Goal: Task Accomplishment & Management: Use online tool/utility

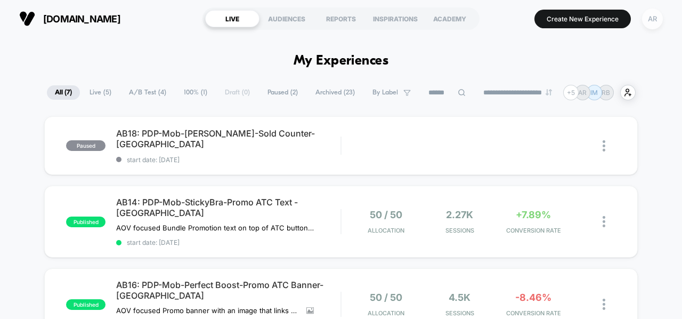
click at [651, 22] on div "AR" at bounding box center [652, 19] width 21 height 21
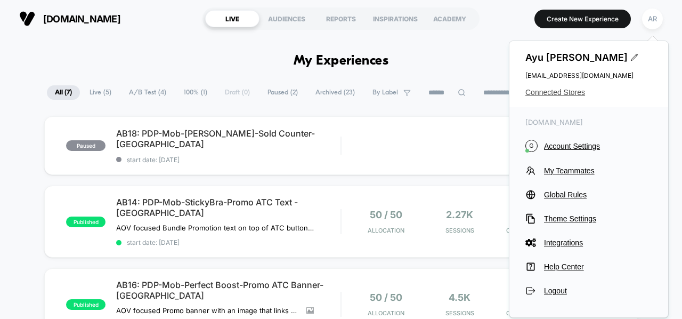
click at [574, 95] on span "Connected Stores" at bounding box center [589, 92] width 127 height 9
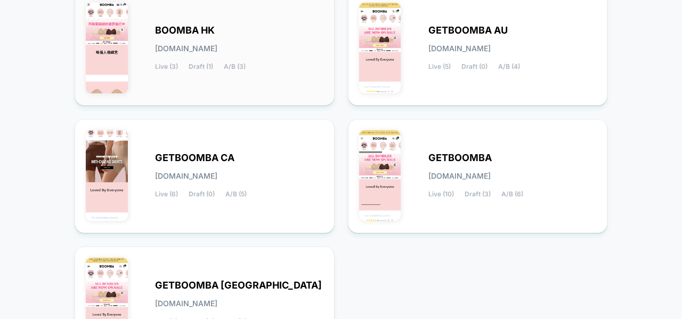
scroll to position [154, 0]
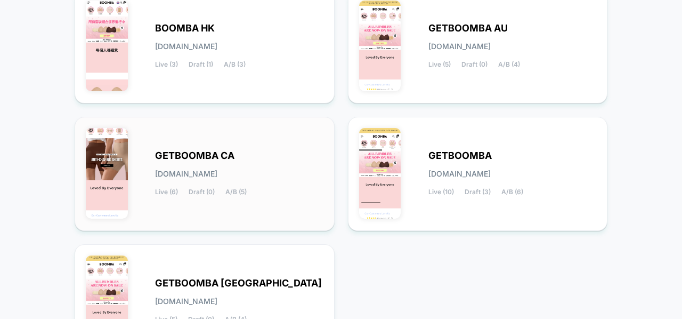
click at [263, 164] on div "GETBOOMBA CA [DOMAIN_NAME] Live (6) Draft (0) A/B (5)" at bounding box center [239, 174] width 168 height 44
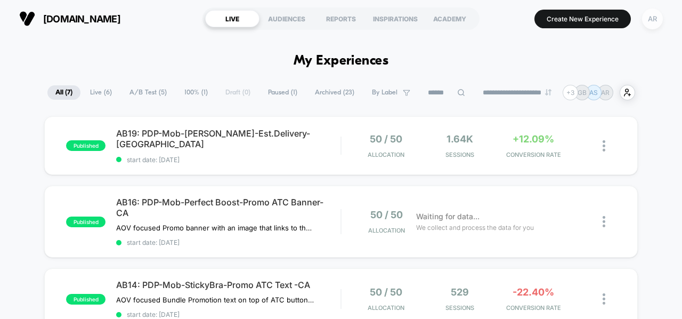
click at [654, 19] on div "AR" at bounding box center [652, 19] width 21 height 21
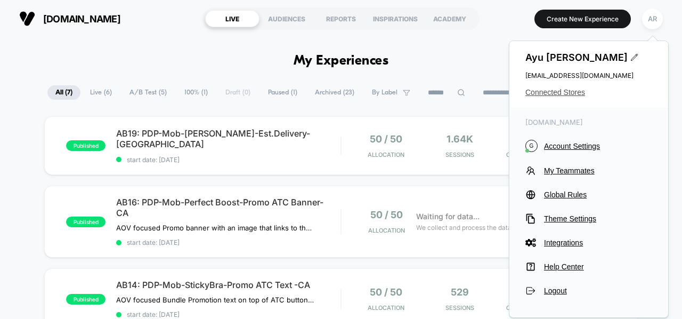
click at [573, 94] on span "Connected Stores" at bounding box center [589, 92] width 127 height 9
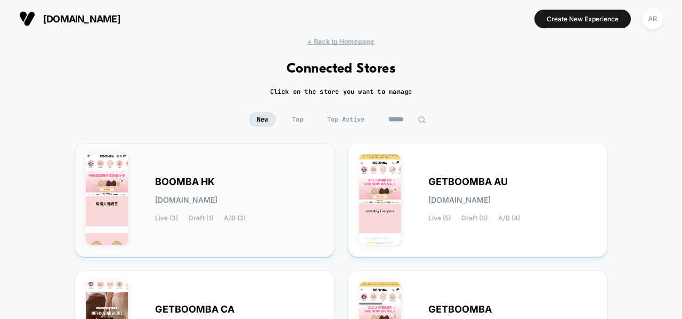
click at [255, 178] on div "BOOMBA HK [DOMAIN_NAME] Live (3) Draft (1) A/B (3)" at bounding box center [239, 200] width 168 height 44
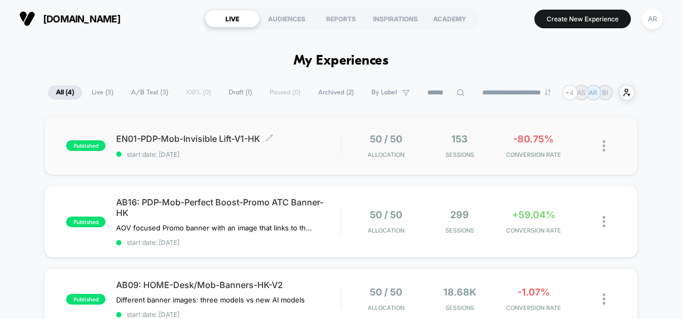
click at [294, 144] on div "EN01-PDP-Mob-Invisible Lift-V1-HK Click to edit experience details Click to edi…" at bounding box center [228, 145] width 224 height 25
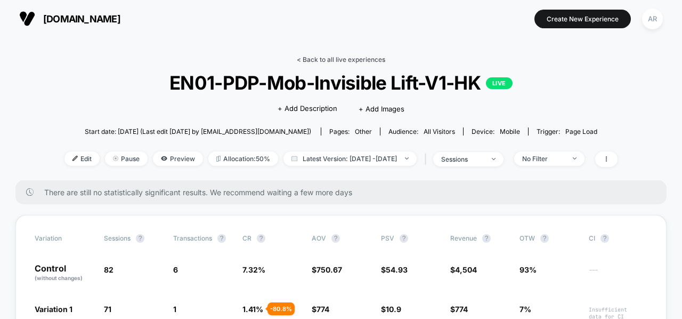
click at [321, 56] on link "< Back to all live experiences" at bounding box center [341, 59] width 88 height 8
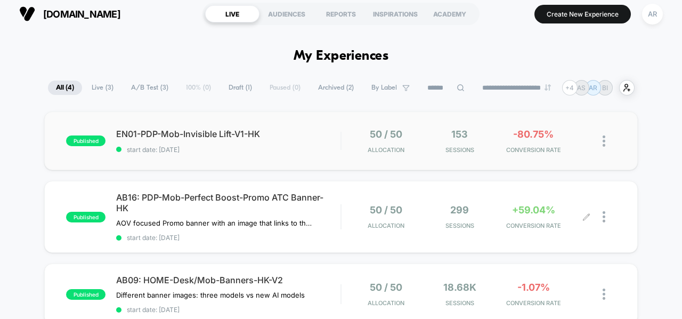
scroll to position [3, 0]
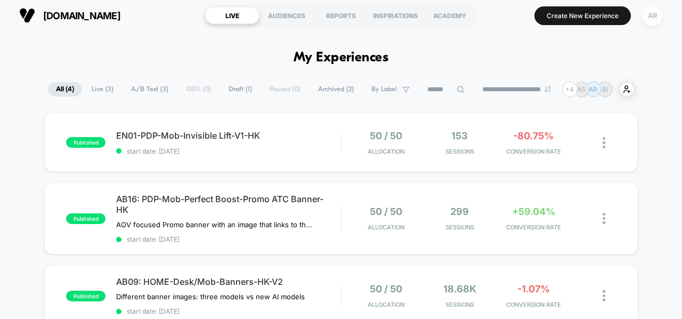
click at [652, 12] on div "AR" at bounding box center [652, 15] width 21 height 21
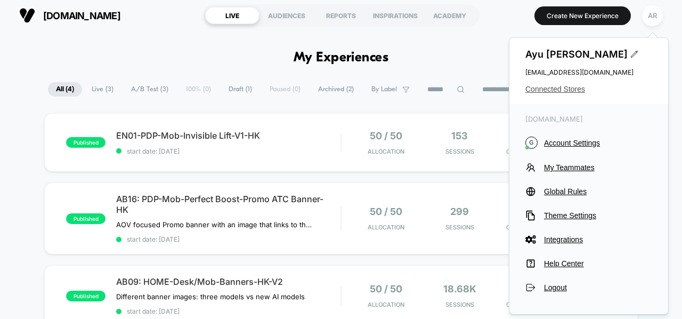
click at [575, 90] on span "Connected Stores" at bounding box center [589, 89] width 127 height 9
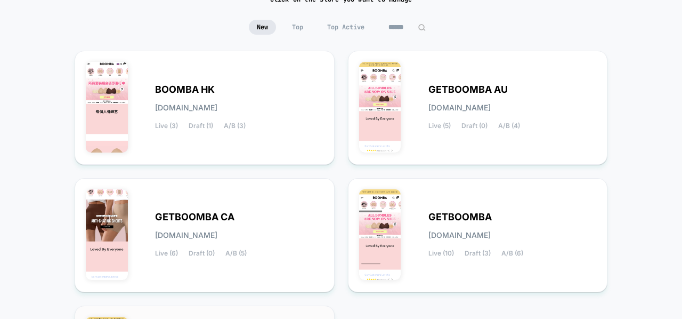
scroll to position [93, 0]
click at [405, 128] on div "GETBOOMBA AU [DOMAIN_NAME] Live (5) Draft (0) A/B (4)" at bounding box center [478, 107] width 238 height 92
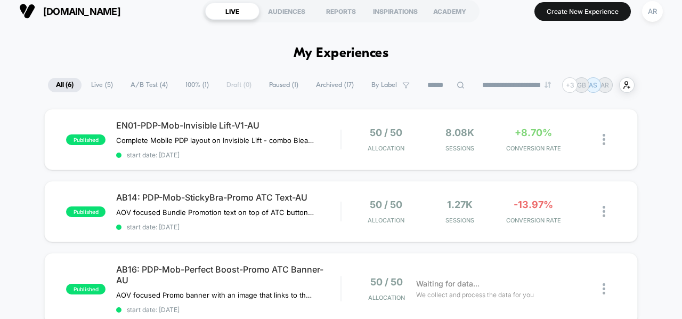
scroll to position [9, 0]
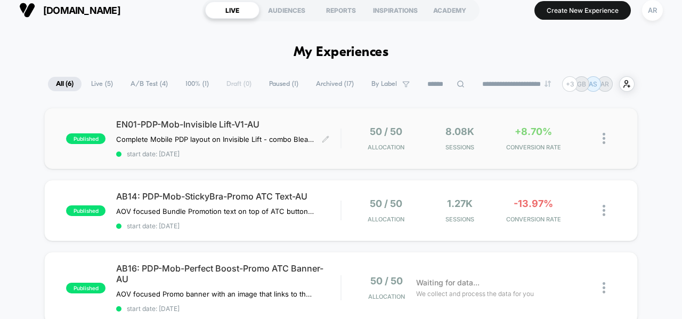
click at [337, 140] on div "EN01-PDP-Mob-Invisible Lift-V1-AU Complete Mobile PDP layout on Invisible Lift …" at bounding box center [228, 138] width 224 height 39
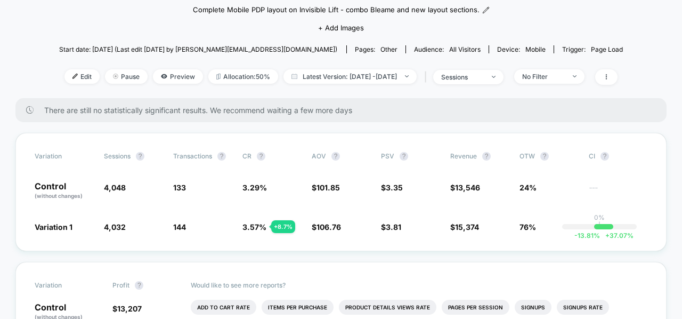
scroll to position [99, 0]
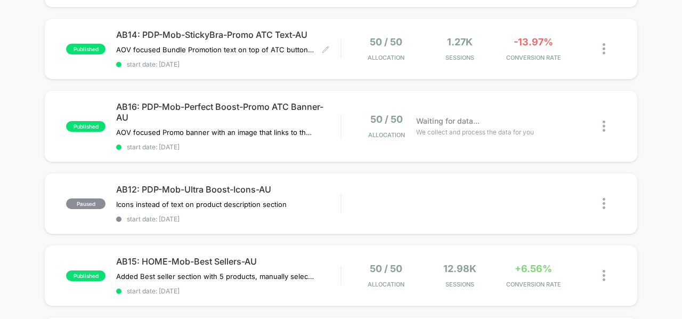
scroll to position [172, 0]
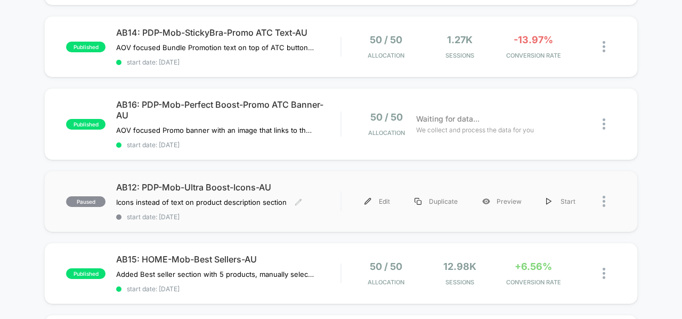
click at [191, 182] on span "AB12: PDP-Mob-Ultra Boost-Icons-AU" at bounding box center [228, 187] width 224 height 11
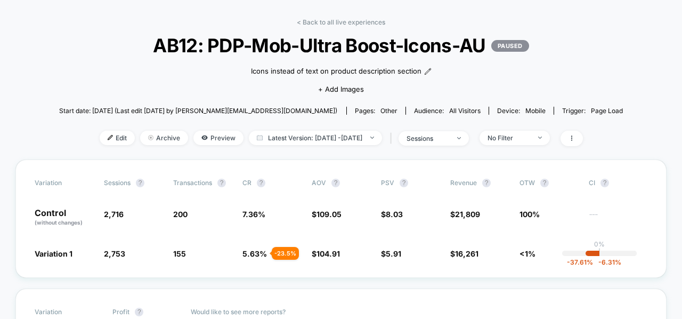
scroll to position [38, 0]
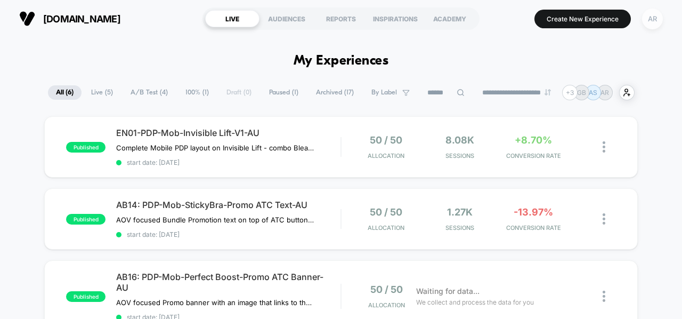
click at [657, 21] on div "AR" at bounding box center [652, 19] width 21 height 21
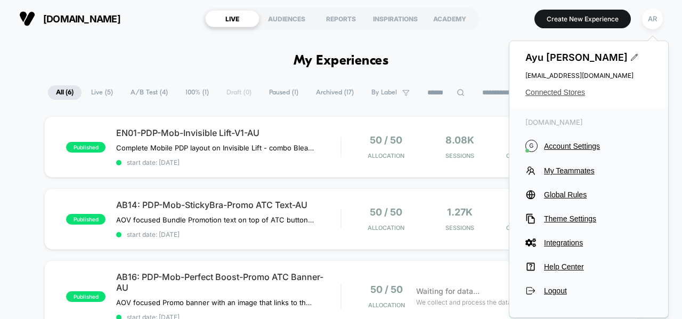
click at [556, 88] on span "Connected Stores" at bounding box center [589, 92] width 127 height 9
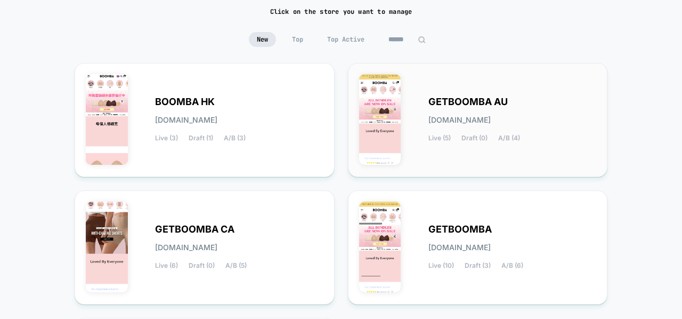
scroll to position [66, 0]
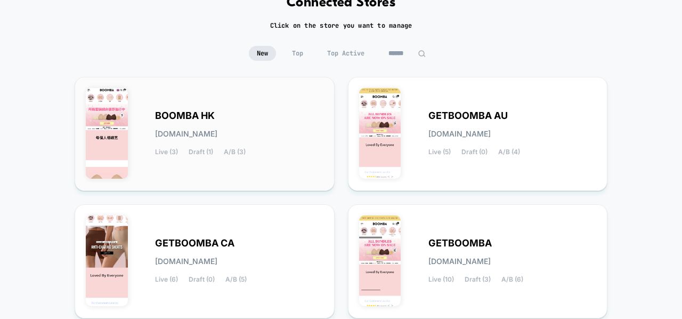
click at [248, 119] on div "BOOMBA HK boomba-hk.myshopify.com Live (3) Draft (1) A/B (3)" at bounding box center [239, 134] width 168 height 44
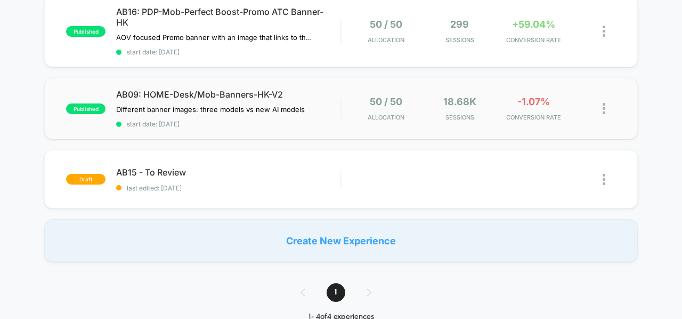
scroll to position [193, 0]
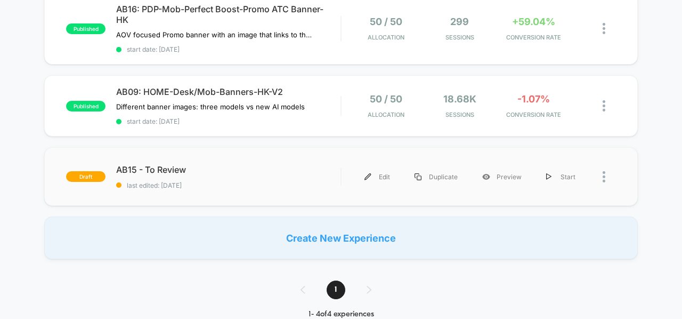
click at [220, 158] on div "draft AB15 - To Review last edited: 7/11/2025 Edit Duplicate Preview Start" at bounding box center [341, 176] width 594 height 59
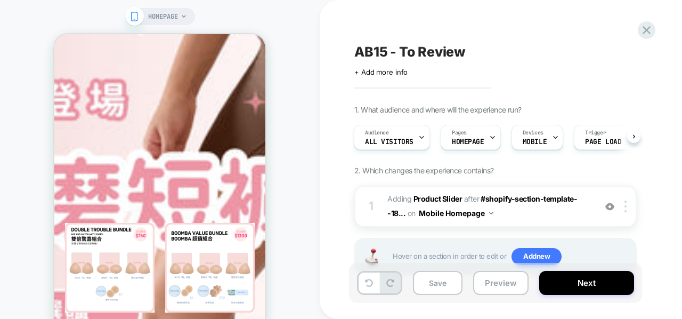
scroll to position [1191, 0]
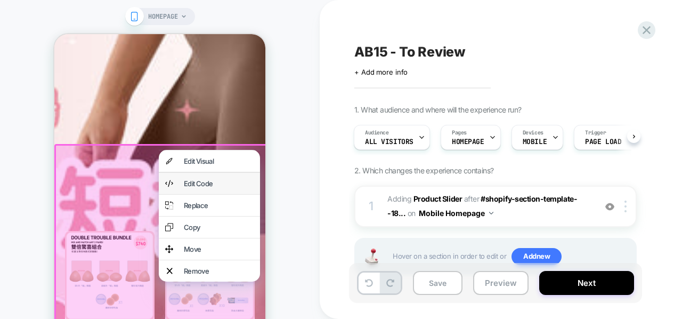
scroll to position [1192, 0]
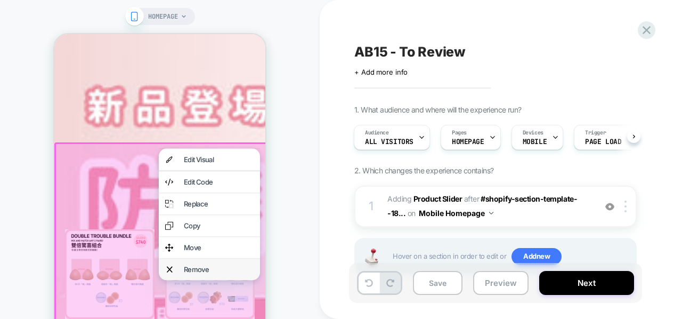
click at [195, 273] on div "Remove" at bounding box center [219, 269] width 70 height 9
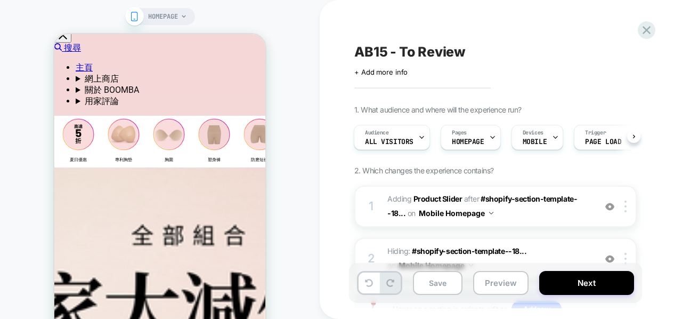
scroll to position [153, 0]
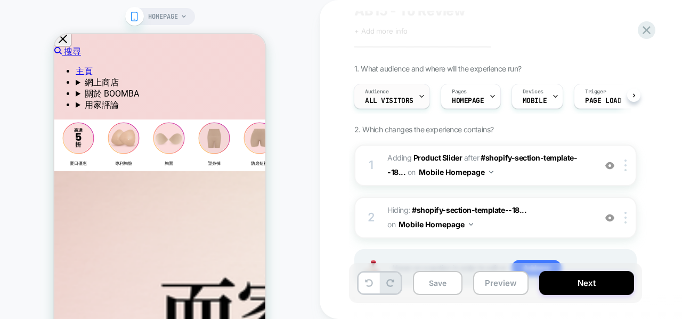
scroll to position [42, 0]
click at [608, 160] on img at bounding box center [610, 164] width 9 height 9
click at [609, 164] on img at bounding box center [610, 164] width 9 height 9
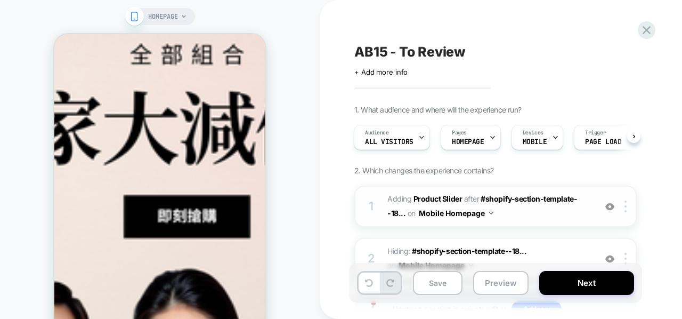
scroll to position [340, 0]
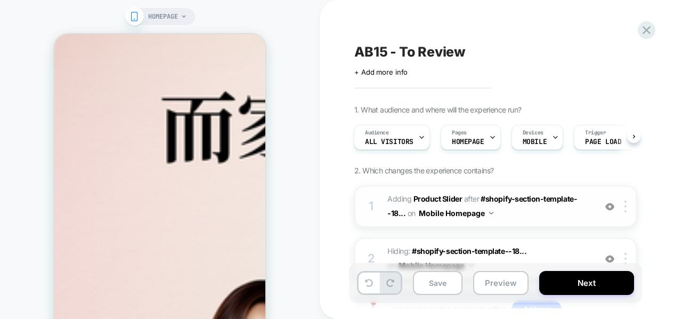
click at [467, 200] on span "AFTER" at bounding box center [471, 198] width 15 height 9
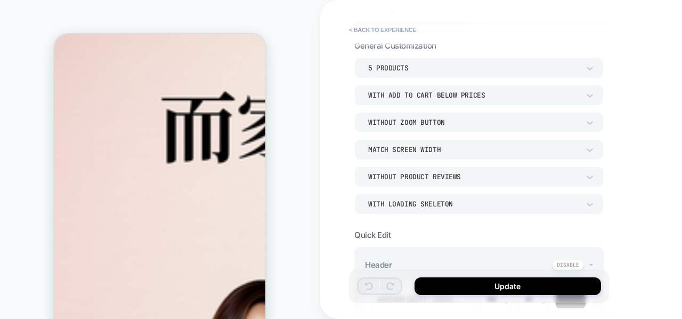
scroll to position [49, 0]
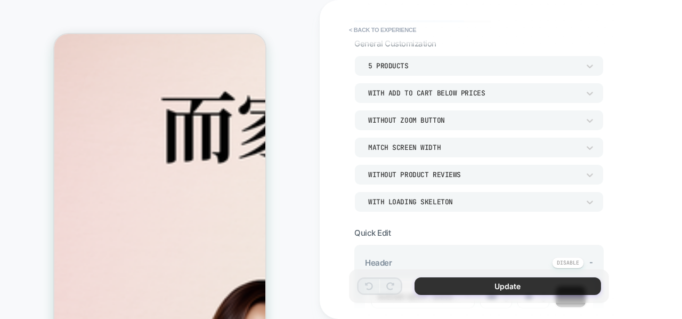
click at [485, 287] on button "Update" at bounding box center [508, 286] width 187 height 18
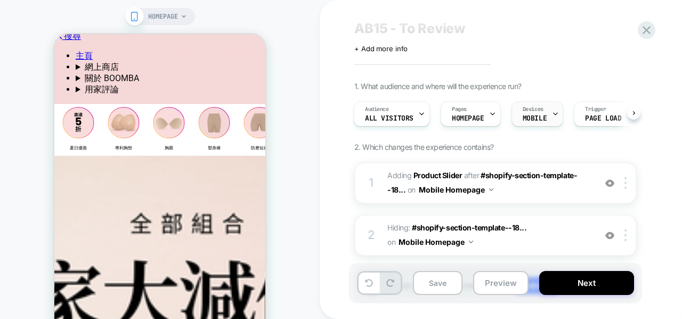
scroll to position [0, 28]
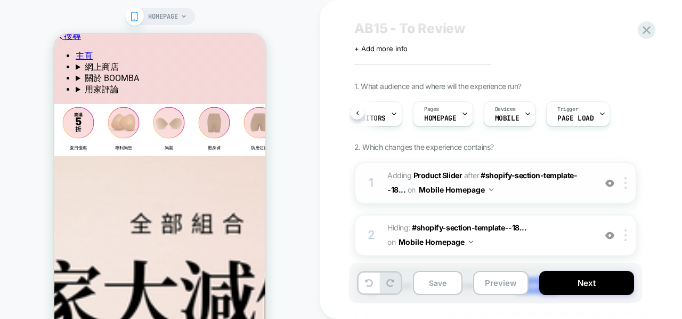
click at [607, 182] on img at bounding box center [610, 183] width 9 height 9
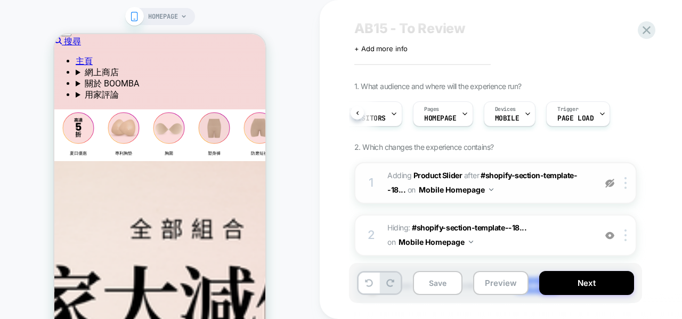
scroll to position [166, 0]
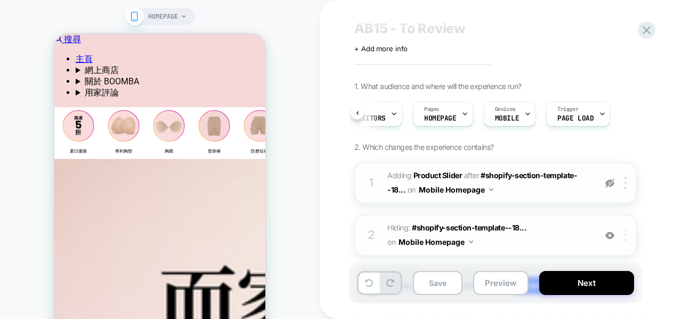
click at [628, 239] on div at bounding box center [628, 235] width 18 height 12
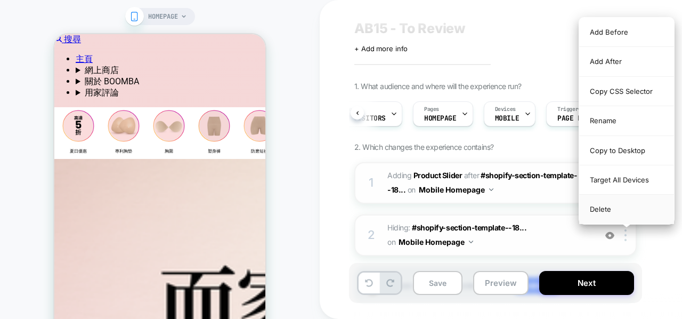
click at [617, 208] on div "Delete" at bounding box center [626, 209] width 95 height 29
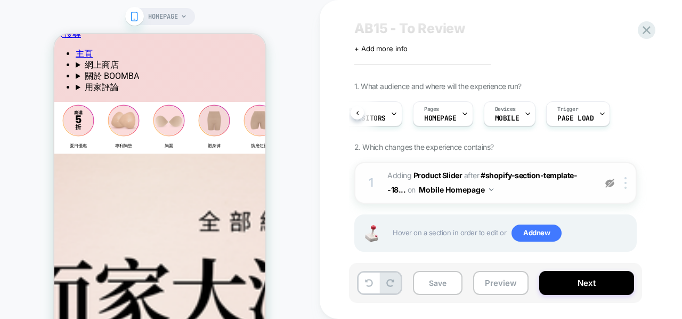
scroll to position [164, 0]
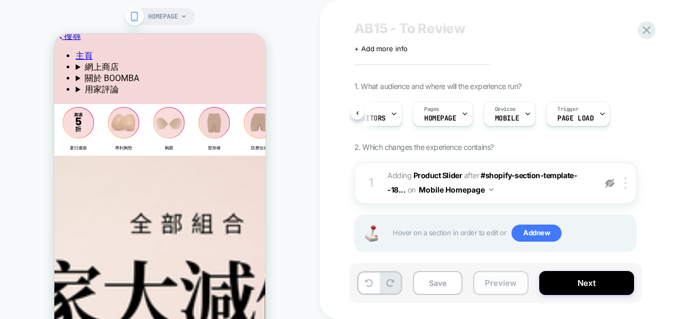
click at [510, 285] on button "Preview" at bounding box center [500, 283] width 55 height 24
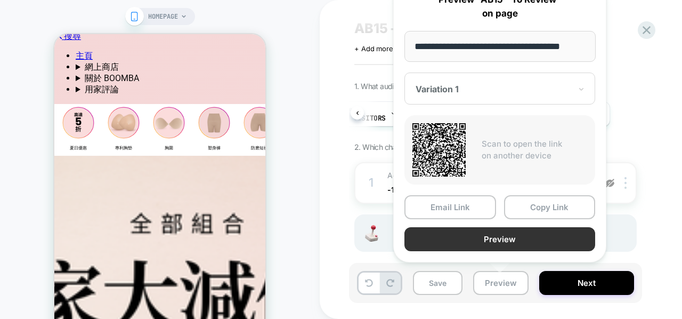
scroll to position [0, 0]
click at [483, 241] on button "Preview" at bounding box center [500, 239] width 191 height 24
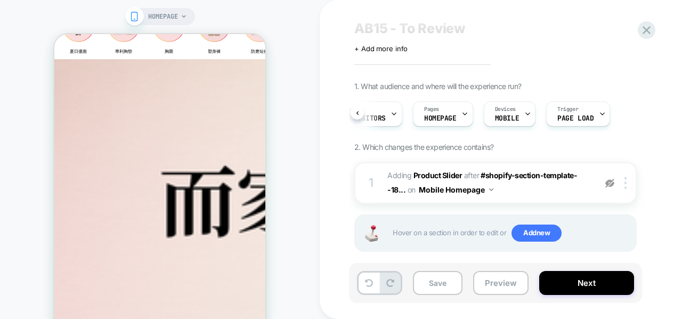
scroll to position [0, 17]
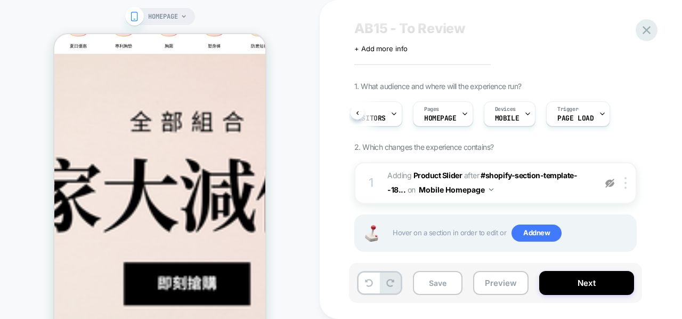
click at [639, 31] on div at bounding box center [647, 30] width 22 height 22
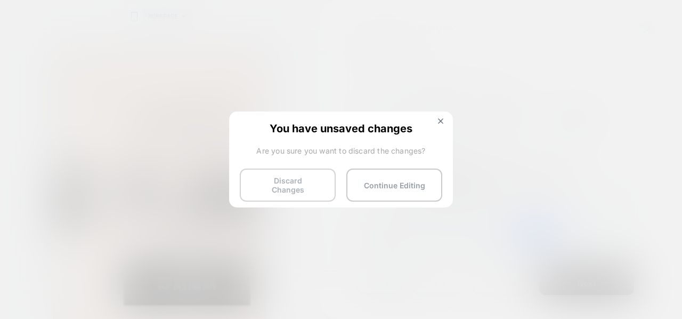
click at [297, 187] on button "Discard Changes" at bounding box center [288, 184] width 96 height 33
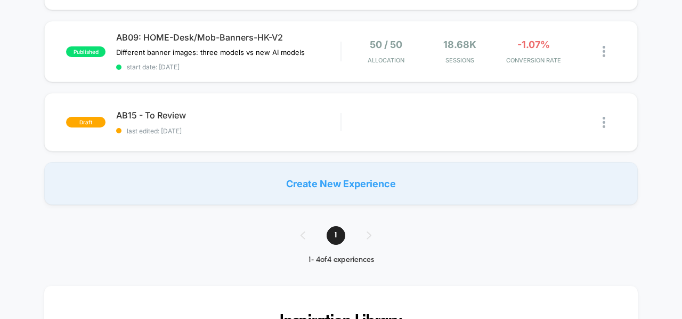
scroll to position [174, 0]
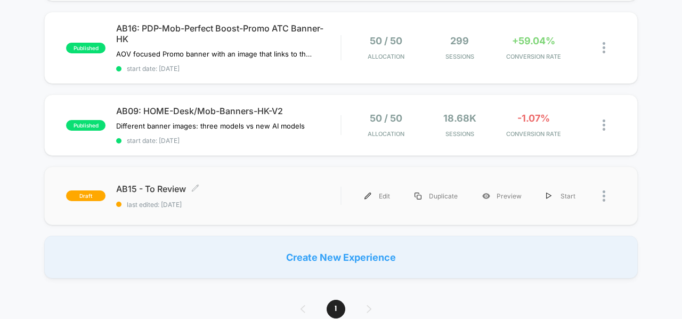
click at [160, 188] on span "AB15 - To Review Click to edit experience details" at bounding box center [228, 188] width 224 height 11
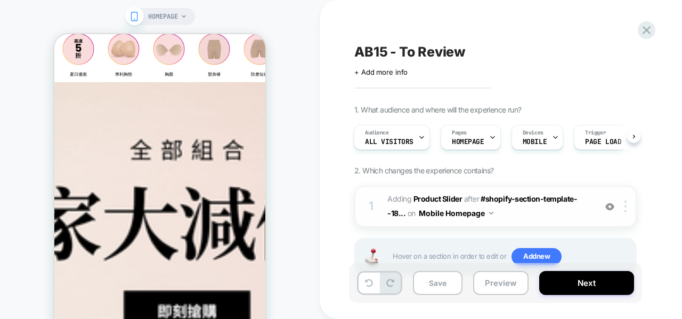
scroll to position [244, 0]
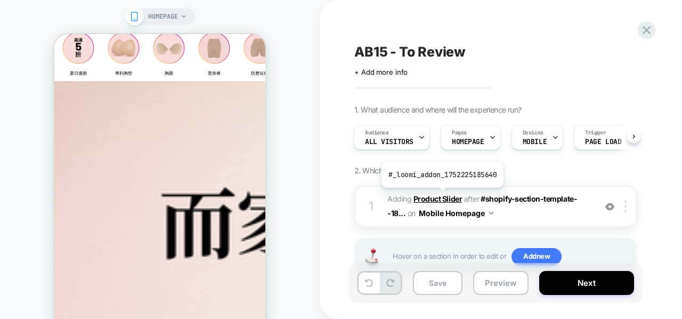
click at [441, 195] on b "Product Slider" at bounding box center [438, 198] width 49 height 9
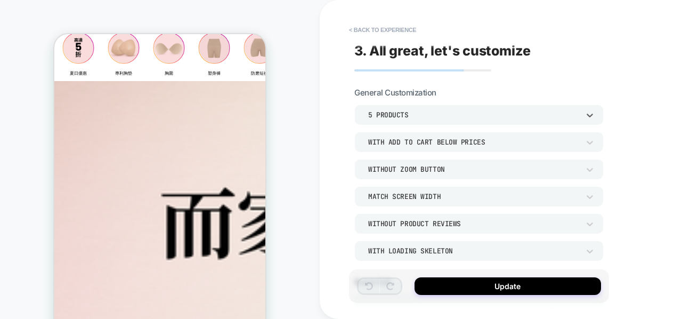
drag, startPoint x: 464, startPoint y: 123, endPoint x: 465, endPoint y: 111, distance: 11.8
click at [465, 111] on div "5 Products" at bounding box center [478, 114] width 249 height 20
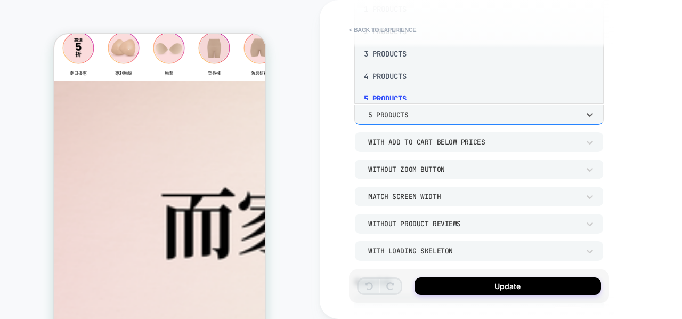
click at [465, 111] on div at bounding box center [341, 159] width 682 height 319
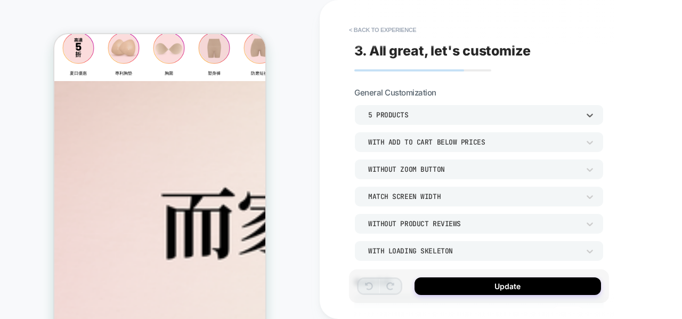
click at [465, 111] on div "5 Products" at bounding box center [473, 114] width 211 height 9
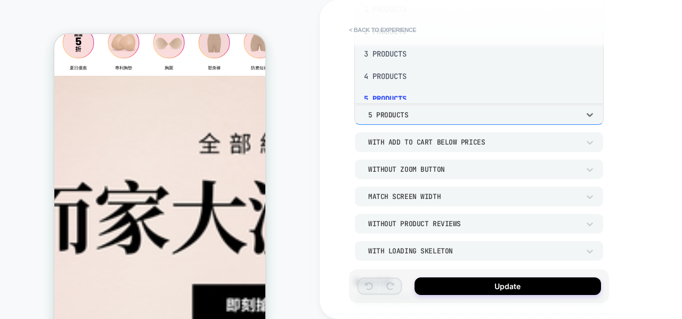
scroll to position [242, 0]
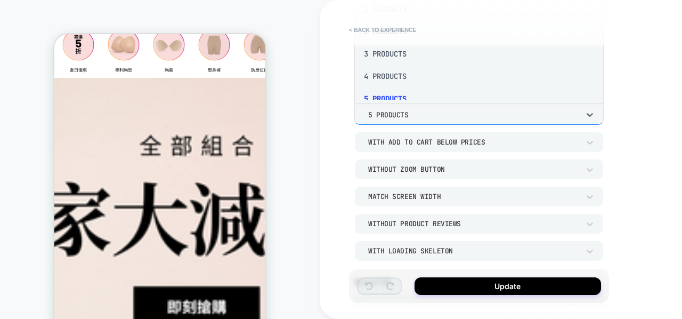
click at [465, 111] on div at bounding box center [341, 159] width 682 height 319
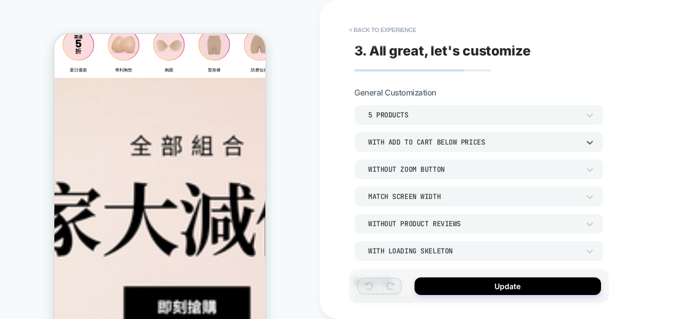
click at [464, 141] on div "With add to cart below prices" at bounding box center [473, 142] width 211 height 9
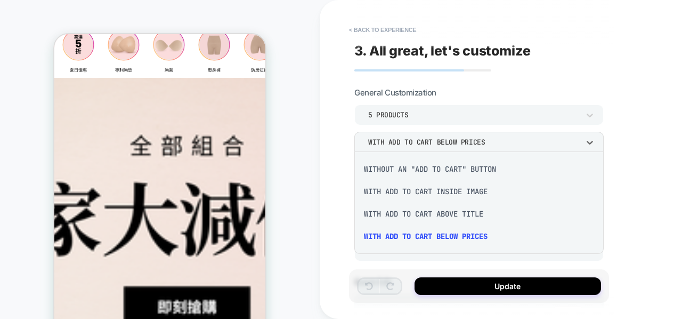
click at [464, 141] on div at bounding box center [341, 159] width 682 height 319
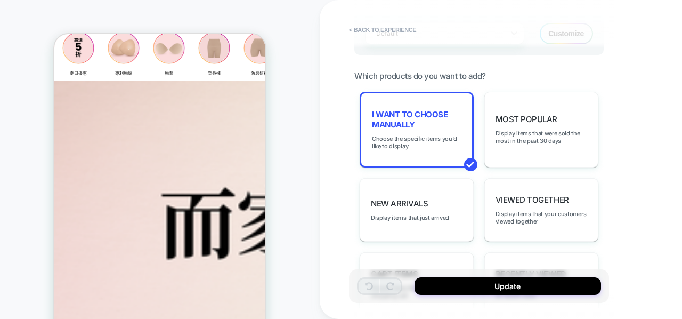
scroll to position [504, 0]
click at [505, 122] on div "Most Popular Display items that were sold the most in the past 30 days" at bounding box center [542, 129] width 114 height 76
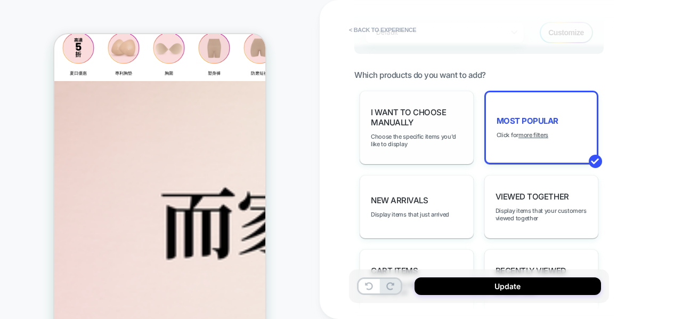
click at [446, 123] on span "I want to choose manually" at bounding box center [417, 117] width 92 height 20
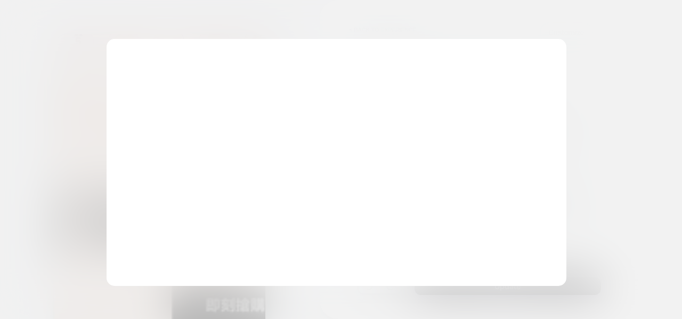
scroll to position [242, 0]
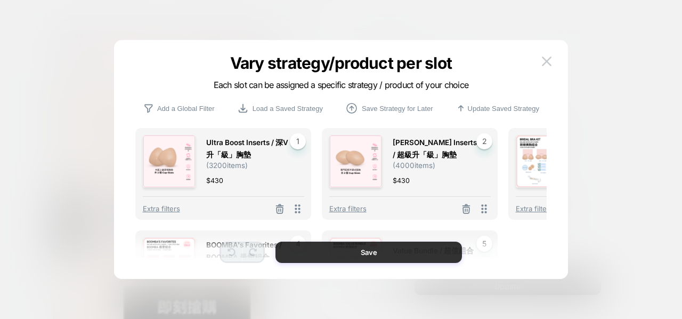
click at [426, 252] on button "Save" at bounding box center [369, 251] width 187 height 21
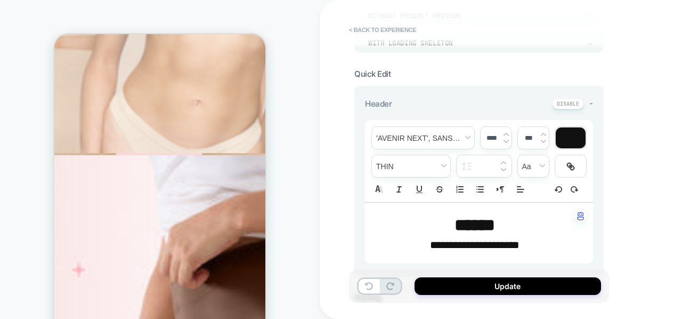
scroll to position [204, 0]
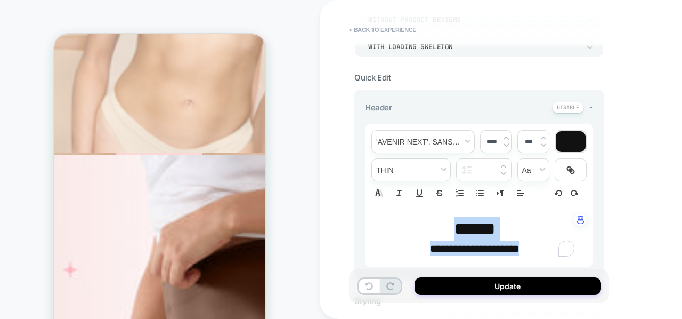
drag, startPoint x: 427, startPoint y: 229, endPoint x: 556, endPoint y: 245, distance: 130.5
click at [556, 245] on div "**********" at bounding box center [479, 236] width 228 height 61
type input "****"
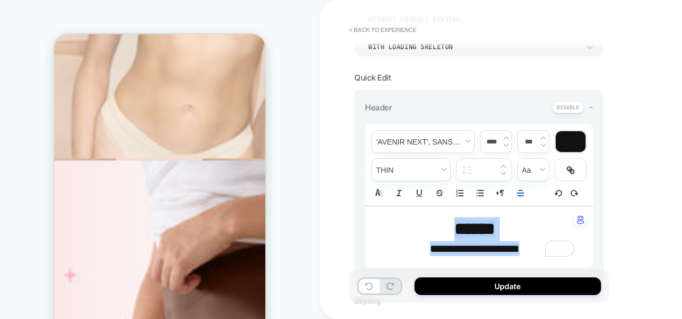
scroll to position [856, 0]
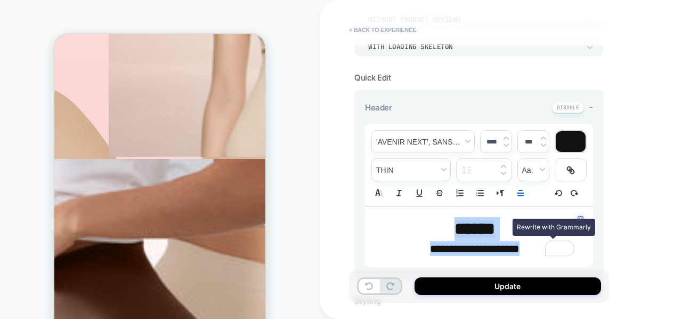
copy div "**********"
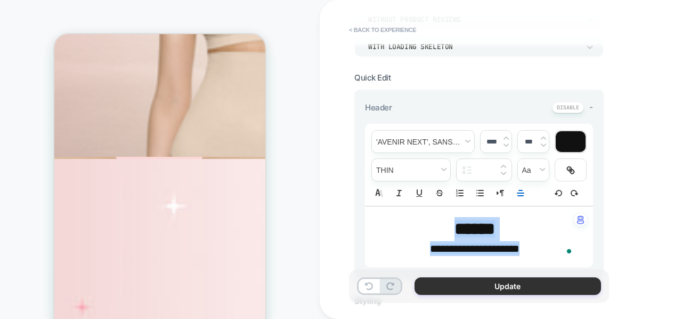
click at [527, 283] on button "Update" at bounding box center [508, 286] width 187 height 18
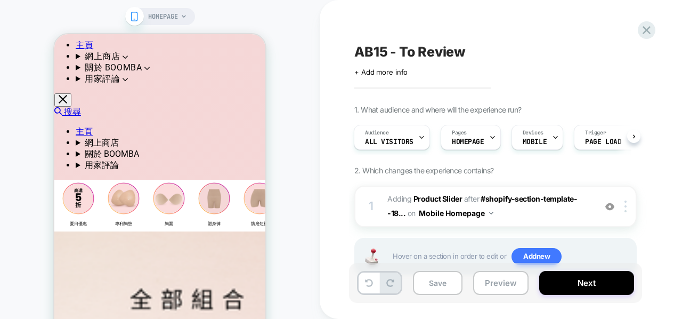
scroll to position [86, 0]
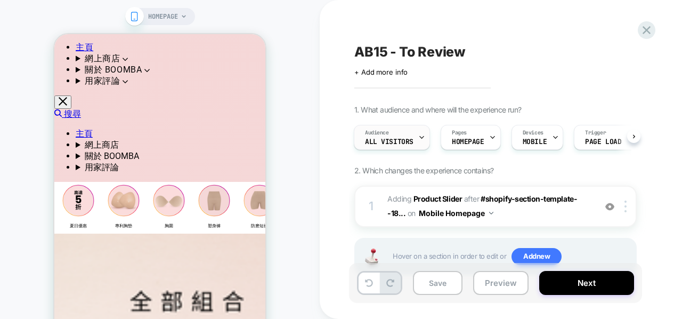
click at [393, 132] on div "Audience All Visitors" at bounding box center [389, 137] width 70 height 24
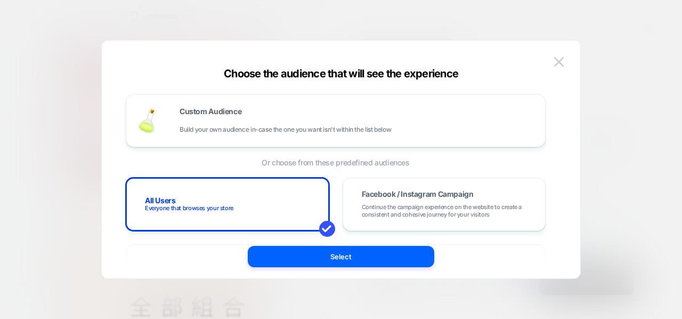
scroll to position [87, 0]
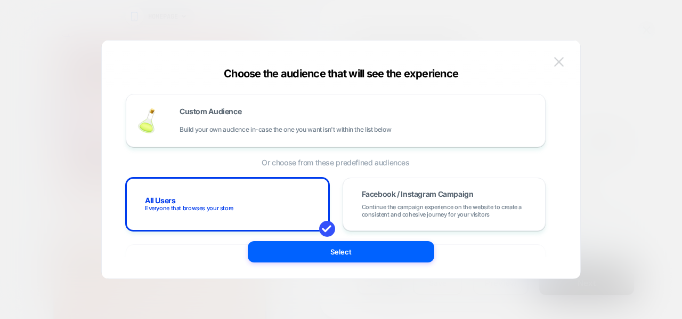
click at [554, 66] on button at bounding box center [559, 62] width 16 height 16
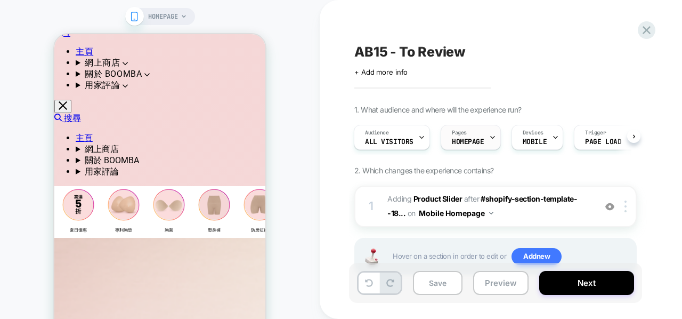
click at [494, 139] on div "Pages HOMEPAGE" at bounding box center [471, 137] width 60 height 25
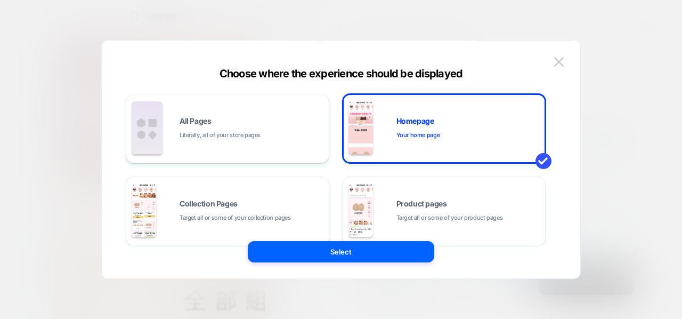
scroll to position [85, 0]
click at [562, 64] on img at bounding box center [559, 61] width 10 height 9
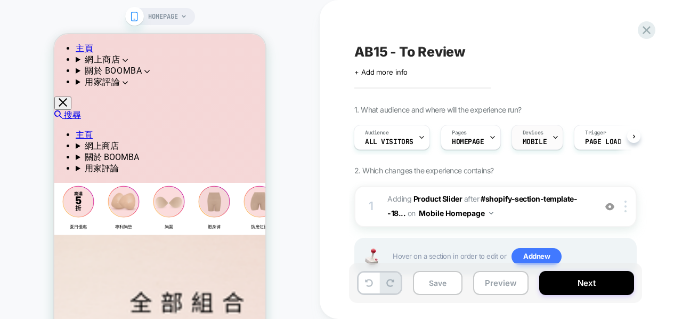
scroll to position [0, 28]
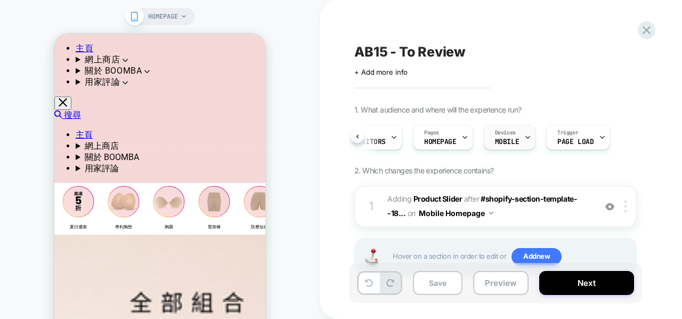
click at [549, 141] on div "Trigger Page Load" at bounding box center [576, 137] width 58 height 24
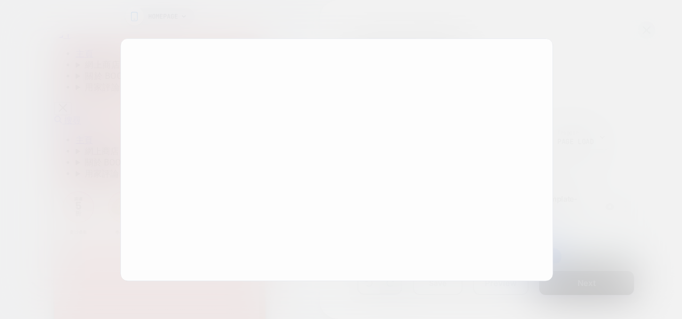
scroll to position [87, 0]
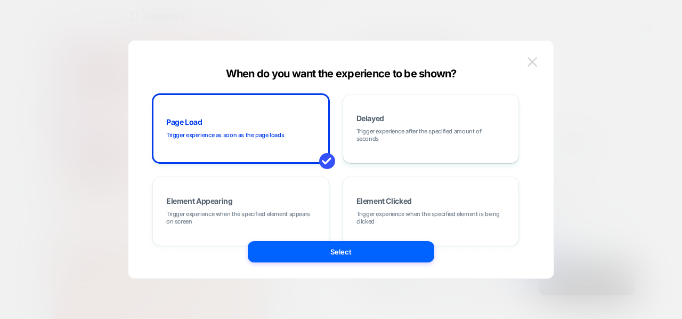
click at [536, 60] on img at bounding box center [533, 61] width 10 height 9
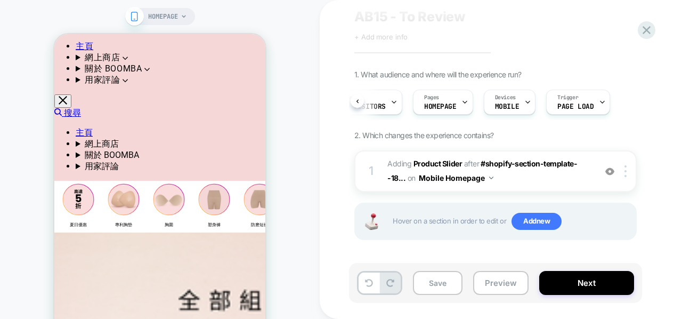
scroll to position [85, 0]
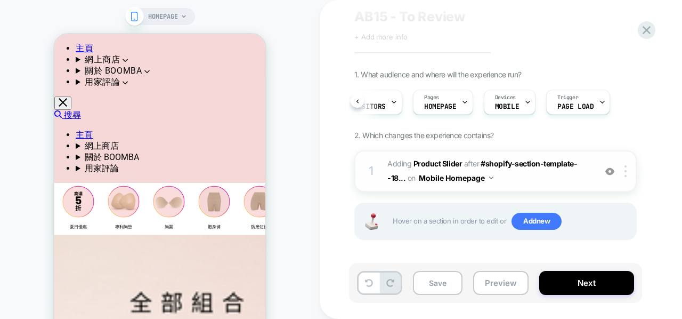
click at [609, 168] on img at bounding box center [610, 171] width 9 height 9
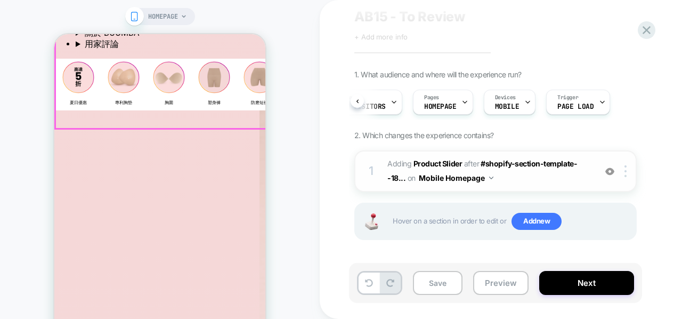
scroll to position [216, 0]
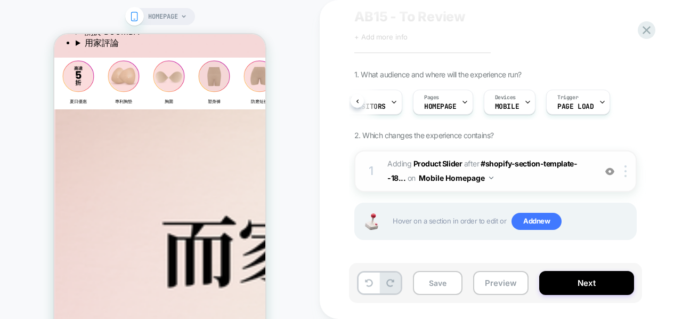
click at [175, 20] on span "HOMEPAGE" at bounding box center [163, 16] width 30 height 17
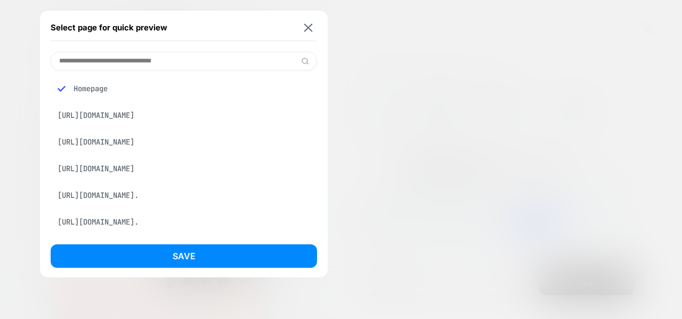
click at [133, 86] on div "Homepage" at bounding box center [184, 88] width 267 height 20
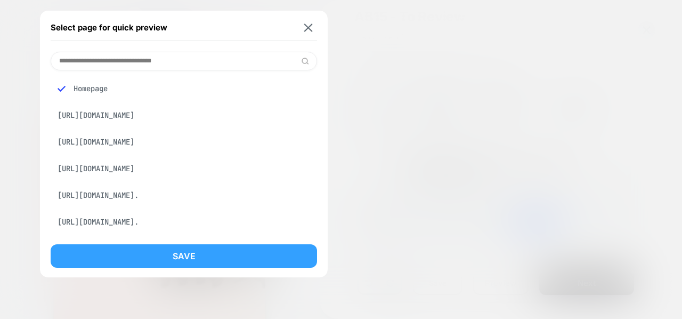
click at [180, 248] on button "Save" at bounding box center [184, 255] width 267 height 23
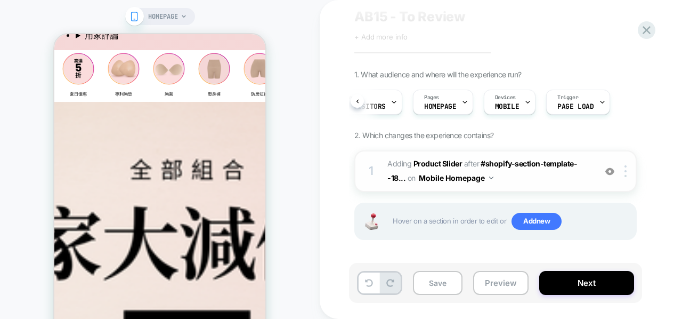
scroll to position [219, 0]
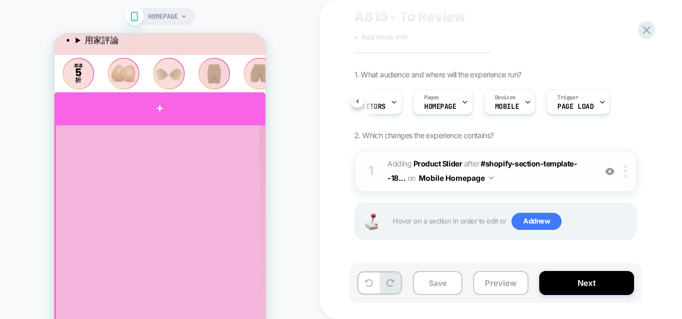
drag, startPoint x: 170, startPoint y: 146, endPoint x: 158, endPoint y: 111, distance: 36.6
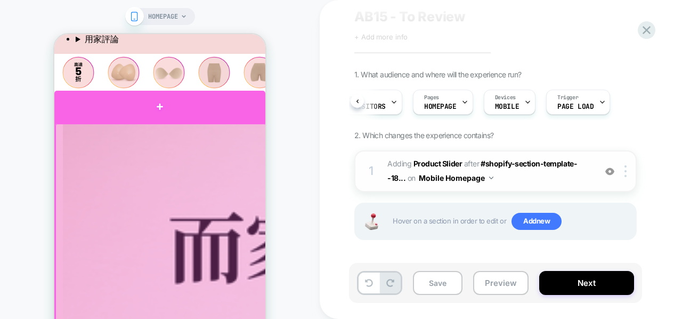
click at [158, 111] on div at bounding box center [159, 107] width 211 height 32
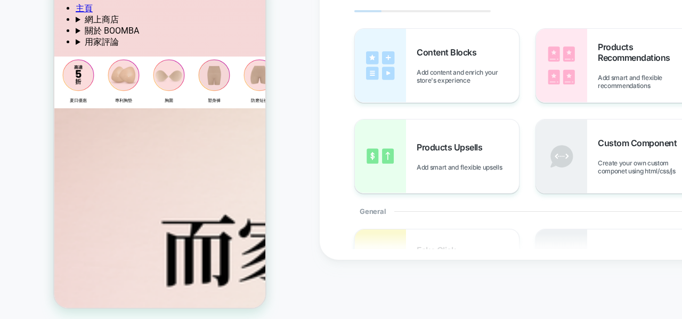
scroll to position [139, 0]
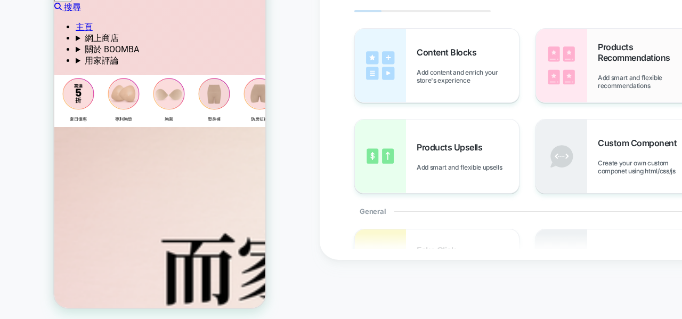
click at [601, 66] on div "Products Recommendations Add smart and flexible recommendations" at bounding box center [649, 66] width 102 height 48
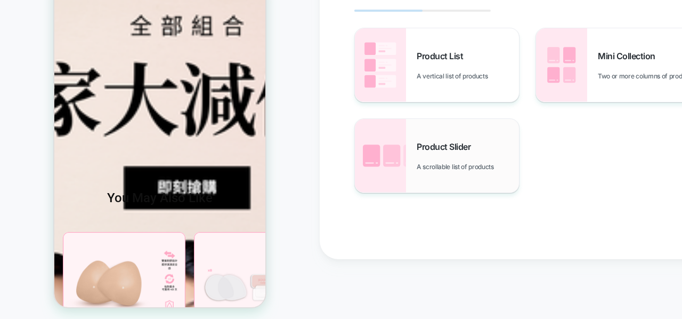
scroll to position [304, 0]
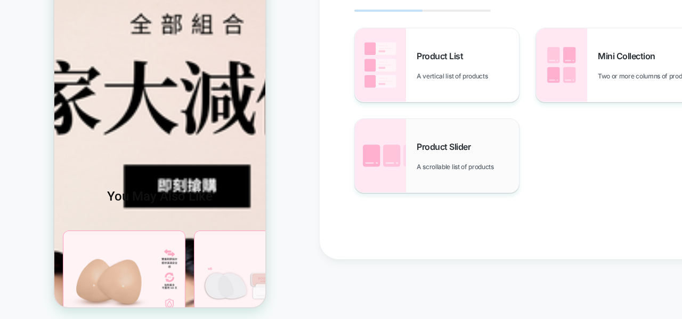
click at [490, 139] on div "Product Slider A scrollable list of products" at bounding box center [437, 156] width 164 height 74
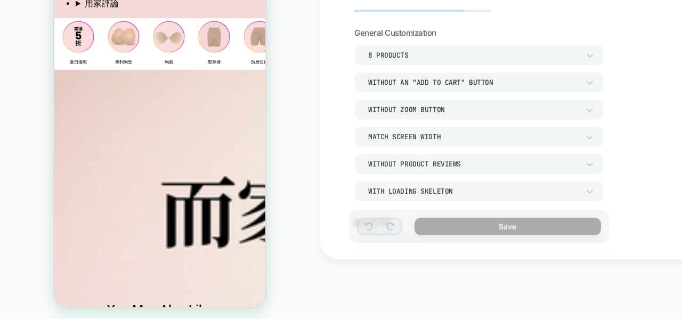
scroll to position [188, 0]
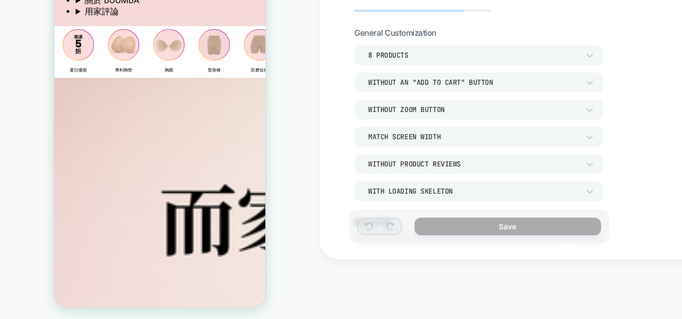
drag, startPoint x: 408, startPoint y: 67, endPoint x: 415, endPoint y: 49, distance: 19.9
click at [415, 49] on div "8 Products Without an "add to cart" button Without Zoom Button Match Screen Wid…" at bounding box center [478, 123] width 249 height 156
click at [415, 50] on div "8 Products" at bounding box center [474, 55] width 222 height 11
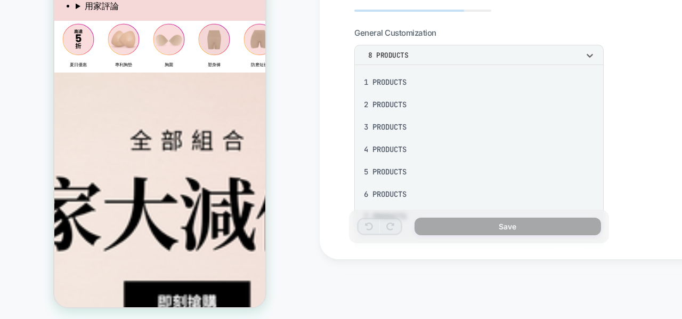
click at [389, 167] on div "5 Products" at bounding box center [479, 171] width 241 height 22
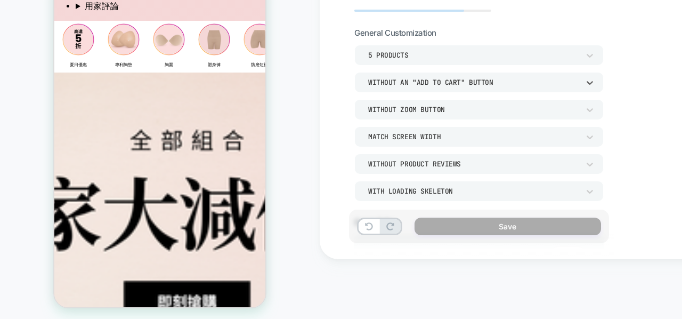
click at [449, 83] on div "Without an "add to cart" button" at bounding box center [473, 82] width 211 height 9
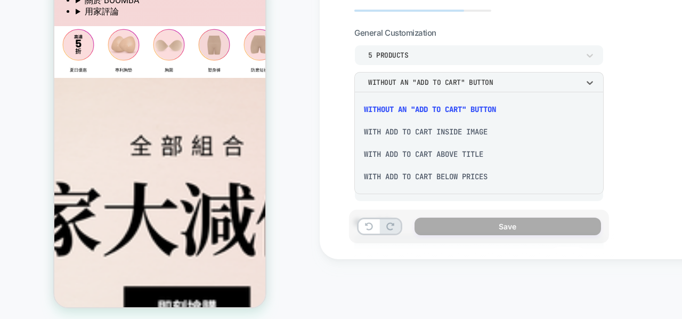
scroll to position [189, 0]
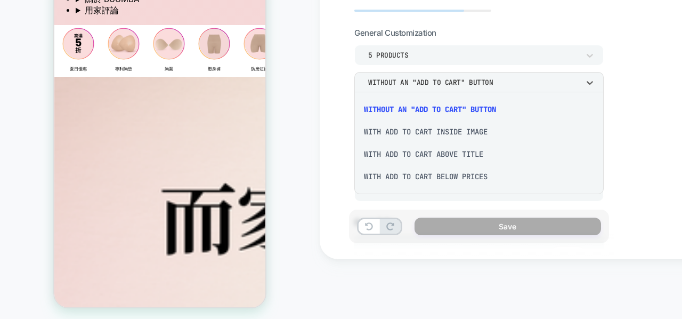
click at [443, 176] on div "With add to cart below prices" at bounding box center [479, 176] width 241 height 22
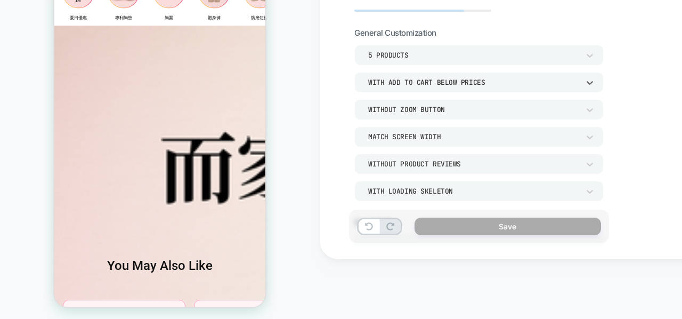
scroll to position [226, 0]
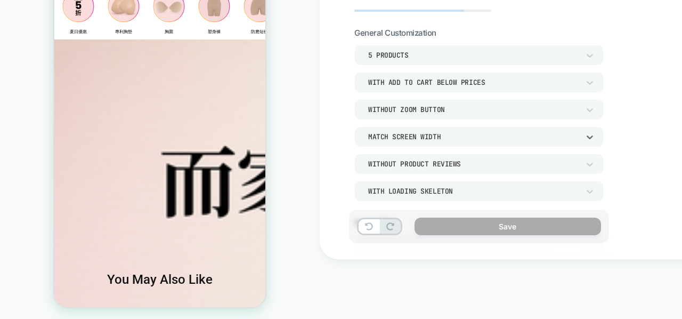
click at [384, 137] on div "Match Screen Width" at bounding box center [473, 136] width 211 height 9
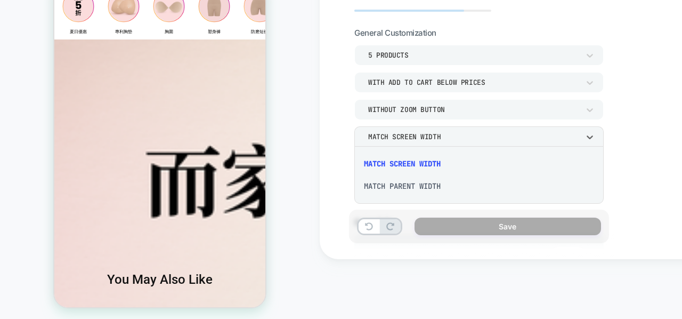
click at [384, 137] on div at bounding box center [341, 159] width 682 height 319
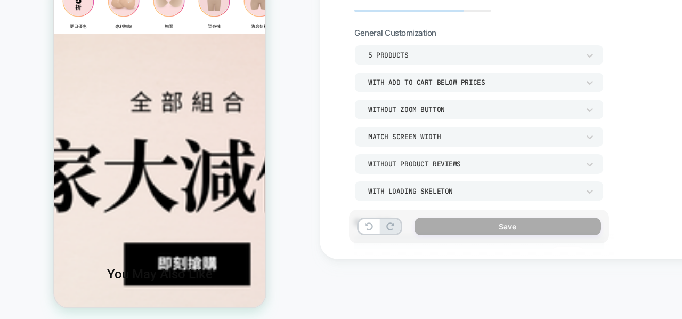
click at [403, 107] on div "Without Zoom Button" at bounding box center [473, 109] width 211 height 9
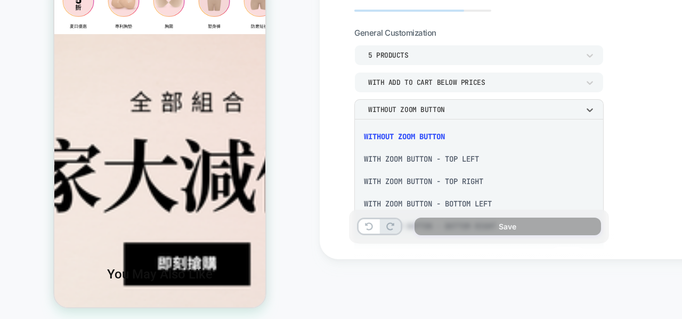
click at [403, 107] on div at bounding box center [341, 159] width 682 height 319
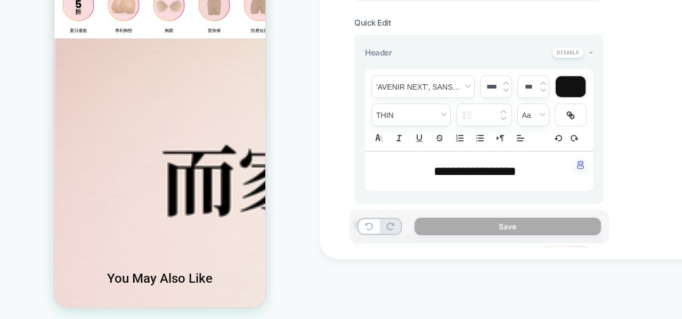
scroll to position [200, 0]
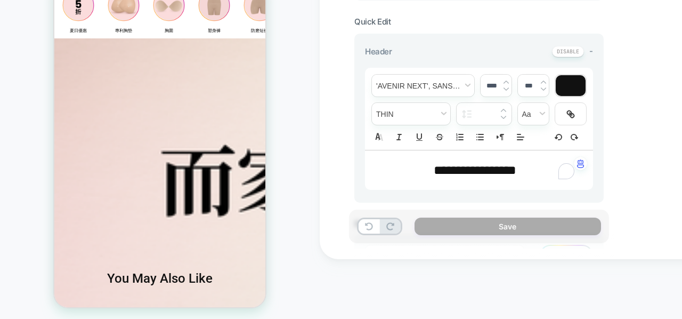
click at [438, 171] on span "**********" at bounding box center [475, 170] width 83 height 13
click at [438, 171] on span "***" at bounding box center [444, 170] width 20 height 13
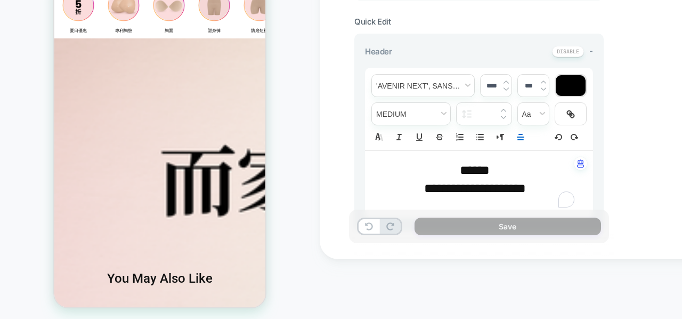
scroll to position [0, 0]
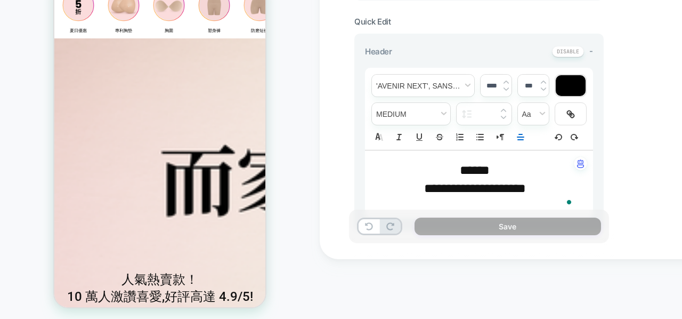
click at [462, 168] on span "******" at bounding box center [475, 170] width 30 height 13
type input "****"
click at [462, 168] on span "******" at bounding box center [475, 170] width 30 height 13
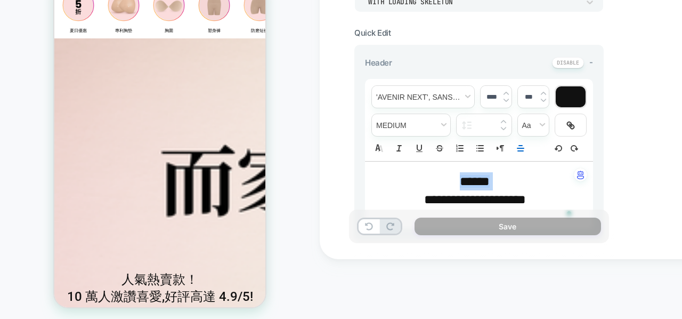
scroll to position [167, 0]
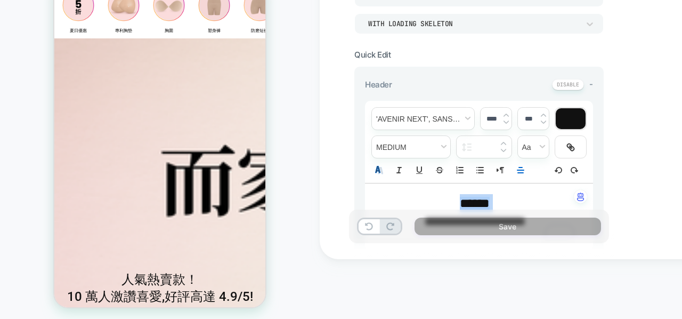
click at [382, 171] on icon at bounding box center [380, 170] width 5 height 6
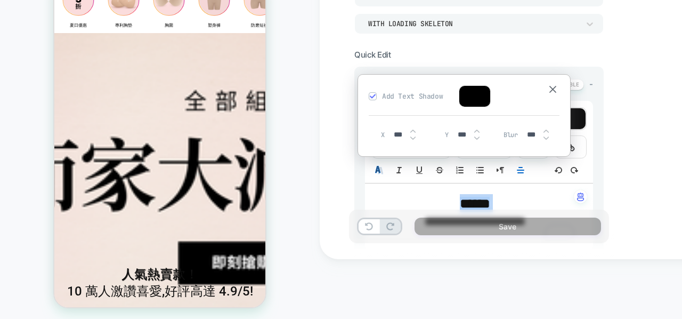
scroll to position [225, 0]
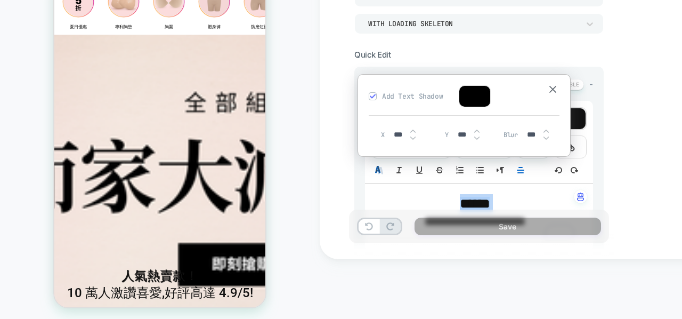
click at [382, 171] on icon at bounding box center [380, 170] width 5 height 6
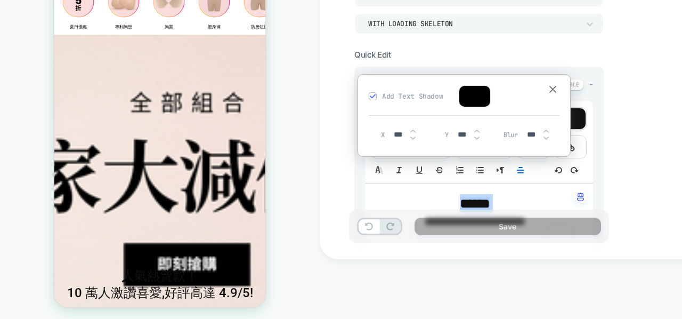
click at [421, 188] on div "**********" at bounding box center [479, 217] width 228 height 68
click at [374, 95] on img at bounding box center [372, 95] width 5 height 5
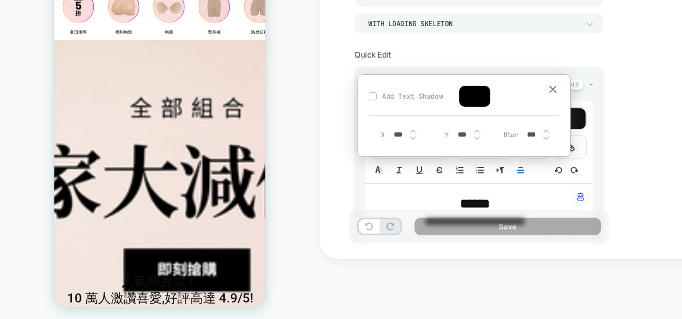
scroll to position [227, 0]
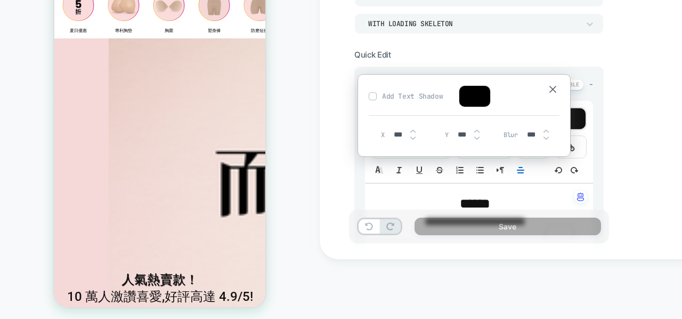
click at [475, 198] on span "******" at bounding box center [475, 203] width 30 height 13
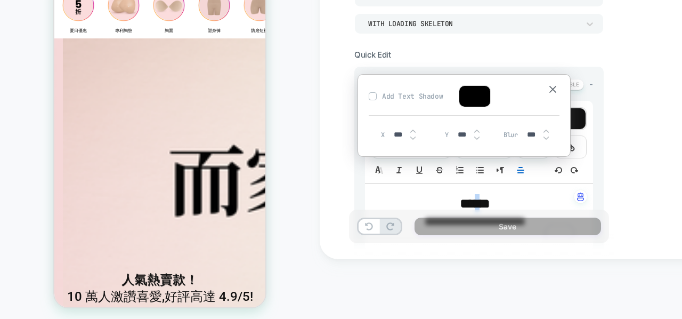
click at [475, 198] on span "******" at bounding box center [475, 203] width 30 height 13
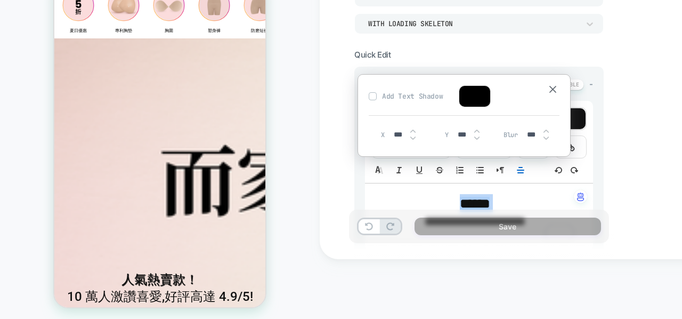
click at [374, 97] on img at bounding box center [372, 95] width 5 height 5
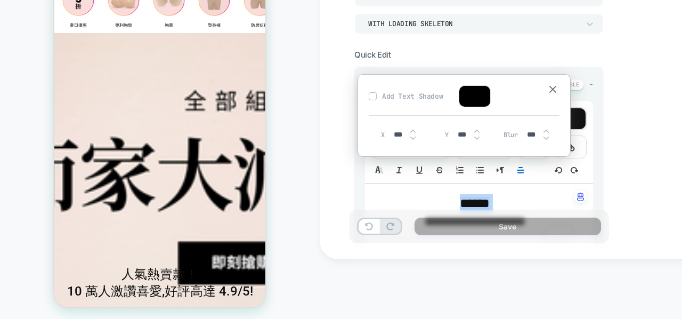
click at [408, 196] on p "******" at bounding box center [475, 203] width 199 height 18
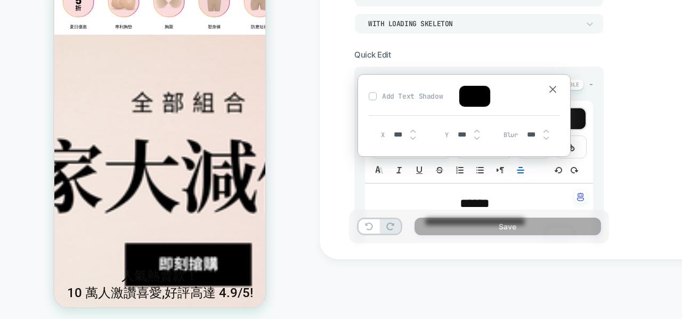
click at [460, 197] on span "******" at bounding box center [475, 203] width 30 height 13
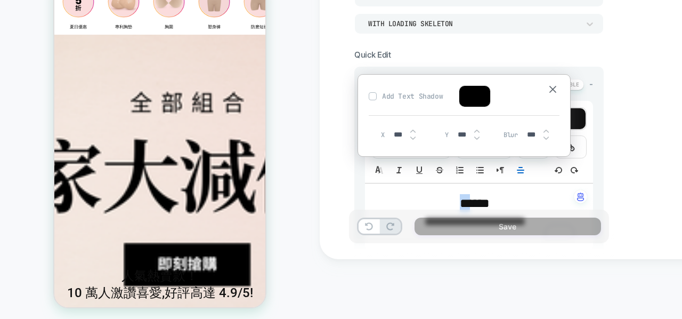
click at [460, 197] on span "******" at bounding box center [475, 203] width 30 height 13
click at [470, 200] on span "**" at bounding box center [465, 203] width 10 height 13
click at [473, 200] on span "***" at bounding box center [467, 203] width 15 height 13
click at [553, 91] on img at bounding box center [553, 89] width 7 height 7
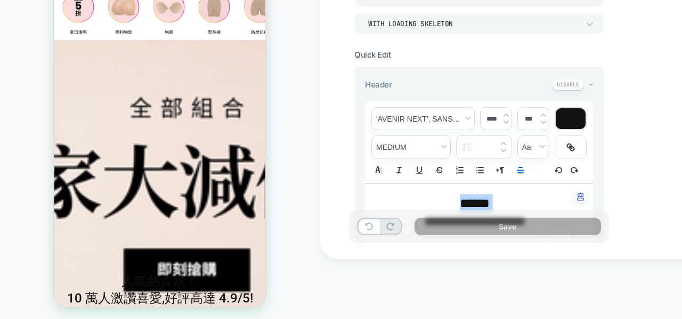
scroll to position [227, 0]
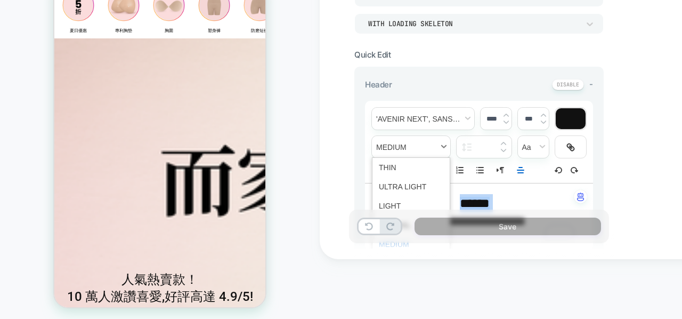
click at [446, 139] on span "fontWeight" at bounding box center [411, 147] width 78 height 22
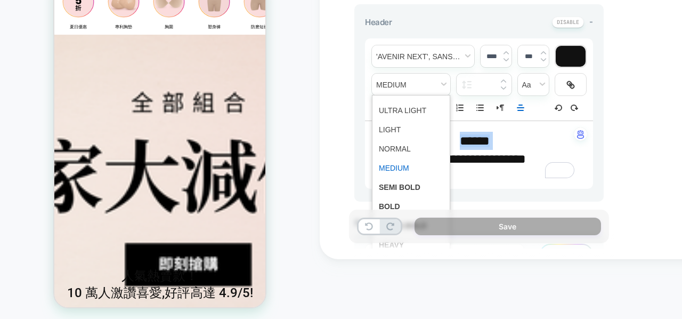
scroll to position [230, 0]
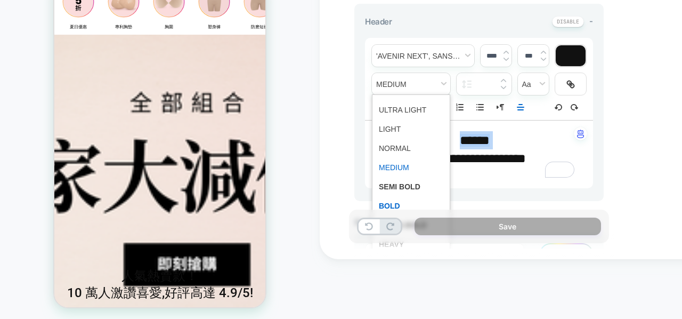
click at [400, 196] on span "fontWeight" at bounding box center [411, 205] width 64 height 19
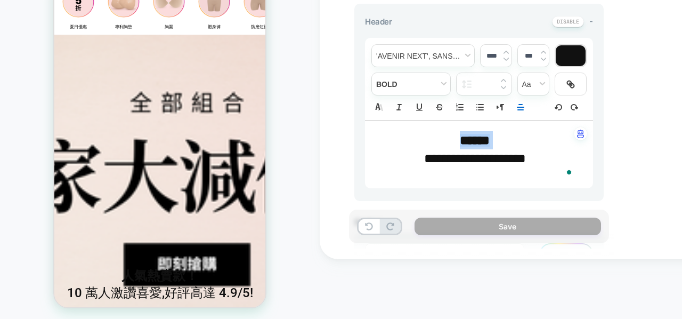
click at [522, 134] on p "******" at bounding box center [475, 140] width 199 height 18
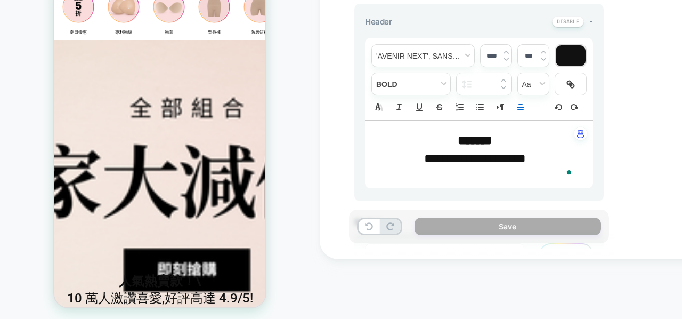
scroll to position [227, 0]
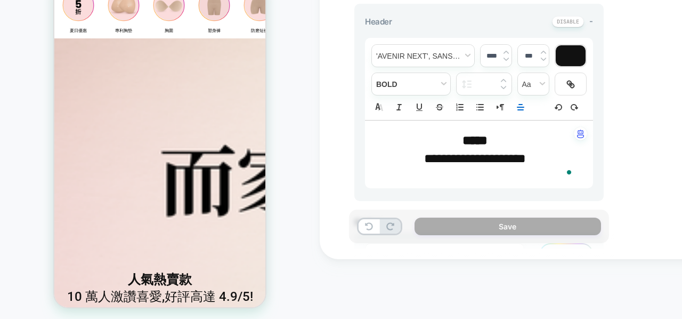
click at [499, 162] on span "**********" at bounding box center [475, 158] width 102 height 13
click at [434, 82] on span "fontWeight" at bounding box center [411, 84] width 78 height 22
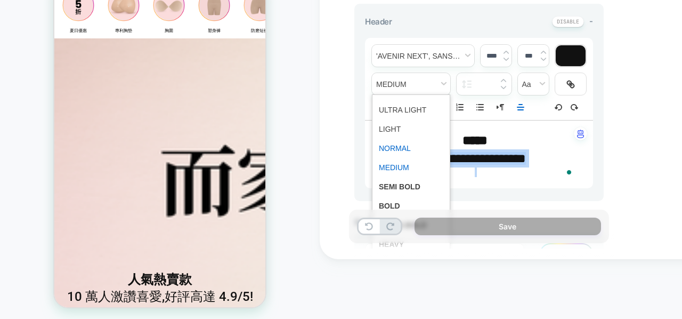
click at [417, 139] on span "fontWeight" at bounding box center [411, 148] width 64 height 19
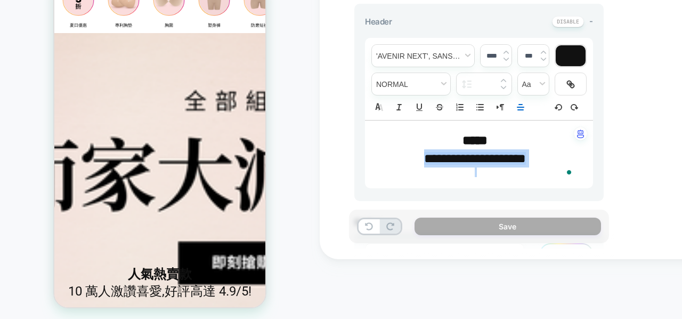
scroll to position [225, 0]
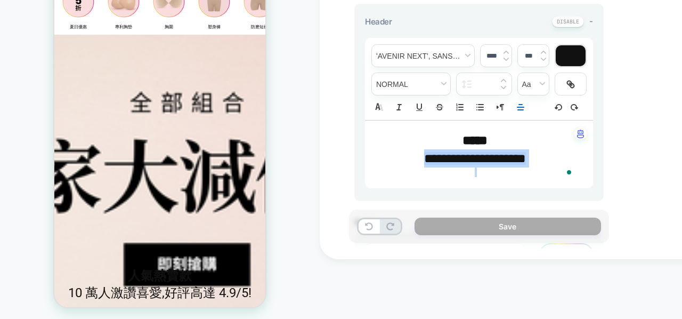
click at [505, 58] on img at bounding box center [506, 59] width 5 height 4
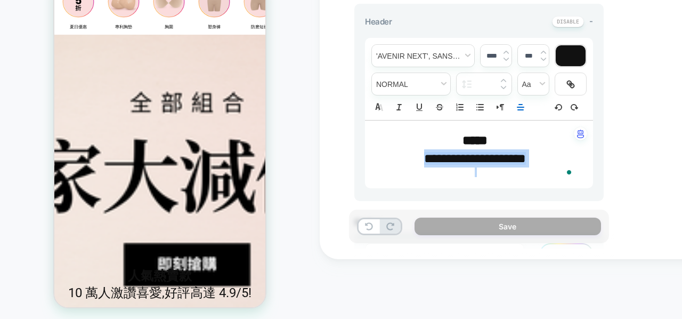
click at [505, 58] on img at bounding box center [506, 59] width 5 height 4
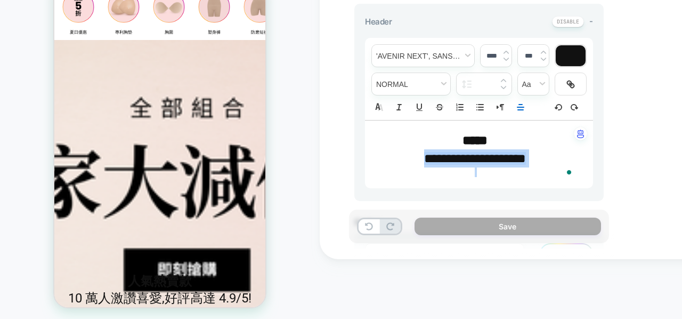
click at [505, 58] on img at bounding box center [506, 59] width 5 height 4
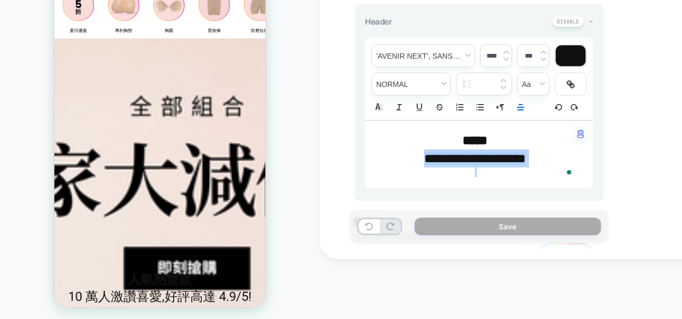
click at [505, 58] on img at bounding box center [506, 59] width 5 height 4
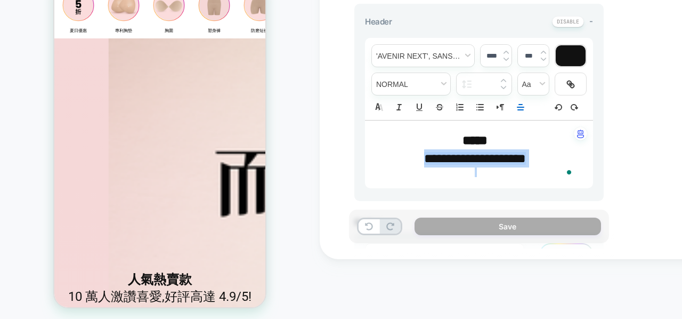
click at [505, 58] on img at bounding box center [506, 59] width 5 height 4
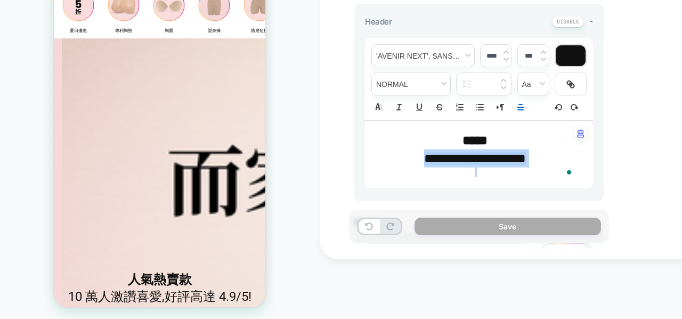
click at [505, 58] on img at bounding box center [506, 59] width 5 height 4
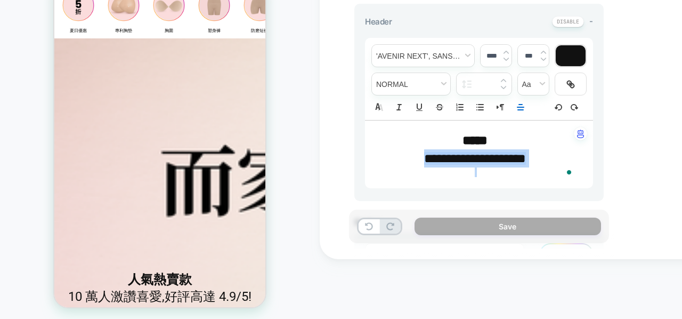
click at [462, 167] on p "To enrich screen reader interactions, please activate Accessibility in Grammarl…" at bounding box center [475, 172] width 199 height 10
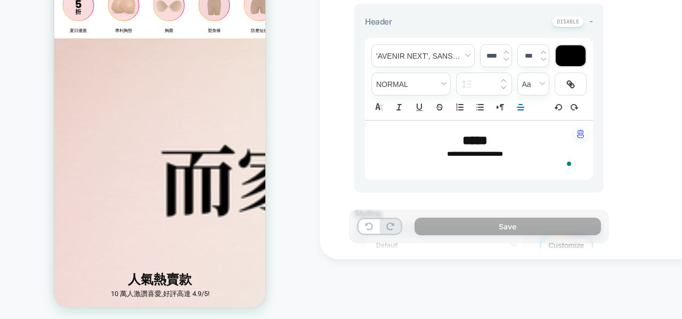
click at [462, 165] on p "To enrich screen reader interactions, please activate Accessibility in Grammarl…" at bounding box center [475, 164] width 199 height 10
click at [481, 150] on span "**********" at bounding box center [475, 153] width 56 height 7
drag, startPoint x: 504, startPoint y: 46, endPoint x: 504, endPoint y: 53, distance: 6.4
click at [504, 53] on div "****" at bounding box center [496, 56] width 31 height 22
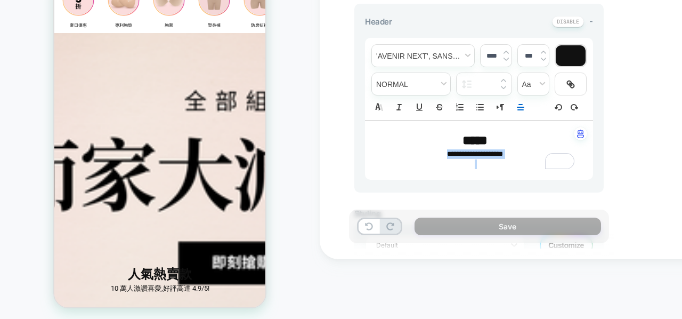
scroll to position [225, 0]
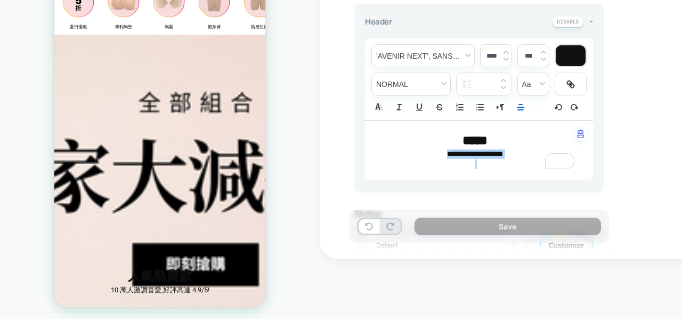
click at [504, 53] on div at bounding box center [506, 55] width 5 height 11
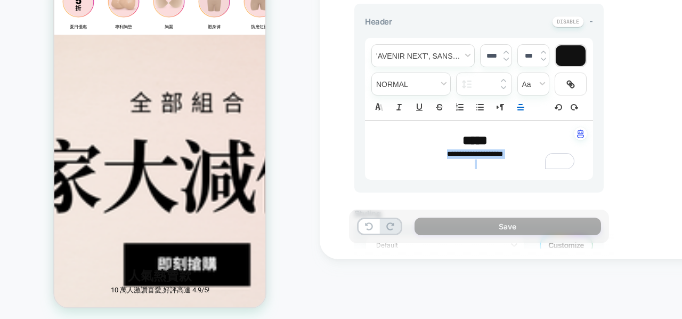
click at [507, 51] on img at bounding box center [506, 52] width 5 height 4
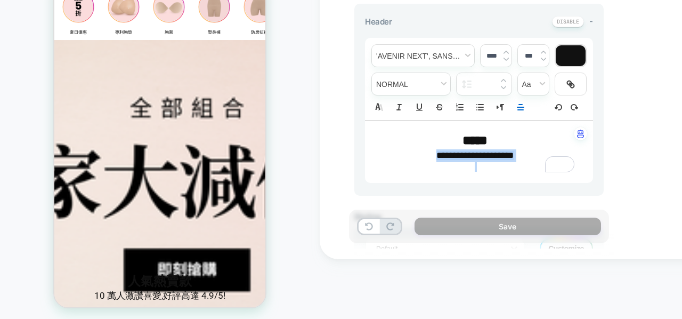
scroll to position [227, 0]
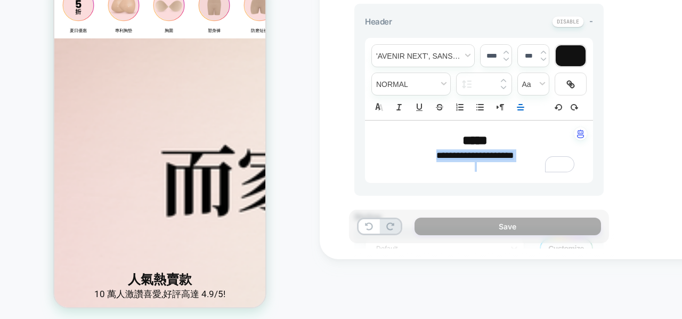
click at [507, 51] on img at bounding box center [506, 52] width 5 height 4
click at [488, 142] on span "*****" at bounding box center [475, 140] width 25 height 13
click at [486, 140] on span "****" at bounding box center [475, 140] width 25 height 13
click at [486, 140] on p "*****" at bounding box center [475, 140] width 199 height 18
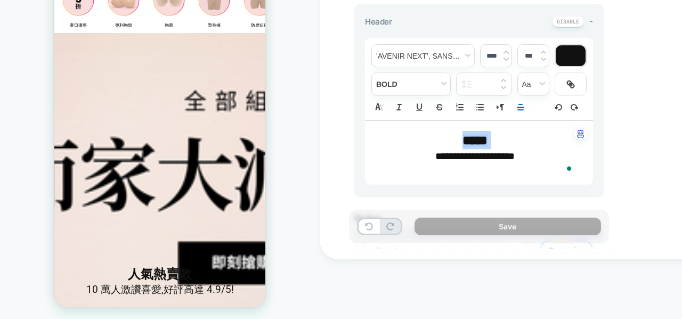
scroll to position [225, 0]
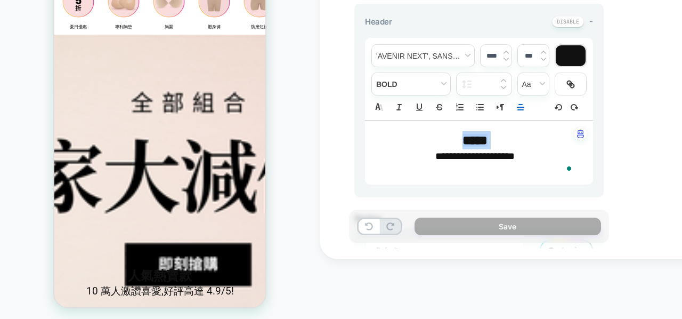
click at [506, 52] on img at bounding box center [506, 52] width 5 height 4
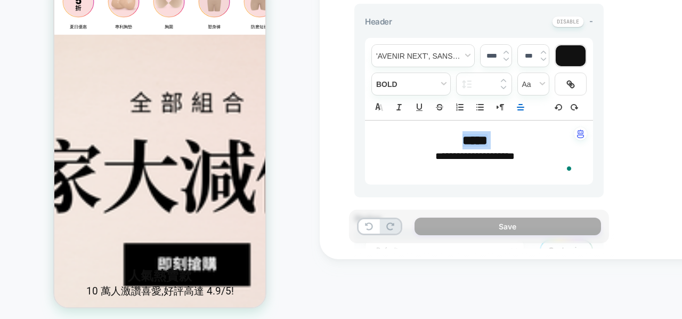
click at [506, 52] on img at bounding box center [506, 52] width 5 height 4
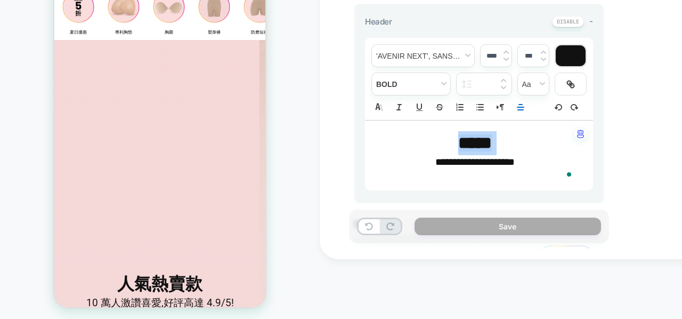
scroll to position [227, 0]
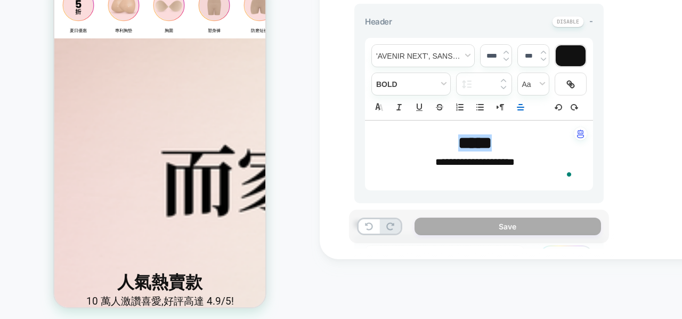
click at [506, 170] on p "To enrich screen reader interactions, please activate Accessibility in Grammarl…" at bounding box center [475, 175] width 199 height 10
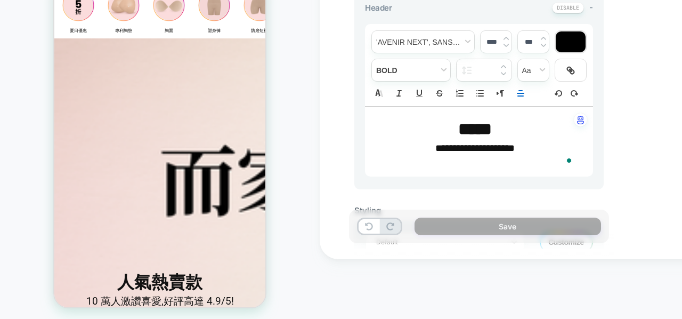
type input "****"
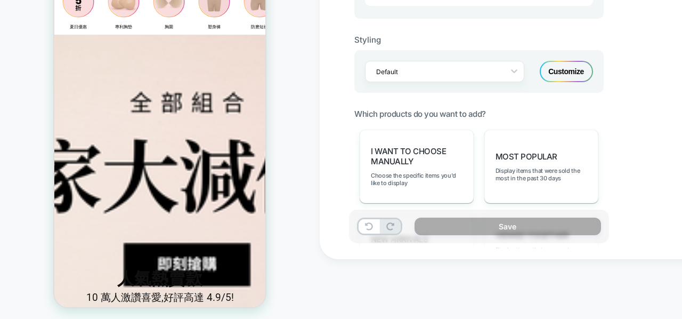
scroll to position [406, 0]
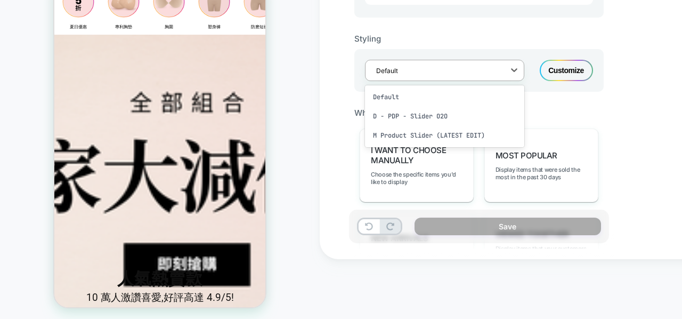
click at [466, 66] on div at bounding box center [437, 71] width 123 height 10
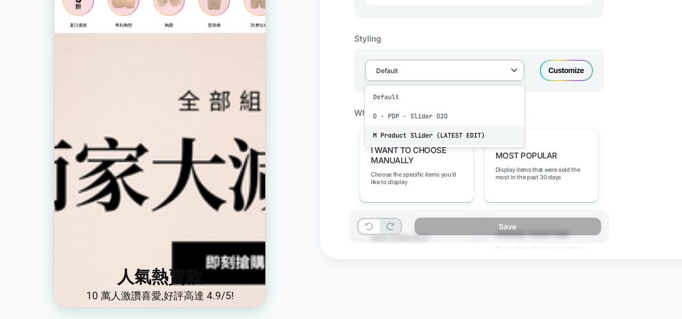
scroll to position [225, 0]
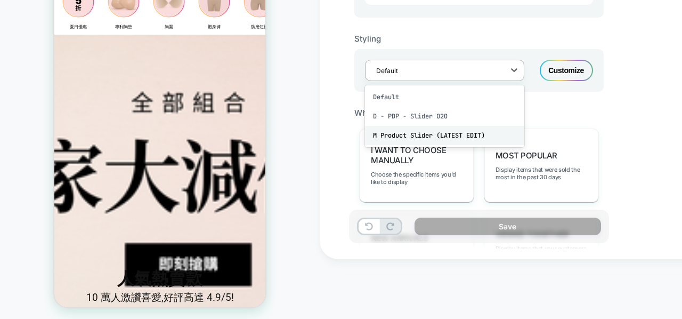
click at [472, 132] on div "M Product Slider (LATEST EDIT)" at bounding box center [444, 135] width 159 height 19
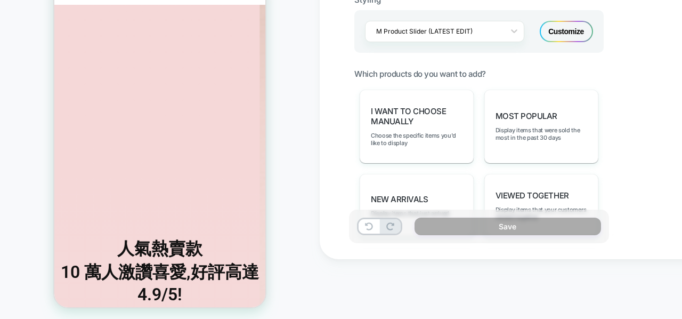
scroll to position [256, 0]
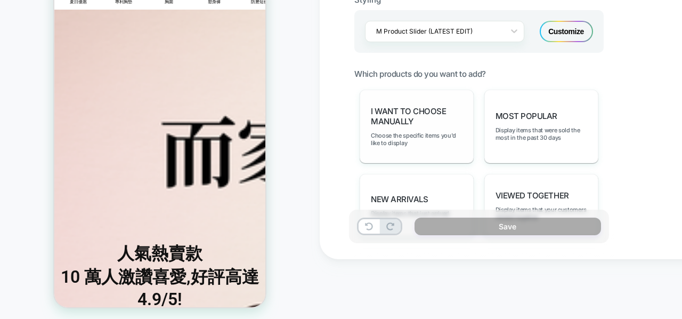
click at [422, 126] on span "I want to choose manually" at bounding box center [417, 116] width 92 height 20
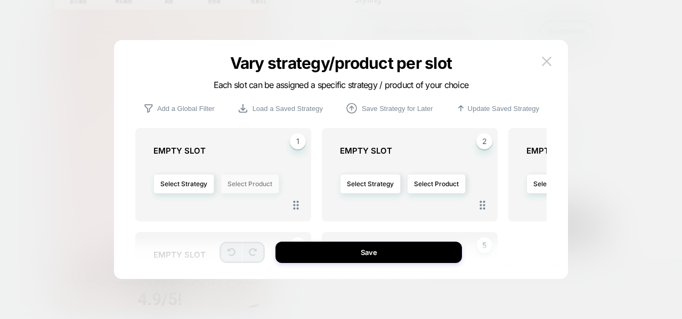
click at [237, 184] on button "Select Product" at bounding box center [250, 184] width 59 height 20
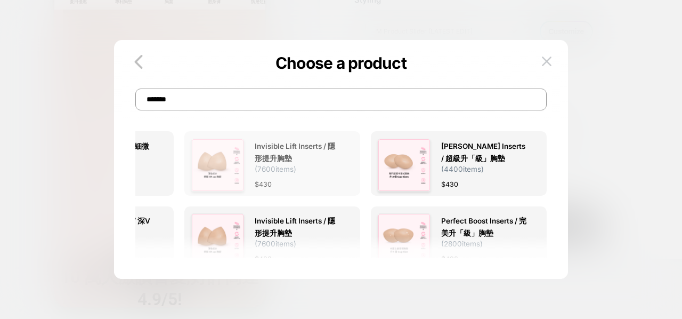
scroll to position [0, 0]
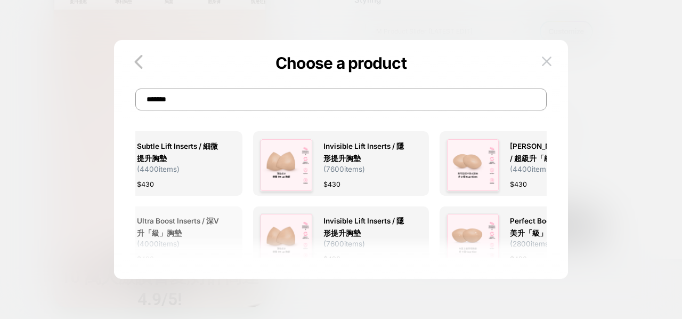
type input "*******"
click at [170, 229] on span "Ultra Boost Inserts / 深V升「級」胸墊" at bounding box center [180, 227] width 87 height 25
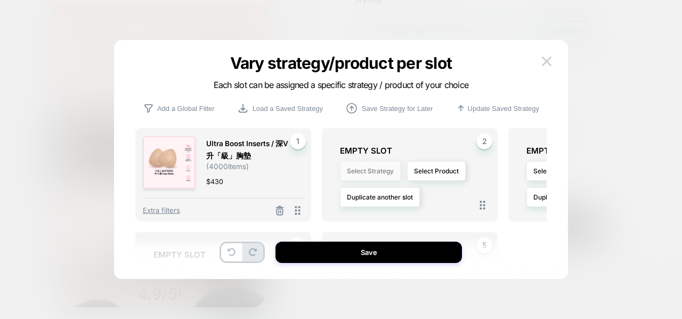
scroll to position [254, 0]
click at [372, 166] on button "Select Strategy" at bounding box center [370, 171] width 61 height 20
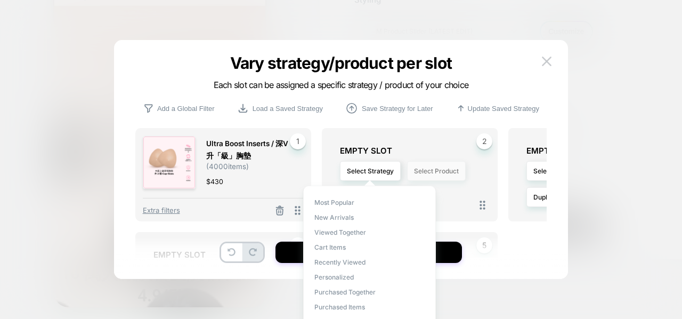
click at [438, 172] on button "Select Product" at bounding box center [436, 171] width 59 height 20
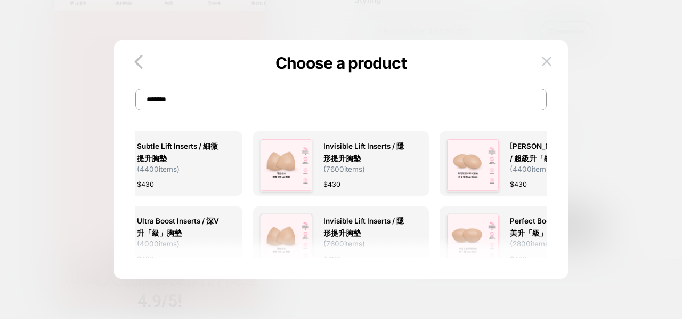
scroll to position [256, 0]
click at [469, 176] on img at bounding box center [473, 165] width 53 height 53
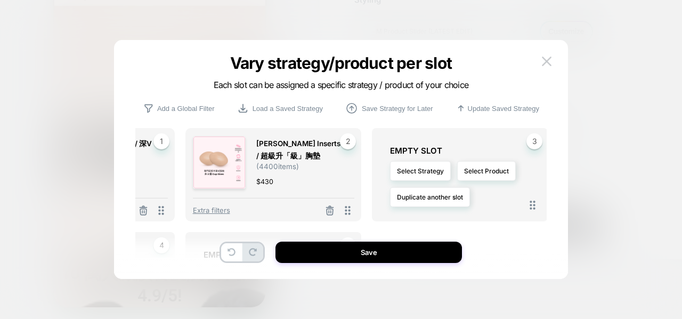
scroll to position [0, 138]
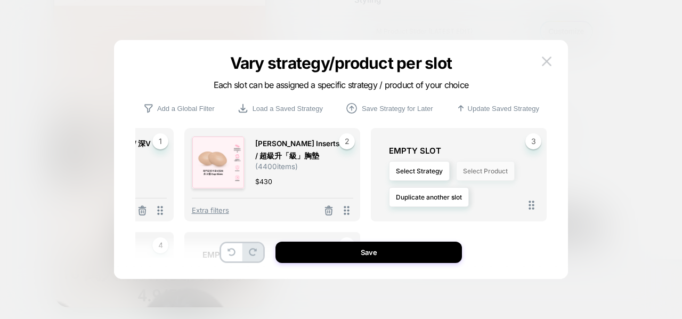
click at [484, 171] on button "Select Product" at bounding box center [485, 171] width 59 height 20
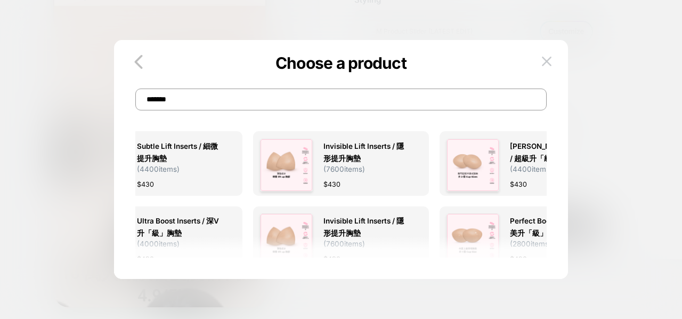
scroll to position [0, 0]
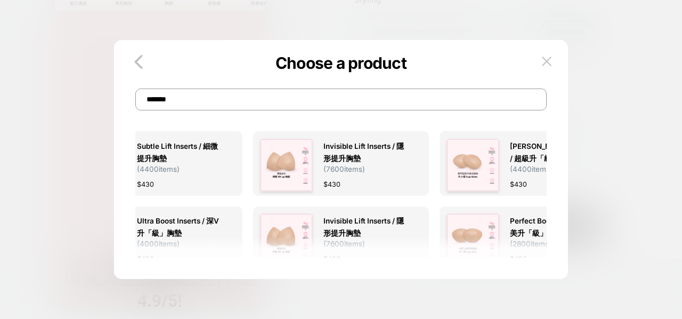
click at [404, 99] on input "*******" at bounding box center [340, 99] width 411 height 22
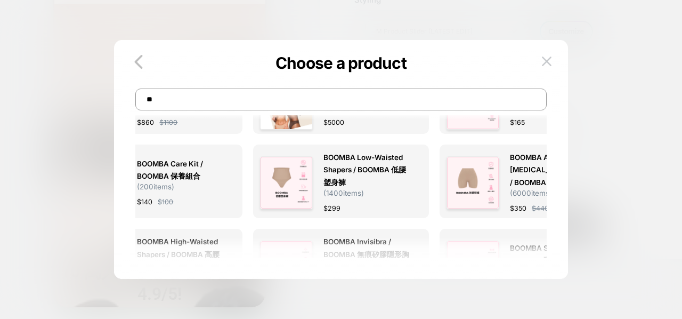
scroll to position [254, 0]
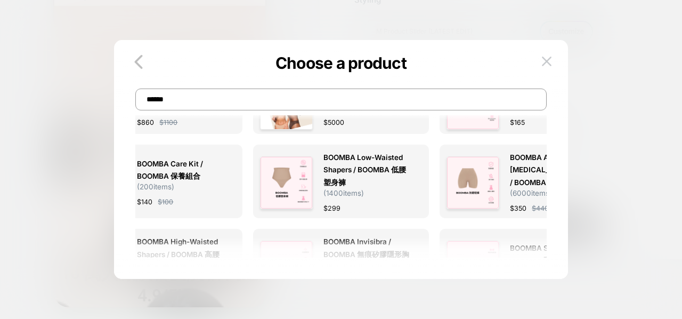
type input "******"
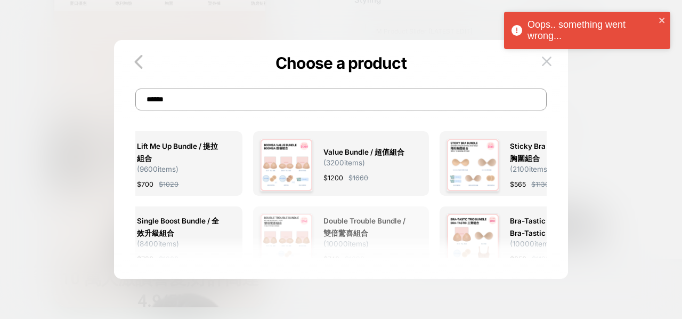
scroll to position [256, 0]
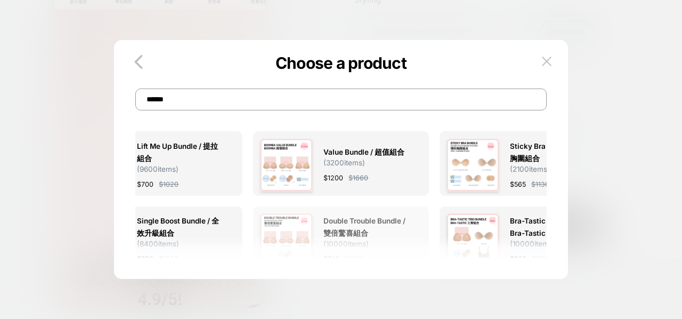
click at [311, 238] on img at bounding box center [286, 239] width 53 height 53
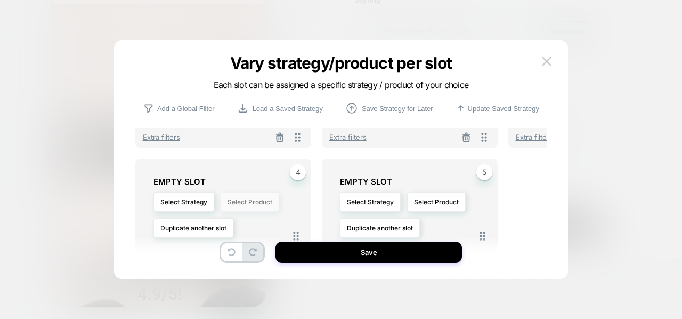
scroll to position [254, 0]
click at [242, 207] on button "Select Product" at bounding box center [250, 202] width 59 height 20
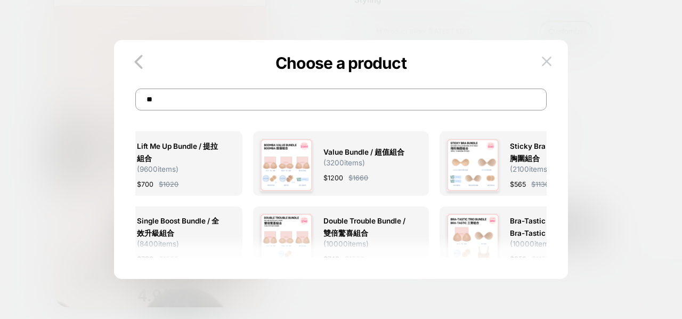
type input "*"
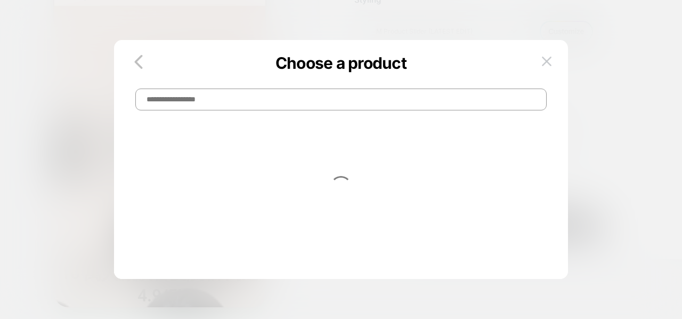
type input "*"
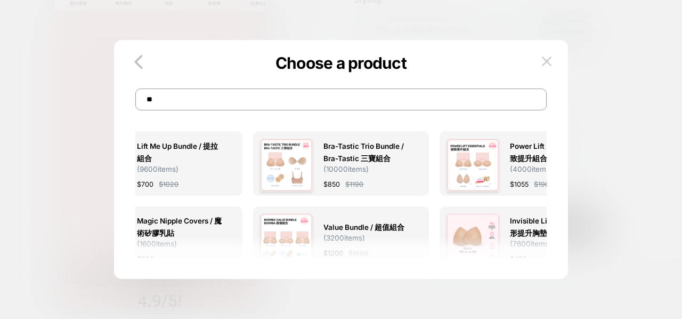
scroll to position [256, 0]
type input "*"
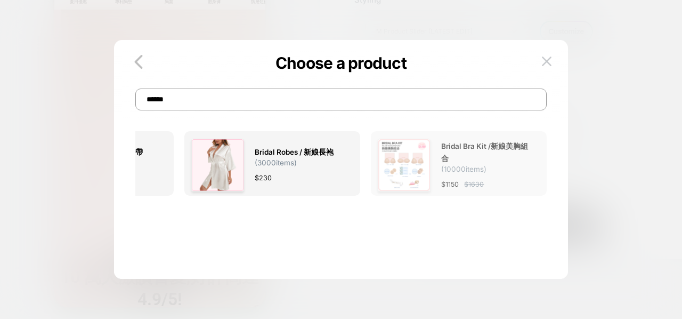
type input "******"
click at [448, 170] on span "( 10000 items)" at bounding box center [463, 169] width 45 height 9
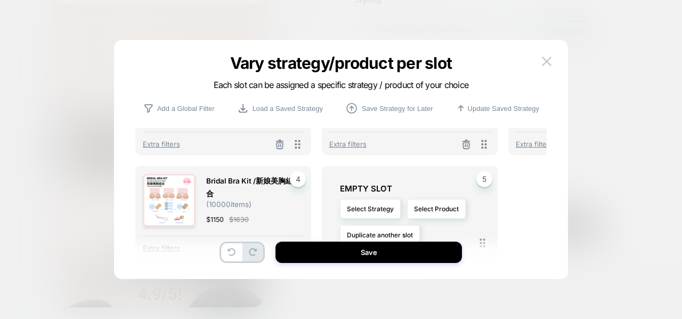
scroll to position [254, 0]
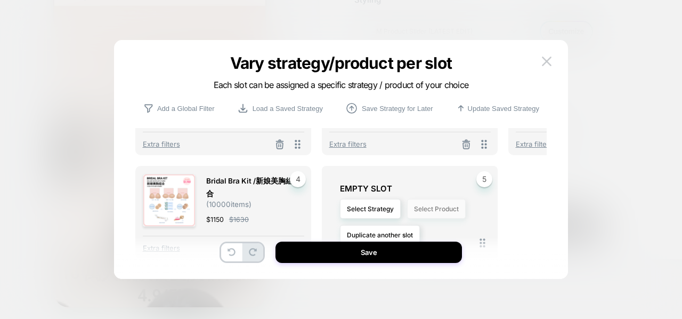
click at [419, 206] on button "Select Product" at bounding box center [436, 209] width 59 height 20
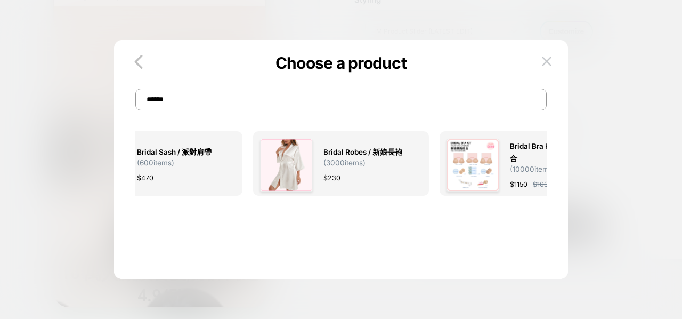
scroll to position [0, 0]
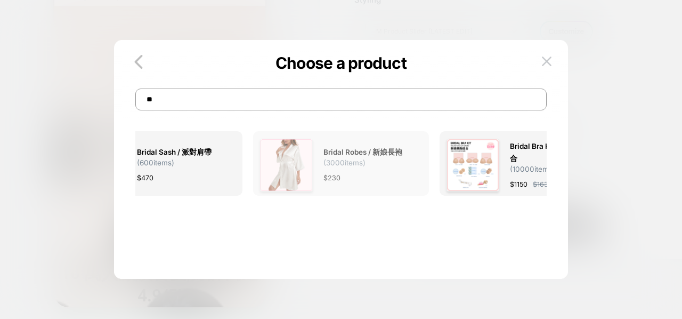
type input "*"
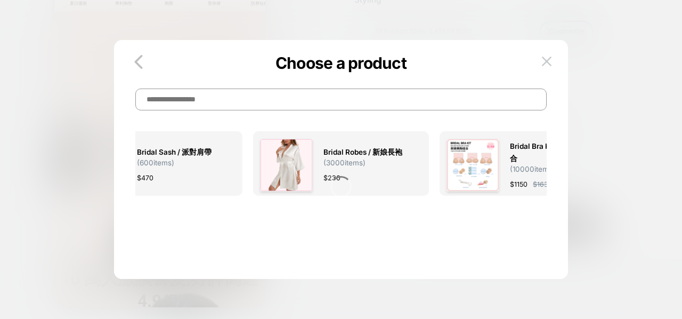
scroll to position [256, 0]
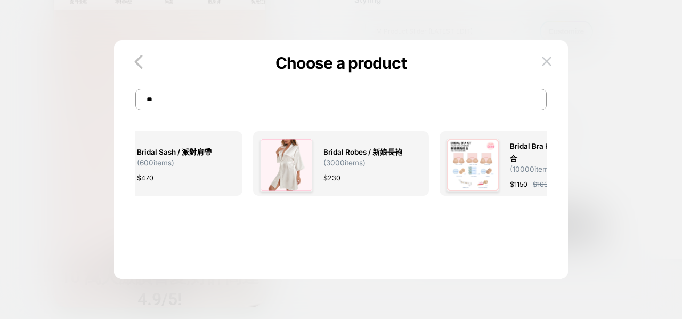
type input "*"
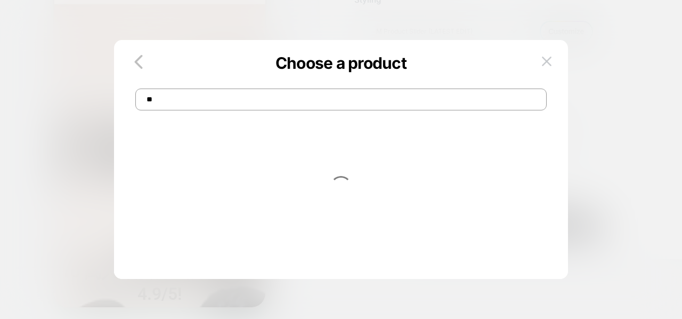
scroll to position [254, 0]
type input "*"
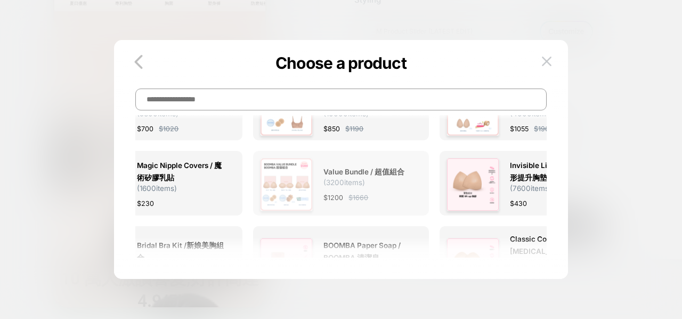
scroll to position [256, 0]
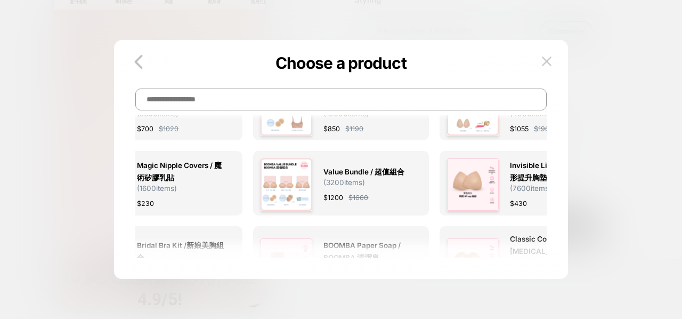
click at [292, 101] on input at bounding box center [340, 99] width 411 height 22
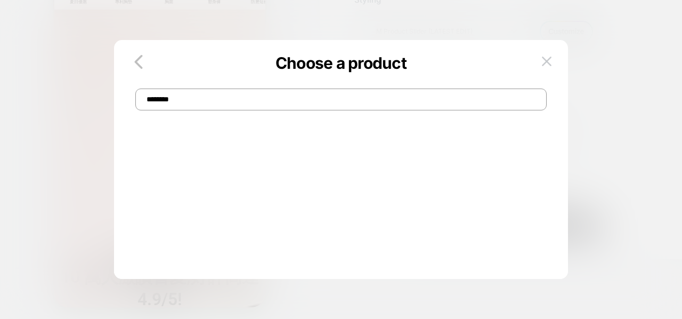
click at [170, 99] on input "********" at bounding box center [340, 99] width 411 height 22
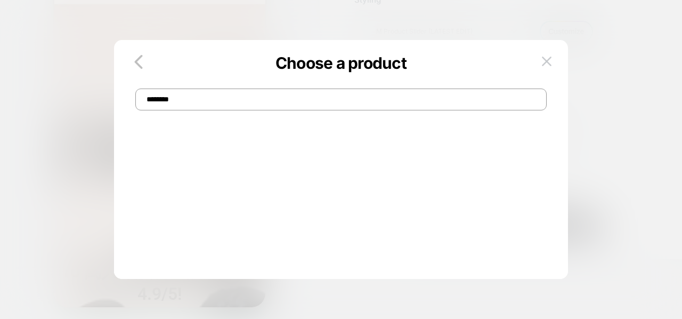
scroll to position [254, 0]
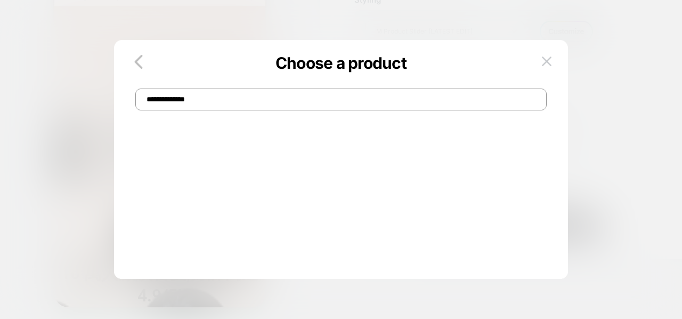
type input "**********"
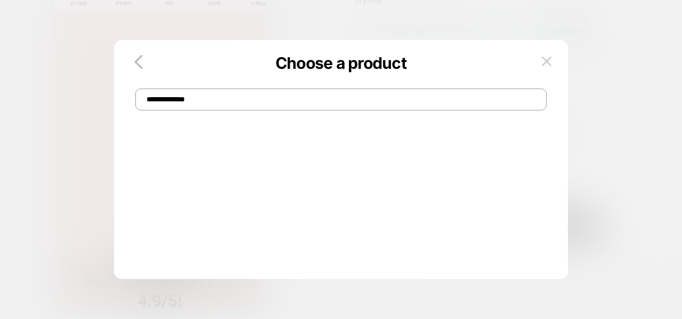
scroll to position [256, 0]
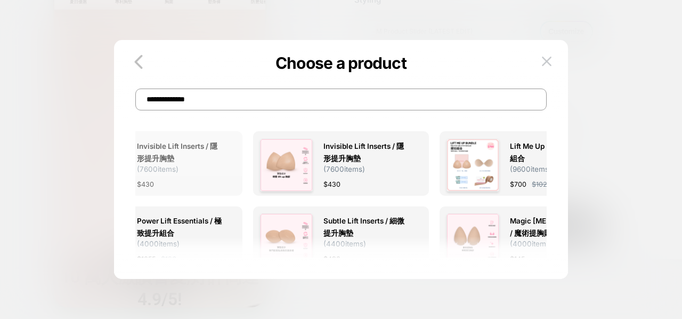
click at [187, 171] on span "Invisible Lift Inserts / 隱形提升胸墊 ( 7600 items)" at bounding box center [180, 156] width 87 height 33
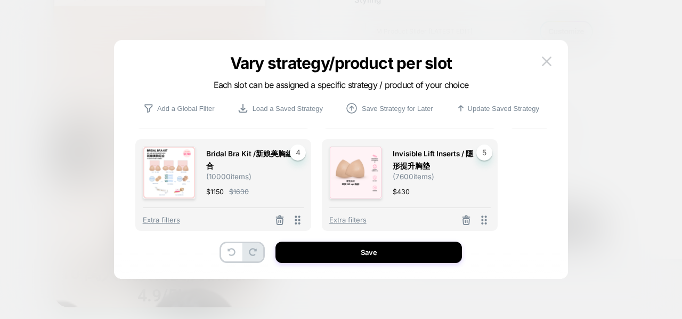
scroll to position [15, 0]
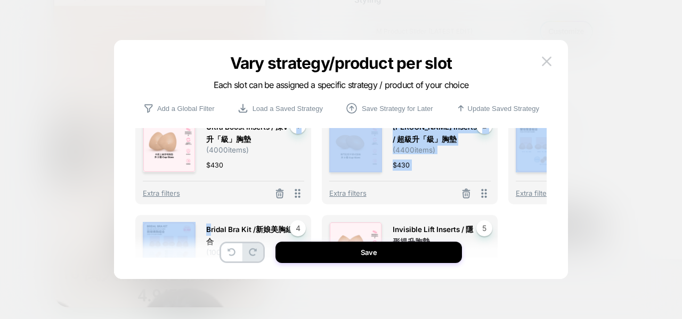
drag, startPoint x: 212, startPoint y: 225, endPoint x: 237, endPoint y: 163, distance: 67.2
click at [237, 163] on div "Ultra Boost Inserts / 深V升「級」胸墊 ( 4000 items) $ 430 1 Extra filters Demi Boost I…" at bounding box center [340, 193] width 411 height 130
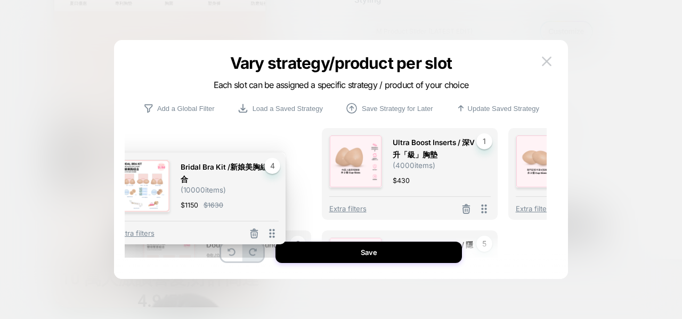
scroll to position [256, 0]
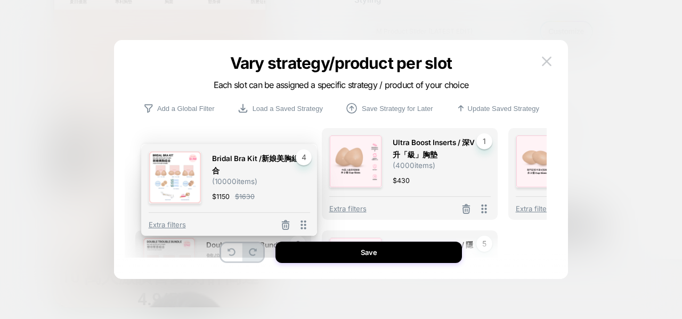
drag, startPoint x: 300, startPoint y: 218, endPoint x: 310, endPoint y: 118, distance: 100.2
click at [310, 118] on div "Ultra Boost Inserts / 深V升「級」胸墊 ( 4000 items) $ 430 1 Extra filters Demi Boost I…" at bounding box center [340, 175] width 411 height 185
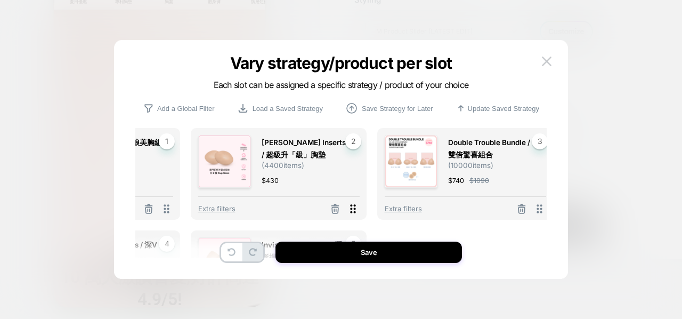
scroll to position [0, 135]
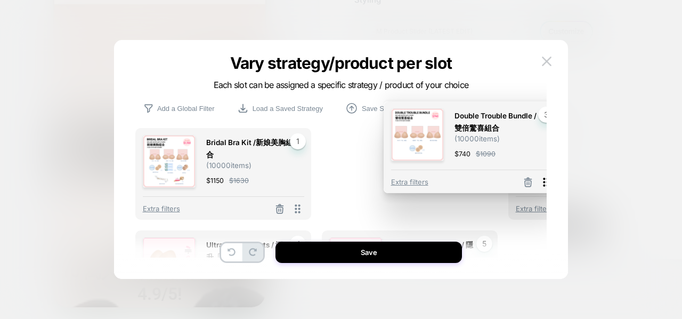
drag, startPoint x: 538, startPoint y: 204, endPoint x: 375, endPoint y: 194, distance: 162.9
click at [391, 189] on div "Extra filters" at bounding box center [472, 179] width 162 height 19
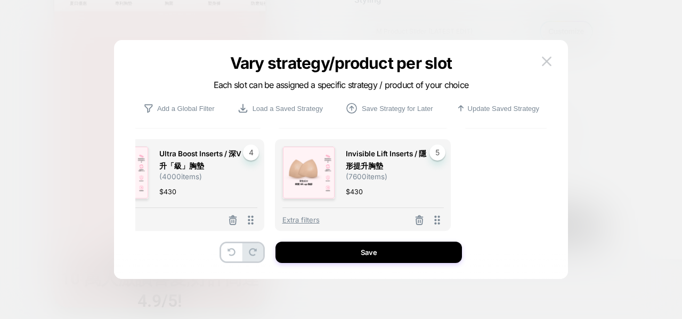
scroll to position [256, 0]
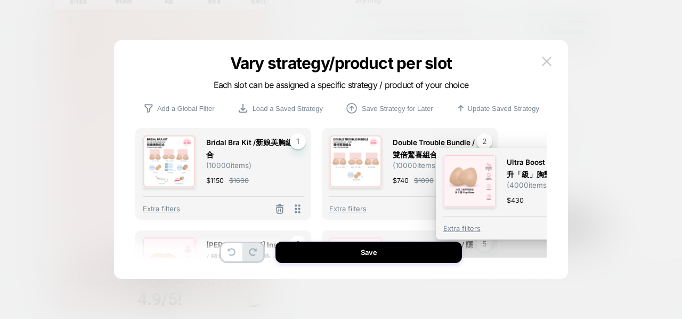
drag, startPoint x: 250, startPoint y: 222, endPoint x: 538, endPoint y: 141, distance: 298.9
click at [538, 141] on div "Bridal Bra Kit /新娘美胸組合 ( 10000 items) $ 1150 $ 1630 1 Extra filters Double Trou…" at bounding box center [340, 238] width 411 height 221
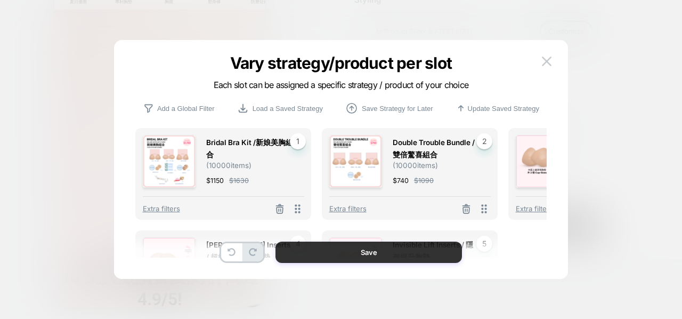
click at [394, 254] on button "Save" at bounding box center [369, 251] width 187 height 21
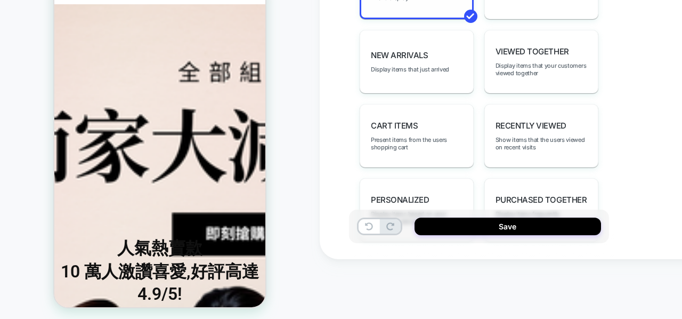
scroll to position [0, 0]
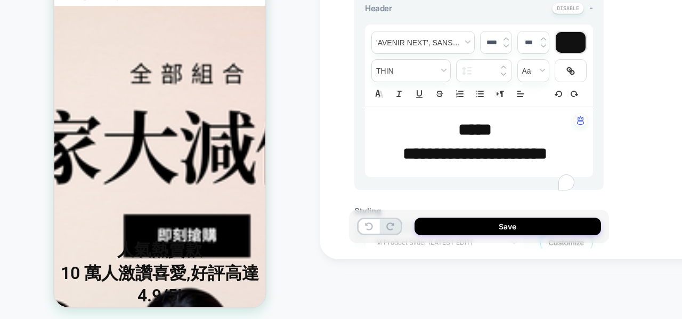
click at [451, 146] on strong "**********" at bounding box center [475, 153] width 144 height 17
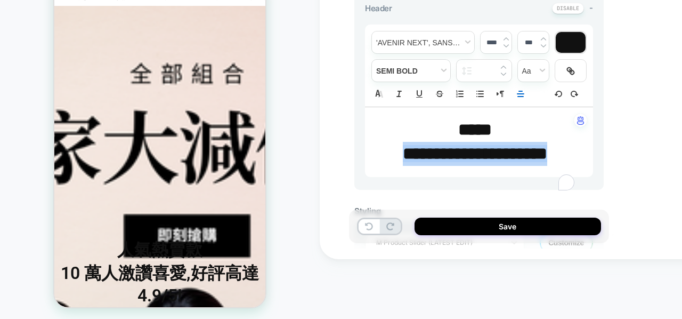
click at [451, 146] on strong "**********" at bounding box center [475, 153] width 144 height 17
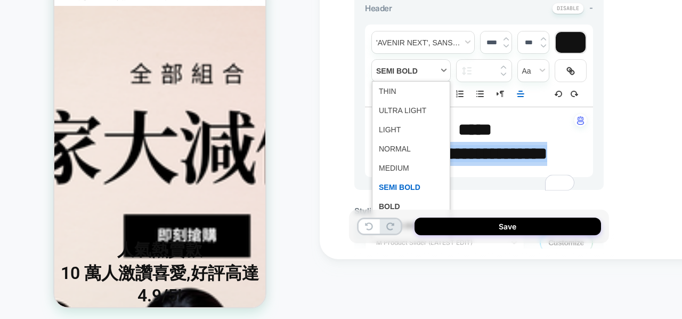
click at [426, 74] on span "fontWeight" at bounding box center [411, 71] width 78 height 22
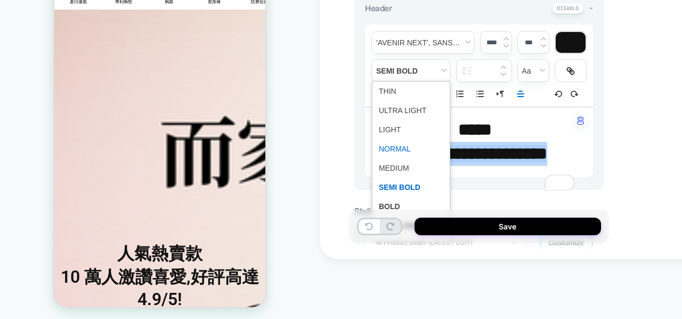
click at [405, 154] on span "fontWeight" at bounding box center [411, 148] width 64 height 19
click at [417, 71] on span "fontWeight" at bounding box center [411, 71] width 78 height 22
click at [403, 167] on span "fontWeight" at bounding box center [411, 167] width 64 height 19
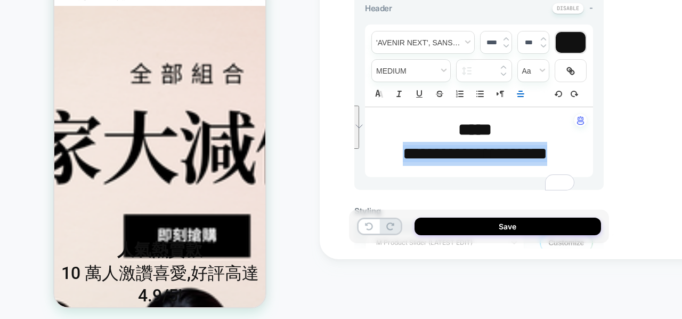
click at [505, 46] on img at bounding box center [506, 46] width 5 height 4
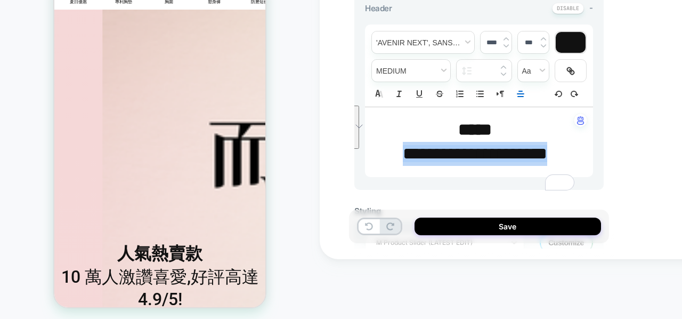
click at [505, 46] on img at bounding box center [506, 46] width 5 height 4
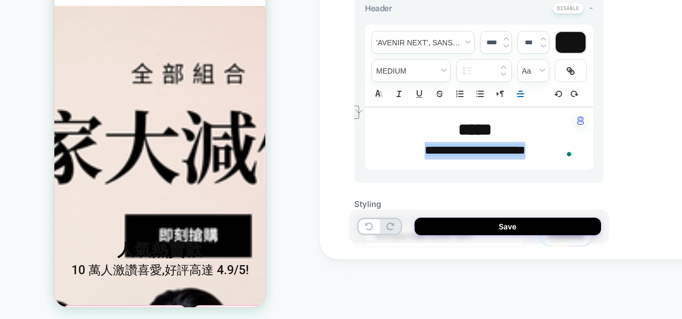
click at [505, 38] on img at bounding box center [506, 39] width 5 height 4
type input "****"
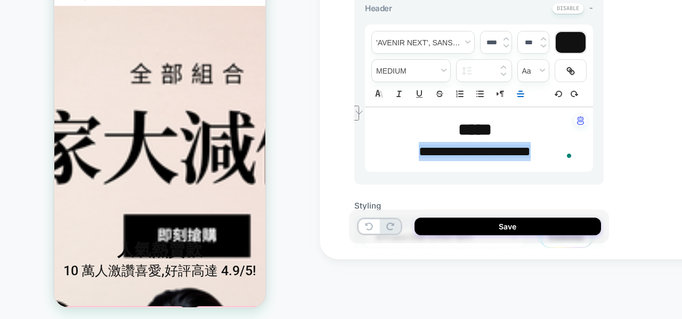
click at [465, 161] on div "**********" at bounding box center [479, 139] width 228 height 64
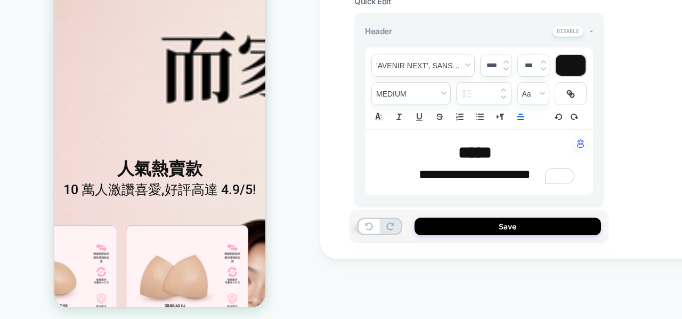
scroll to position [0, 208]
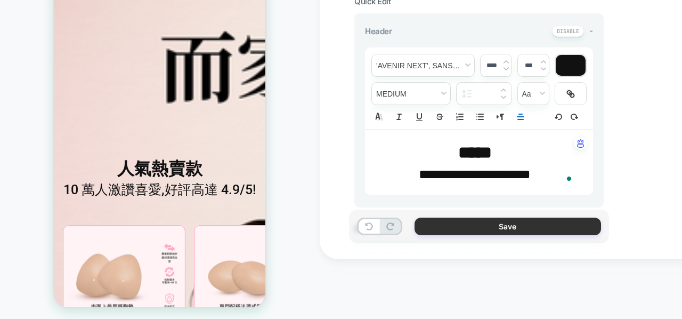
click at [515, 223] on button "Save" at bounding box center [508, 226] width 187 height 18
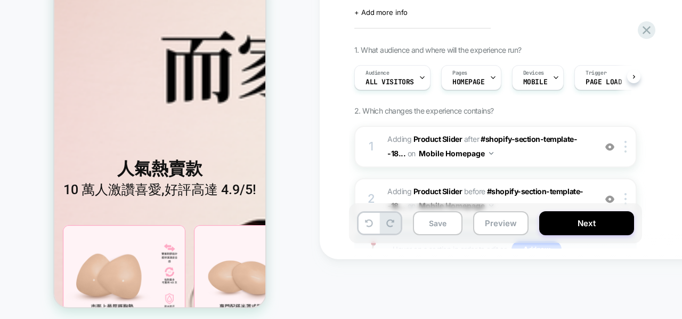
scroll to position [0, 1]
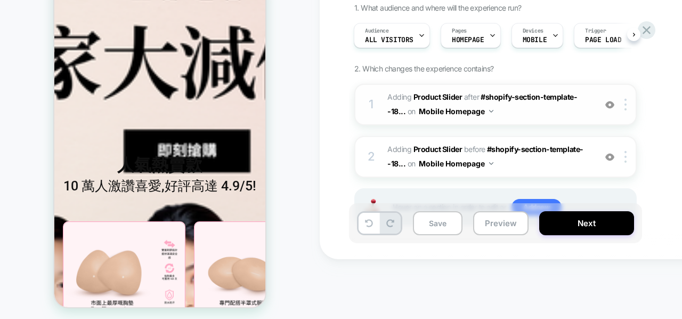
click at [515, 114] on span "#_loomi_addon_1752225185640 Adding Product Slider AFTER #shopify-section-templa…" at bounding box center [489, 104] width 203 height 29
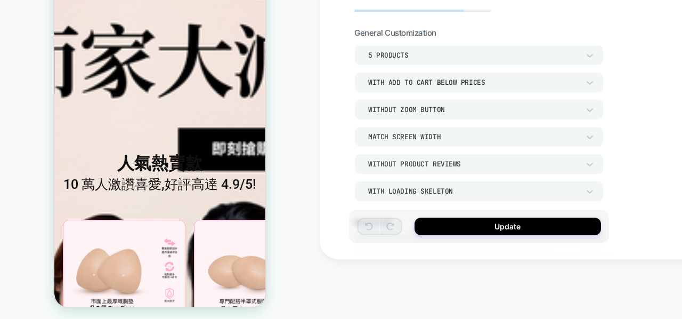
scroll to position [339, 0]
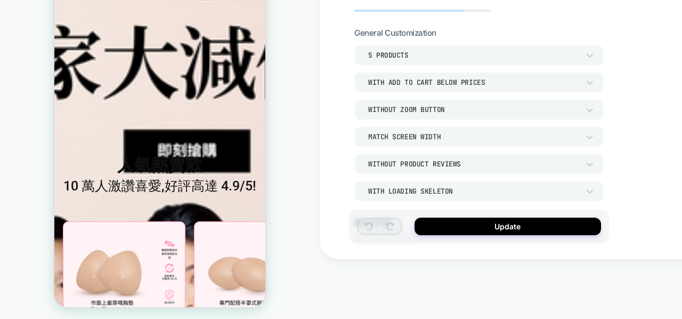
drag, startPoint x: 377, startPoint y: 114, endPoint x: 438, endPoint y: 17, distance: 114.3
click at [438, 17] on div "**********" at bounding box center [479, 99] width 260 height 297
click at [218, 221] on img at bounding box center [255, 282] width 123 height 123
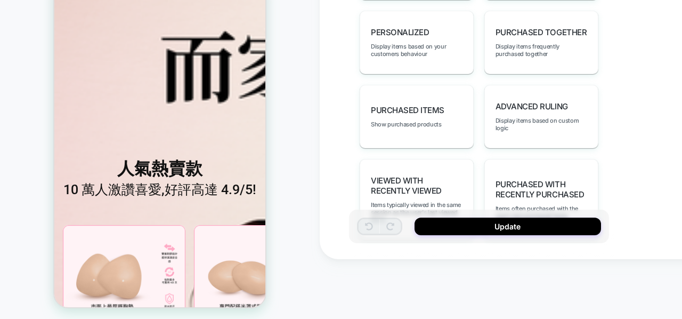
scroll to position [795, 0]
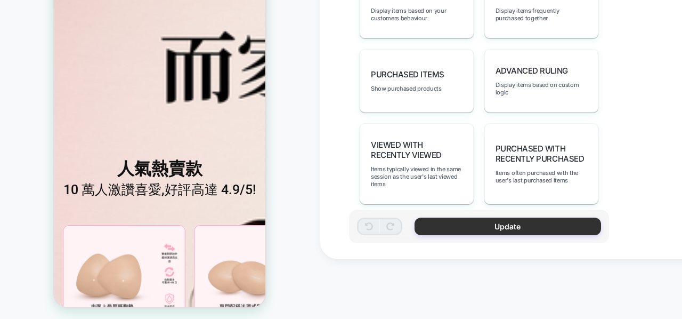
click at [446, 227] on button "Update" at bounding box center [508, 226] width 187 height 18
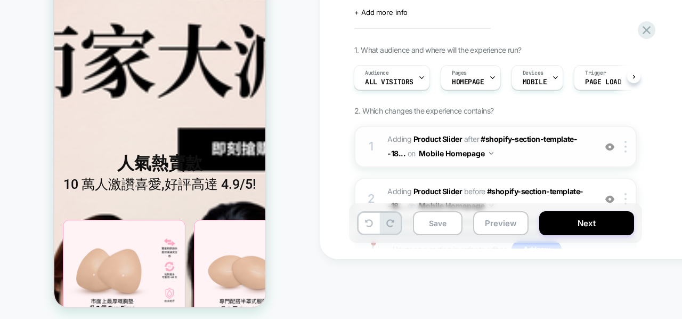
scroll to position [339, 0]
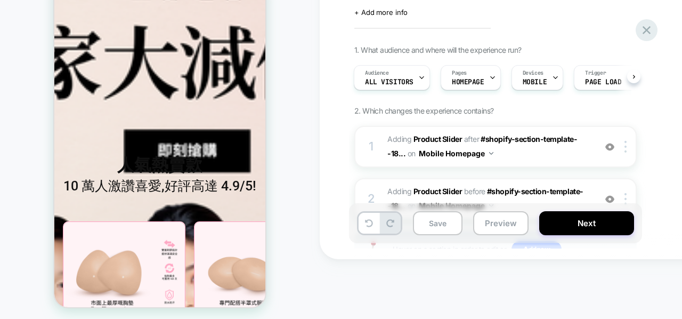
click at [647, 37] on icon at bounding box center [647, 30] width 14 height 14
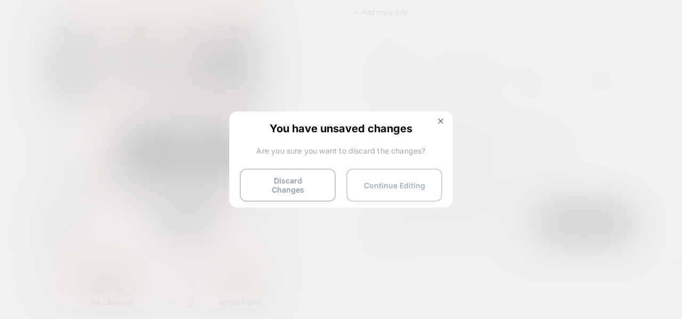
click at [415, 182] on button "Continue Editing" at bounding box center [394, 184] width 96 height 33
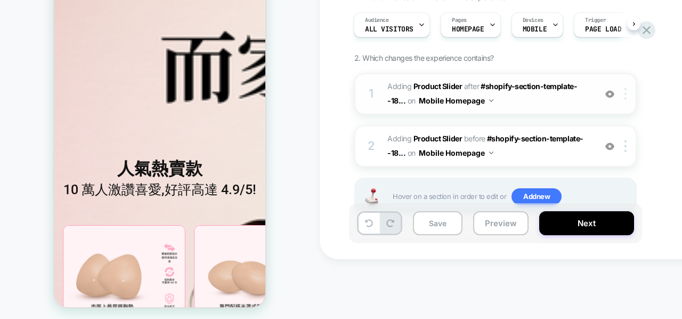
click at [627, 92] on img at bounding box center [626, 94] width 2 height 12
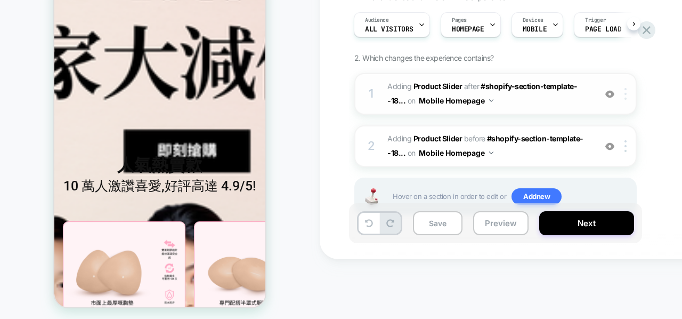
click at [626, 94] on img at bounding box center [626, 94] width 2 height 12
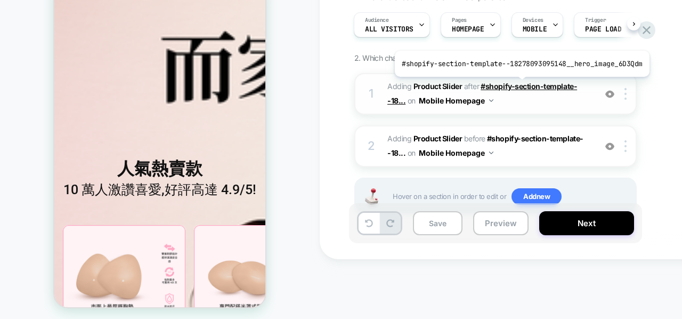
click at [519, 84] on span "#shopify-section-template--18..." at bounding box center [483, 93] width 190 height 23
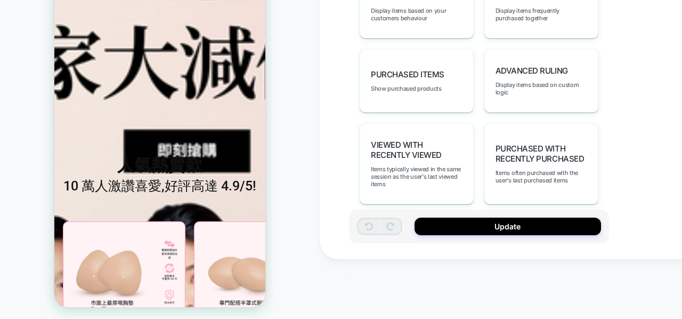
click at [476, 238] on div "Update" at bounding box center [479, 226] width 260 height 34
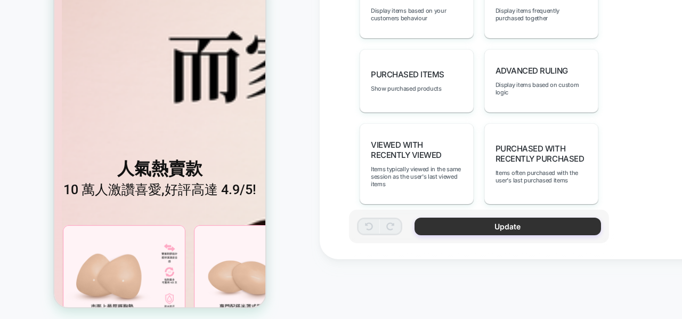
click at [485, 223] on button "Update" at bounding box center [508, 226] width 187 height 18
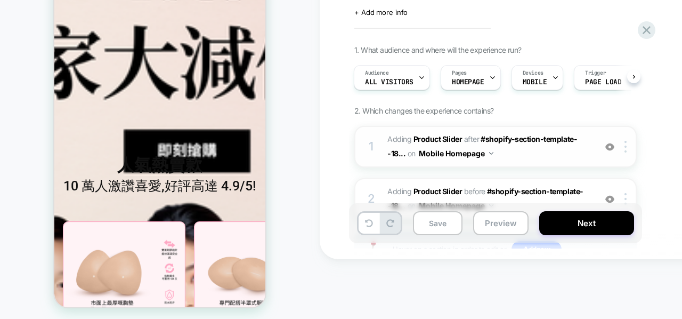
click at [610, 147] on img at bounding box center [610, 146] width 9 height 9
click at [628, 143] on div at bounding box center [628, 147] width 18 height 12
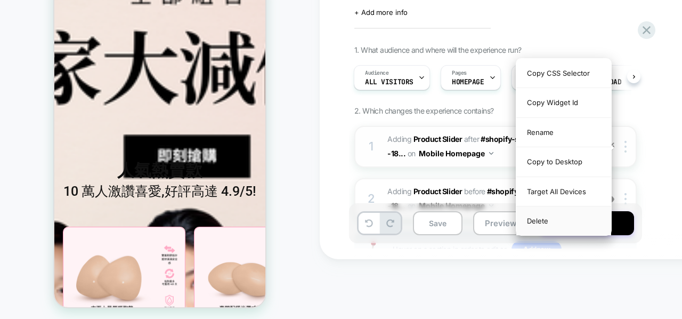
scroll to position [341, 0]
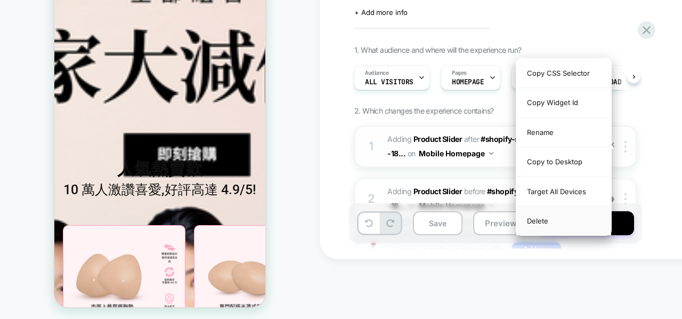
click at [564, 223] on div "Delete" at bounding box center [564, 220] width 95 height 29
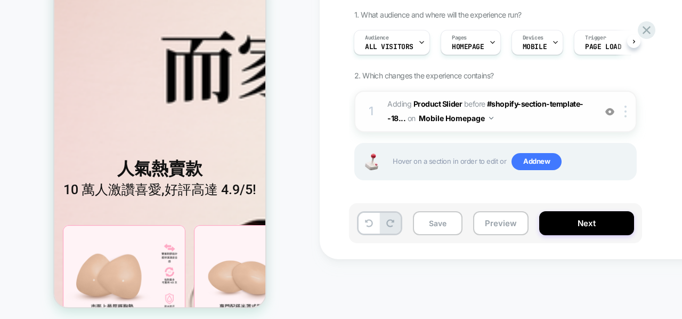
scroll to position [0, 0]
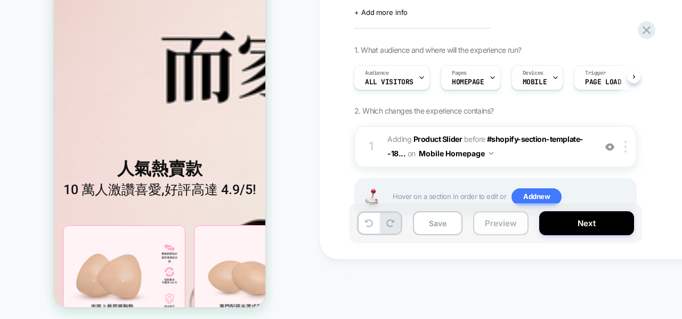
click at [497, 220] on button "Preview" at bounding box center [500, 223] width 55 height 24
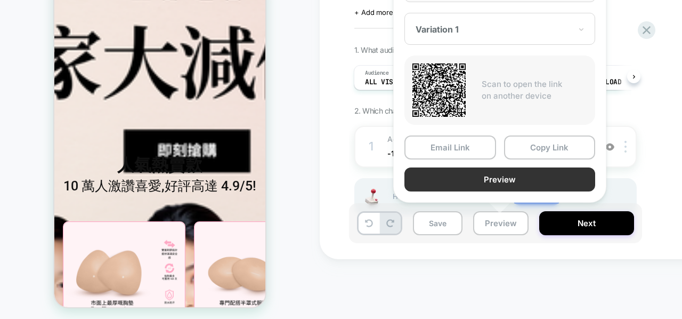
click at [485, 174] on button "Preview" at bounding box center [500, 179] width 191 height 24
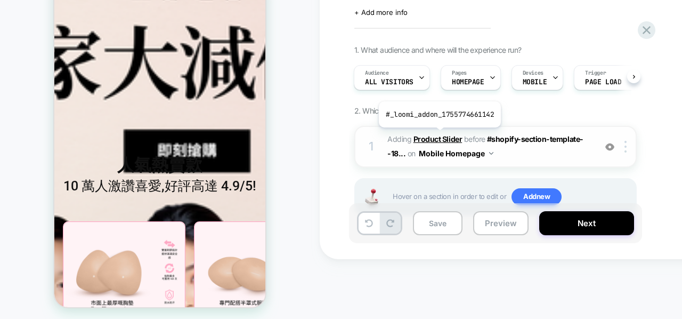
click at [439, 135] on b "Product Slider" at bounding box center [438, 138] width 49 height 9
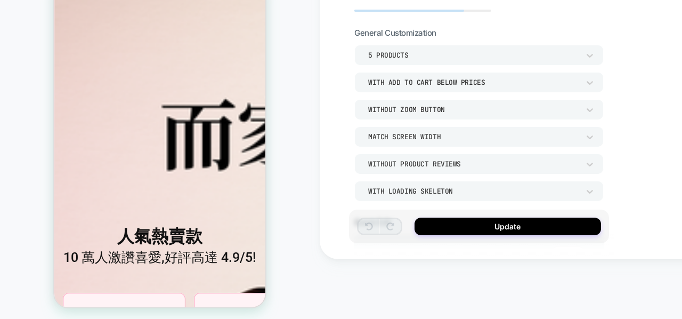
scroll to position [279, 0]
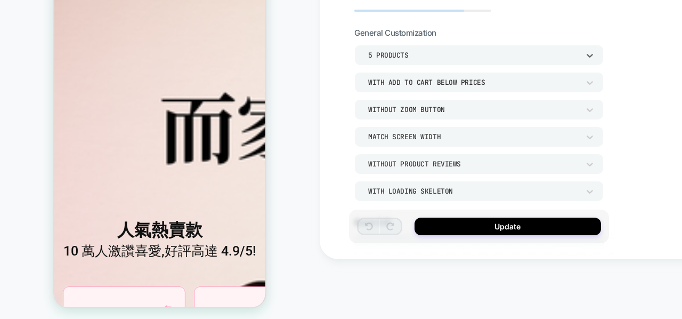
click at [413, 52] on div "5 Products" at bounding box center [473, 55] width 211 height 9
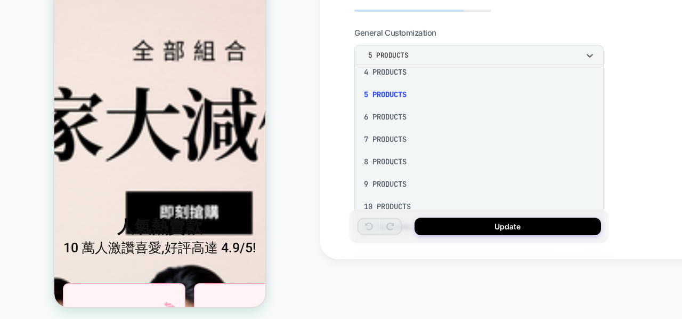
scroll to position [91, 0]
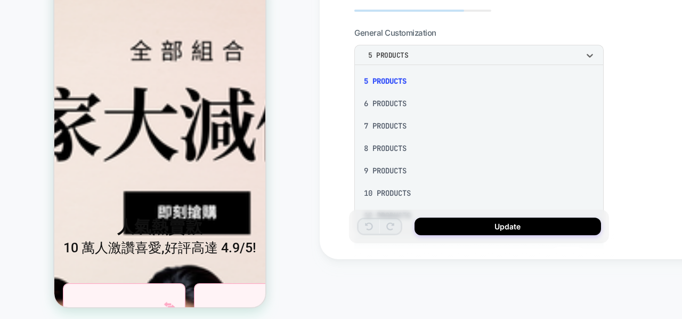
click at [626, 139] on div at bounding box center [341, 159] width 682 height 319
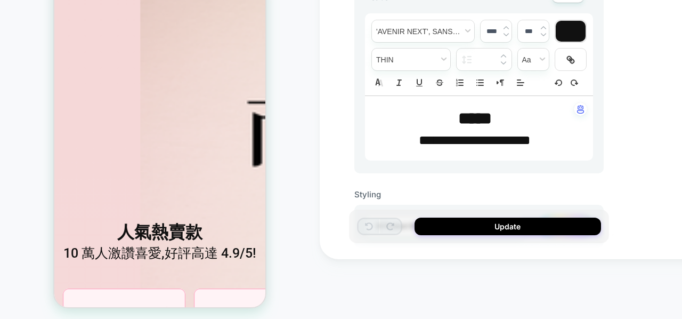
scroll to position [279, 0]
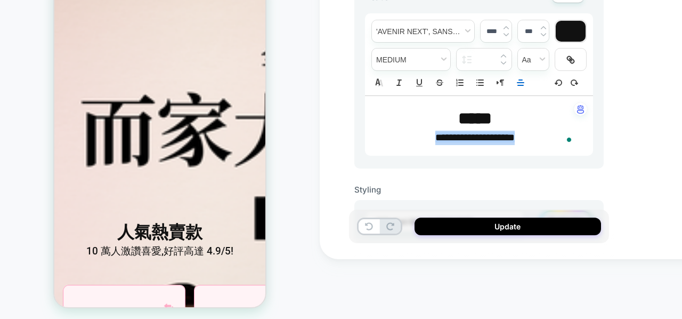
scroll to position [0, 7]
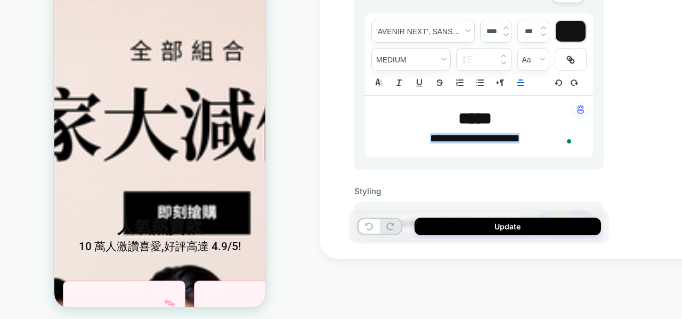
click at [633, 93] on div "**********" at bounding box center [554, 99] width 469 height 319
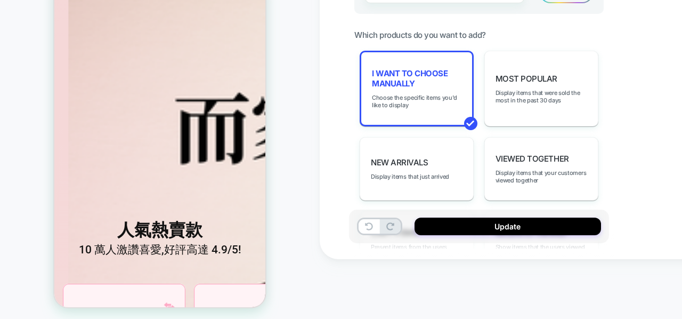
scroll to position [486, 0]
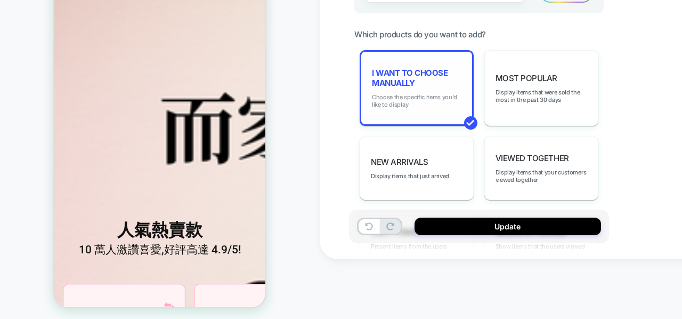
click at [435, 94] on span "Choose the specific items you'd like to display" at bounding box center [417, 100] width 90 height 15
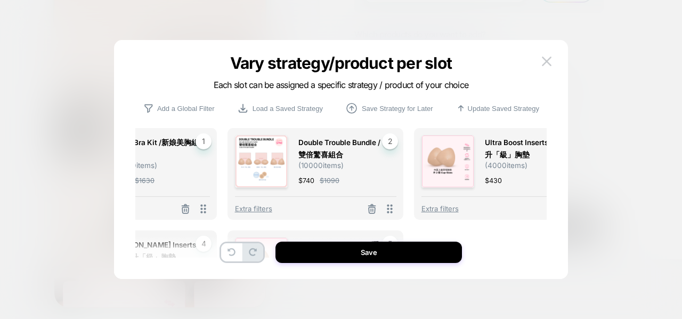
scroll to position [0, 0]
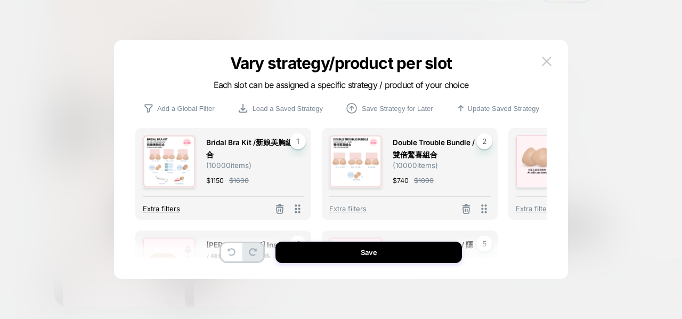
click at [162, 213] on span "Extra filters" at bounding box center [161, 208] width 37 height 9
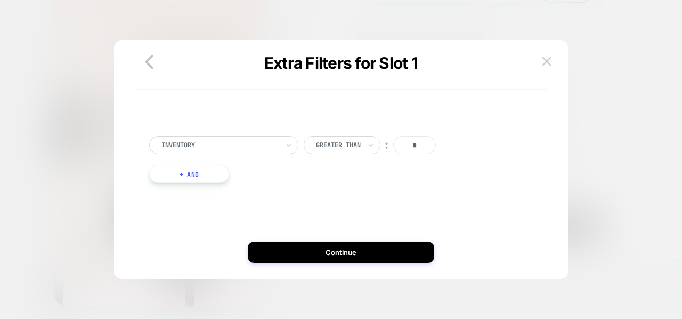
scroll to position [279, 0]
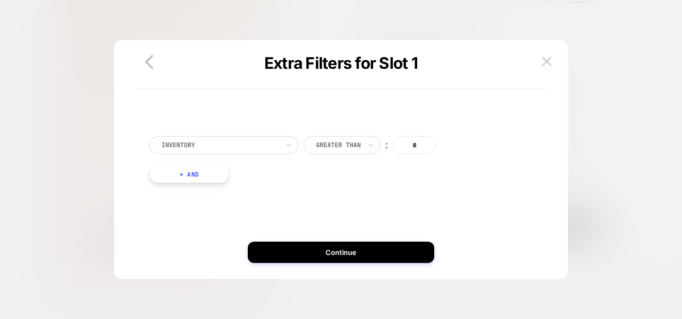
click at [156, 76] on div "Extra Filters for Slot 1" at bounding box center [340, 78] width 411 height 23
click at [151, 67] on icon "button" at bounding box center [150, 62] width 8 height 14
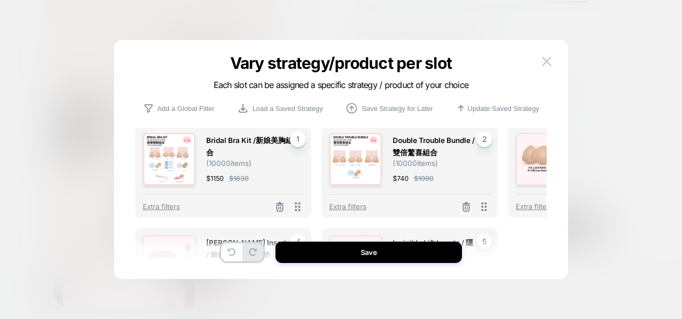
scroll to position [91, 0]
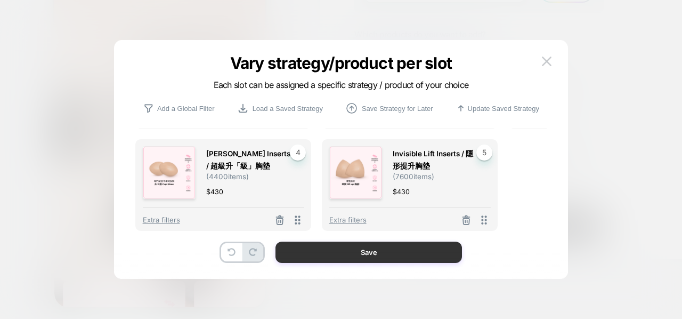
click at [311, 255] on button "Save" at bounding box center [369, 251] width 187 height 21
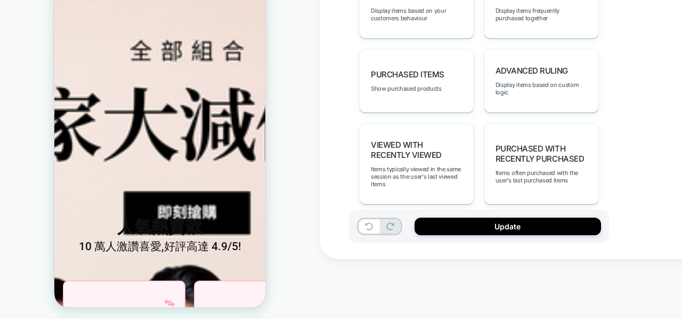
scroll to position [279, 0]
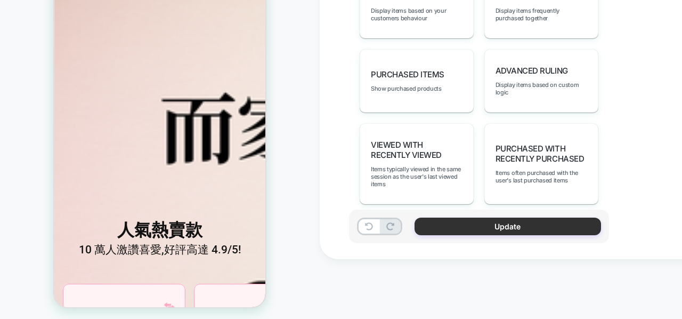
click at [462, 222] on button "Update" at bounding box center [508, 226] width 187 height 18
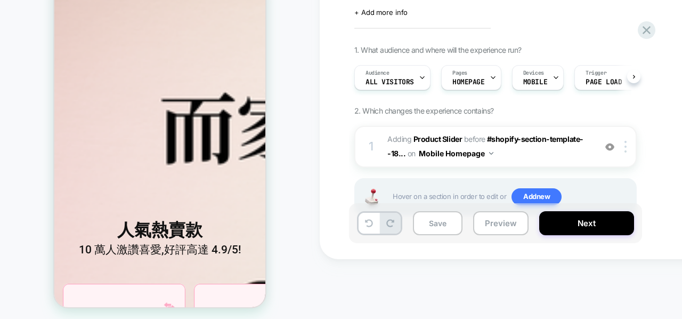
scroll to position [0, 1]
click at [495, 221] on button "Preview" at bounding box center [500, 223] width 55 height 24
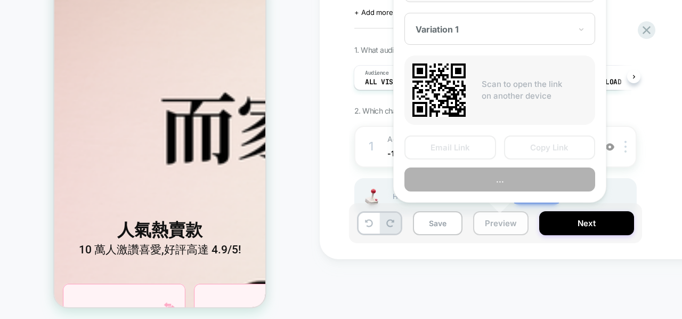
click at [495, 221] on button "Preview" at bounding box center [500, 223] width 55 height 24
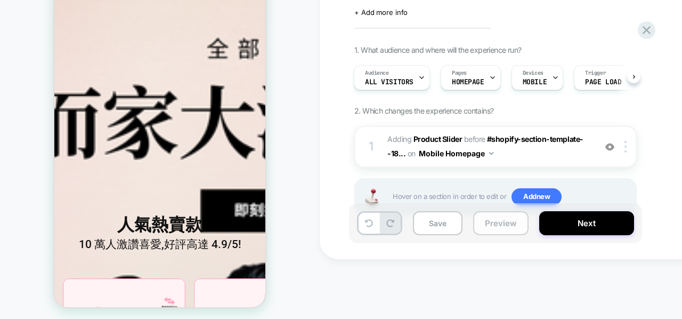
scroll to position [277, 0]
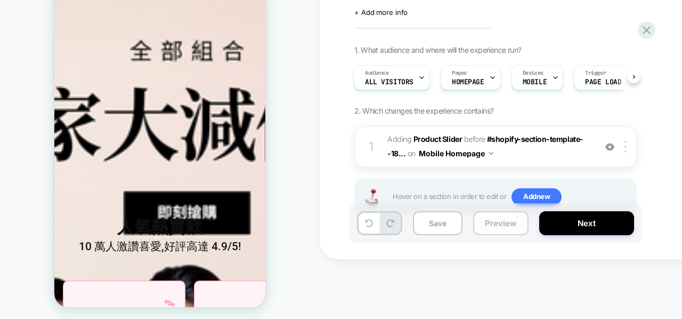
click at [495, 221] on button "Preview" at bounding box center [500, 223] width 55 height 24
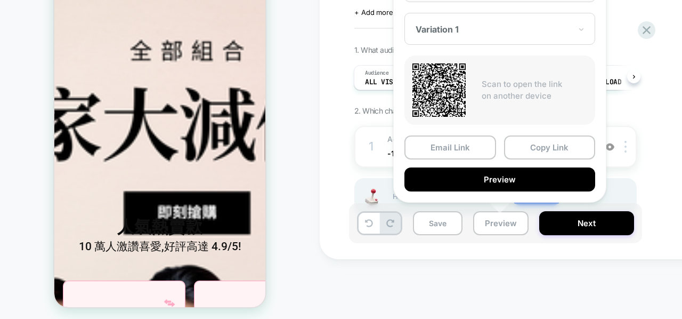
scroll to position [0, 0]
click at [512, 278] on div "HOMEPAGE AB15 - To Review Click to edit experience details + Add more info 1. W…" at bounding box center [341, 132] width 682 height 384
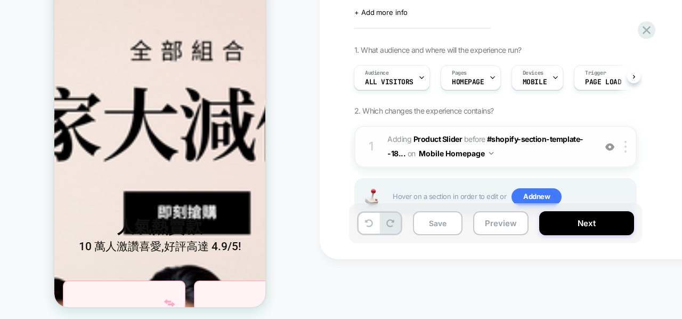
scroll to position [279, 0]
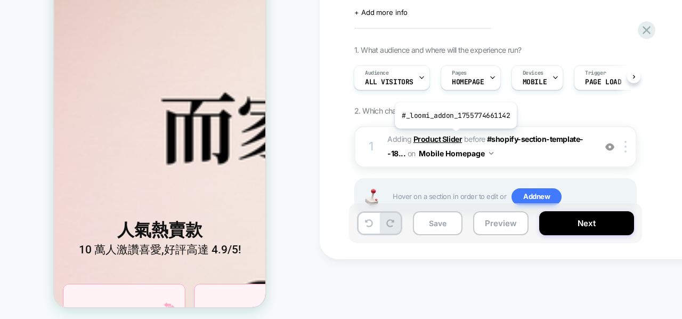
click at [455, 136] on b "Product Slider" at bounding box center [438, 138] width 49 height 9
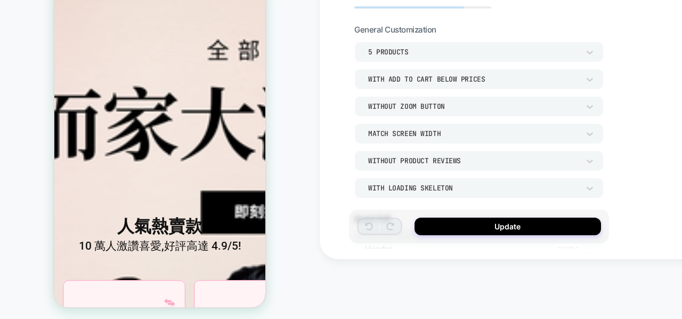
scroll to position [276, 0]
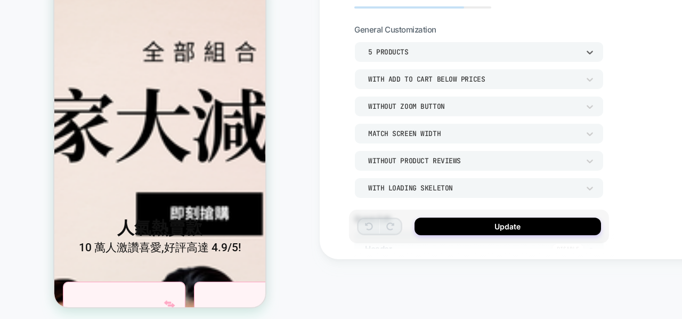
click at [482, 44] on div "5 Products" at bounding box center [478, 52] width 249 height 20
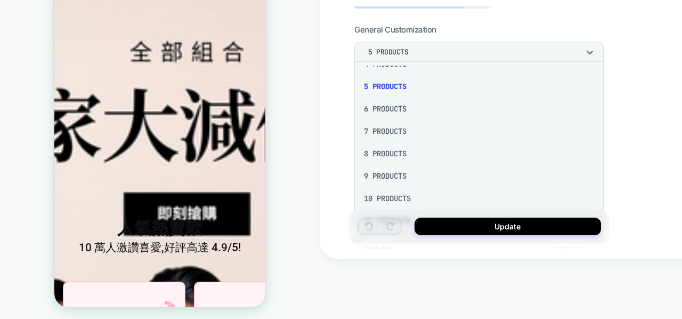
scroll to position [83, 0]
click at [658, 132] on div at bounding box center [341, 159] width 682 height 319
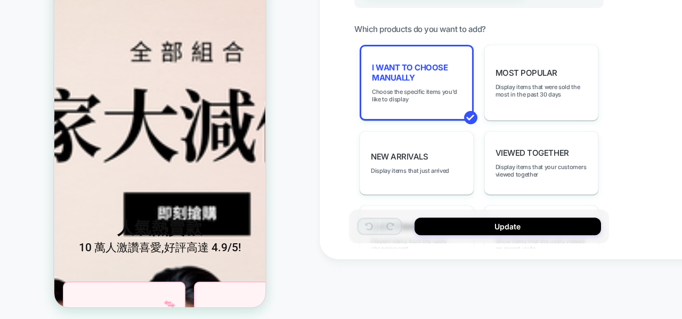
scroll to position [278, 0]
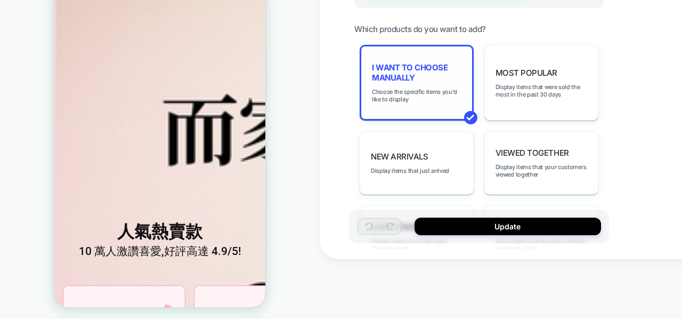
click at [422, 74] on span "I want to choose manually" at bounding box center [417, 72] width 90 height 20
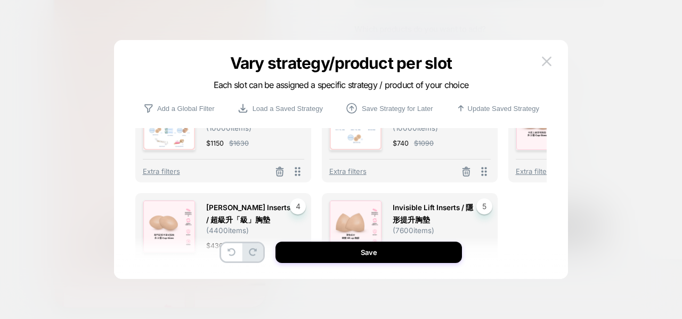
scroll to position [38, 0]
click at [283, 174] on icon at bounding box center [280, 172] width 6 height 6
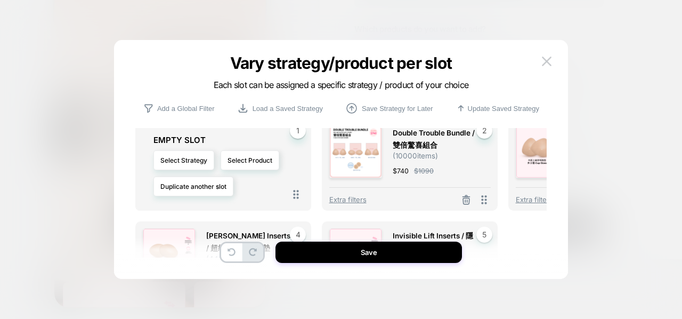
scroll to position [0, 0]
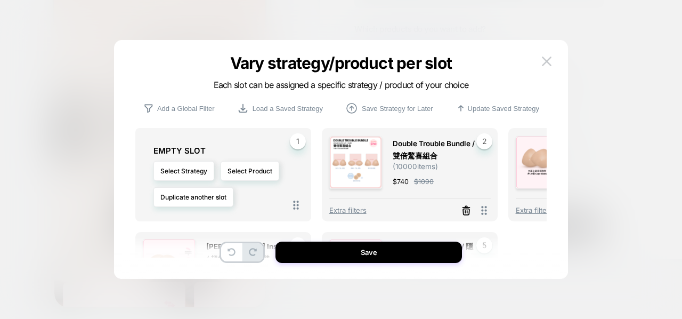
click at [462, 213] on icon at bounding box center [466, 210] width 11 height 11
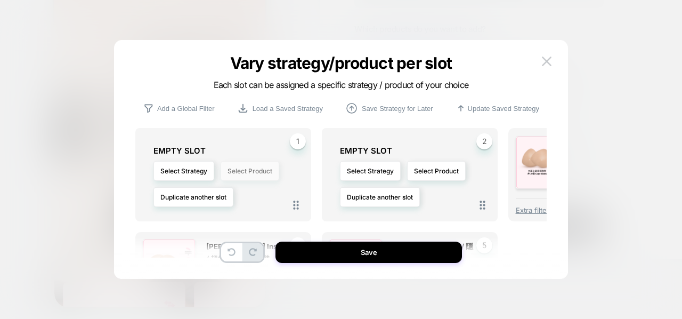
drag, startPoint x: 462, startPoint y: 213, endPoint x: 249, endPoint y: 172, distance: 216.6
click at [249, 172] on button "Select Product" at bounding box center [250, 171] width 59 height 20
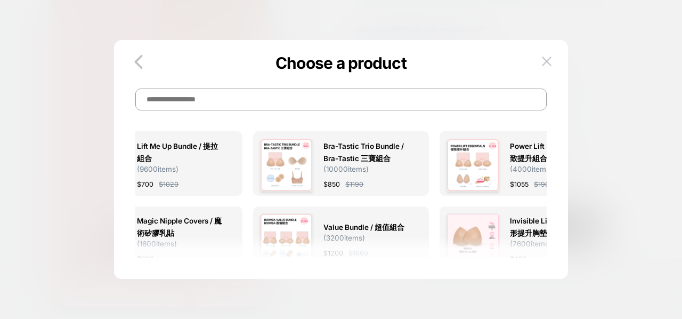
scroll to position [278, 0]
click at [284, 101] on input at bounding box center [340, 99] width 411 height 22
type input "******"
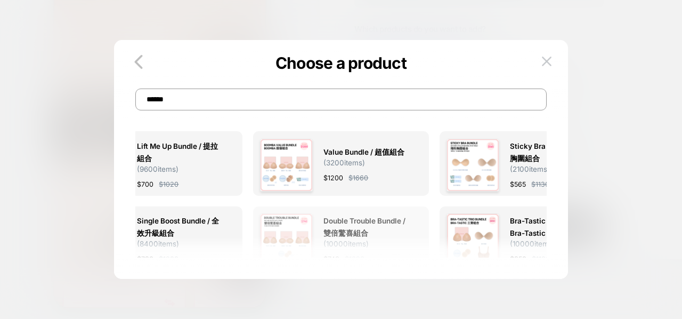
scroll to position [276, 0]
click at [320, 223] on div "Double Trouble Bundle / 雙倍驚喜組合 ( 10000 items) $ 740 $ 1090" at bounding box center [341, 239] width 162 height 53
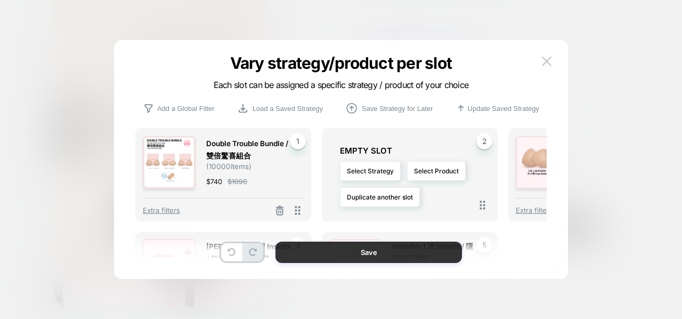
click at [332, 254] on button "Save" at bounding box center [369, 251] width 187 height 21
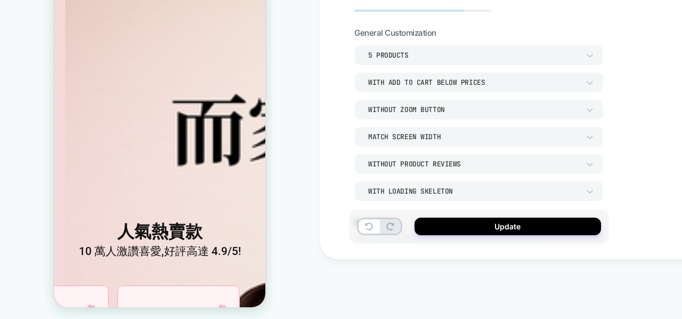
scroll to position [0, 0]
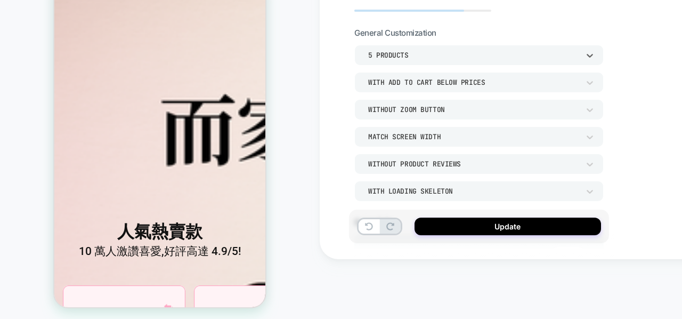
click at [483, 56] on div "5 Products" at bounding box center [473, 55] width 211 height 9
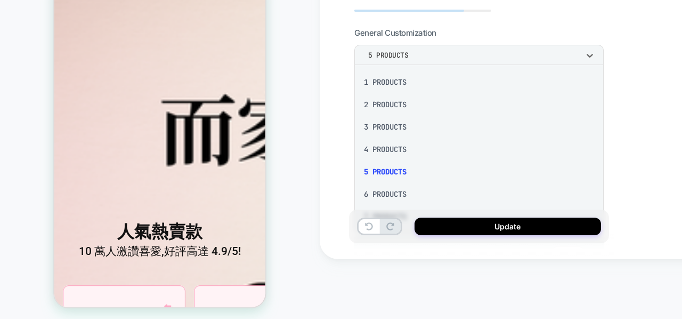
click at [483, 56] on div at bounding box center [341, 159] width 682 height 319
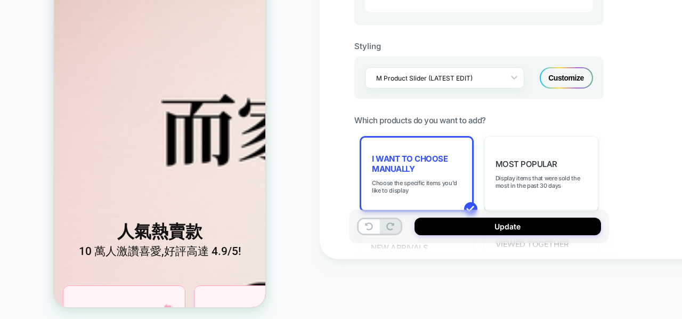
scroll to position [400, 0]
click at [432, 166] on span "I want to choose manually" at bounding box center [417, 163] width 90 height 20
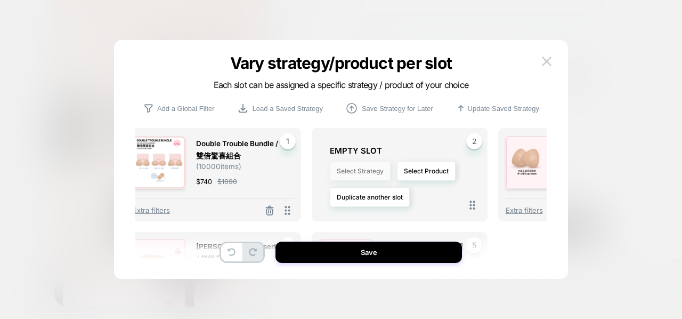
scroll to position [0, 11]
click at [370, 169] on button "Select Strategy" at bounding box center [359, 171] width 61 height 20
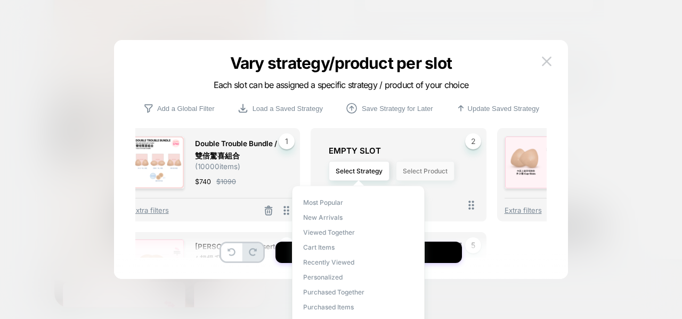
scroll to position [278, 0]
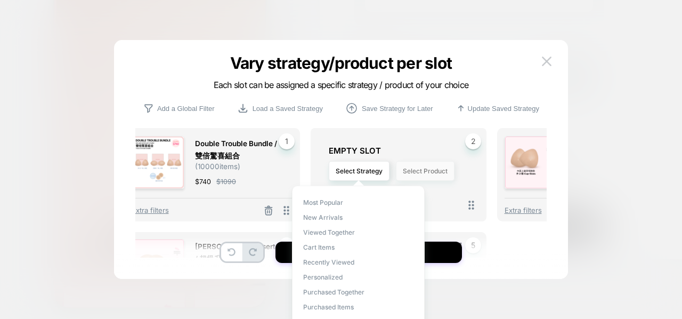
click at [409, 171] on button "Select Product" at bounding box center [425, 171] width 59 height 20
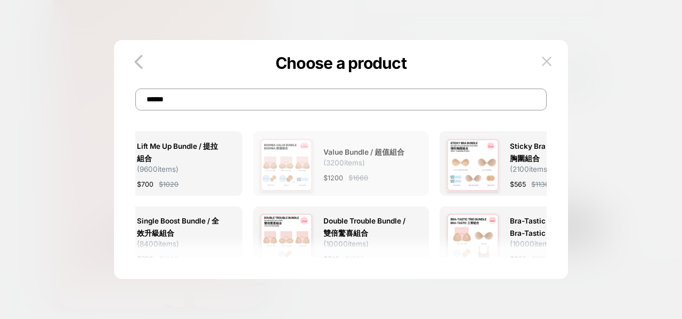
scroll to position [0, 69]
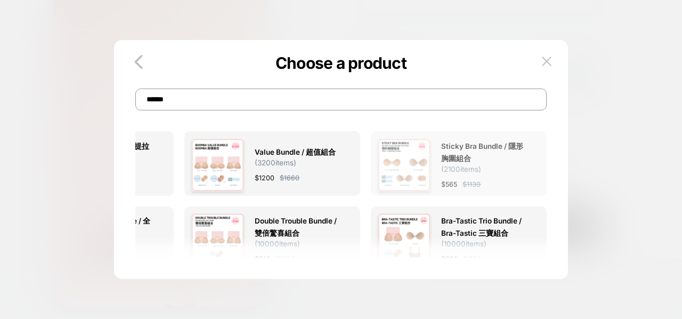
click at [414, 166] on img at bounding box center [404, 165] width 53 height 53
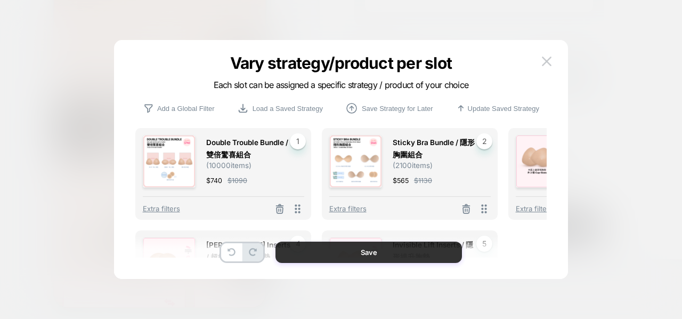
scroll to position [276, 0]
click at [401, 255] on button "Save" at bounding box center [369, 251] width 187 height 21
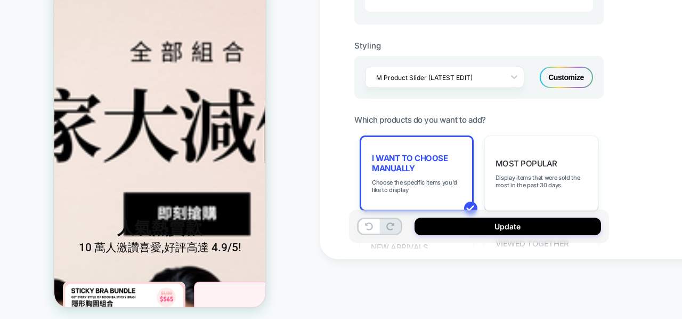
click at [440, 160] on span "I want to choose manually" at bounding box center [417, 163] width 90 height 20
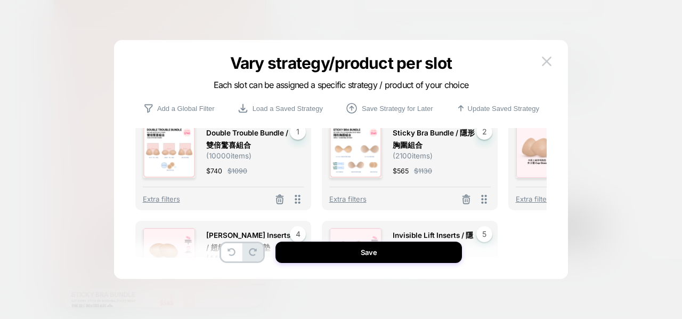
scroll to position [0, 0]
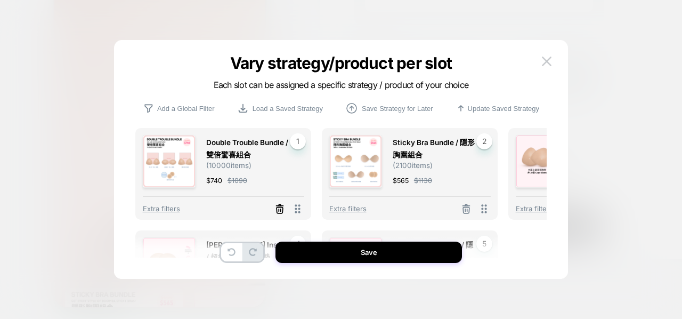
click at [278, 207] on icon at bounding box center [280, 210] width 6 height 6
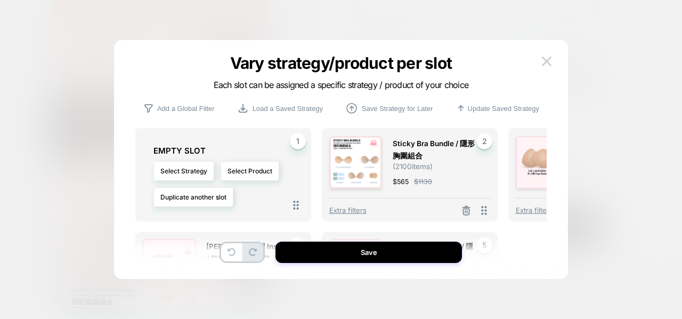
scroll to position [276, 0]
click at [240, 178] on button "Select Product" at bounding box center [250, 171] width 59 height 20
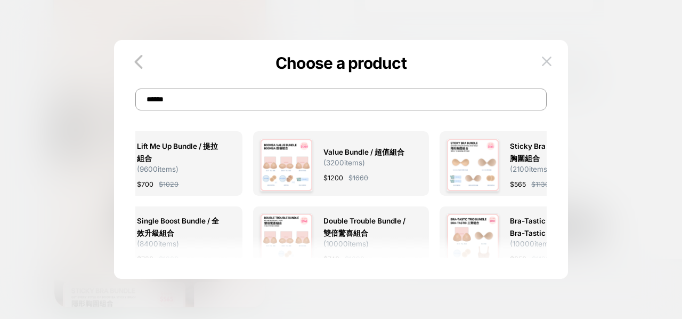
scroll to position [278, 0]
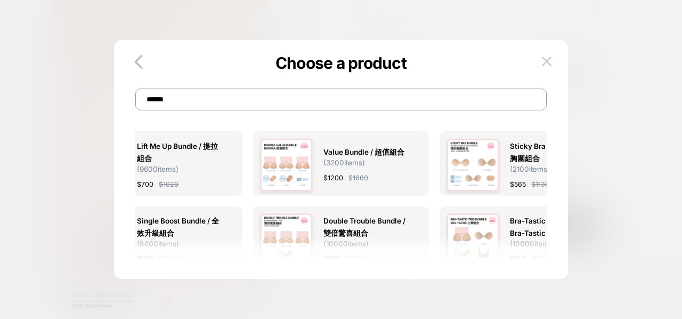
click at [194, 100] on input "******" at bounding box center [340, 99] width 411 height 22
type input "*"
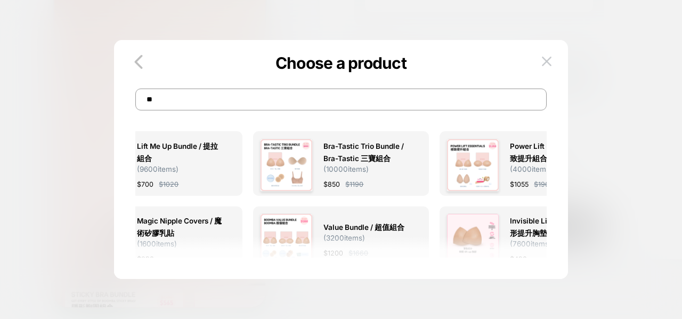
type input "*"
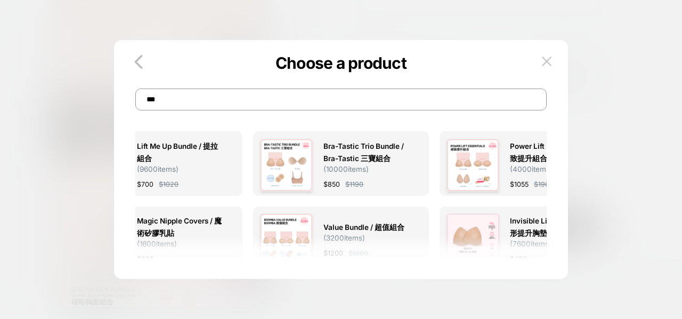
scroll to position [276, 0]
type input "*"
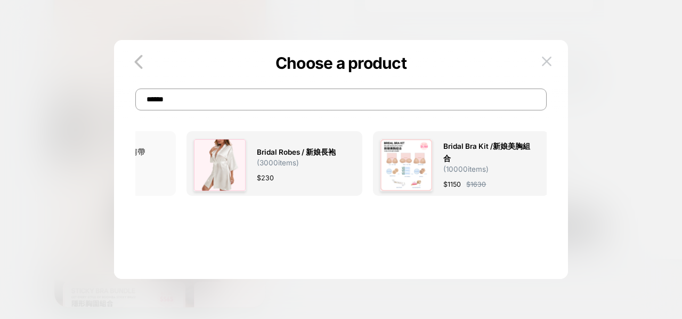
scroll to position [0, 0]
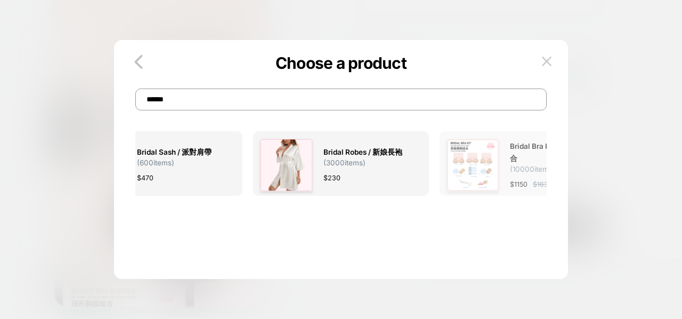
type input "******"
click at [512, 153] on span "Bridal Bra Kit /新娘美胸組合" at bounding box center [553, 152] width 87 height 25
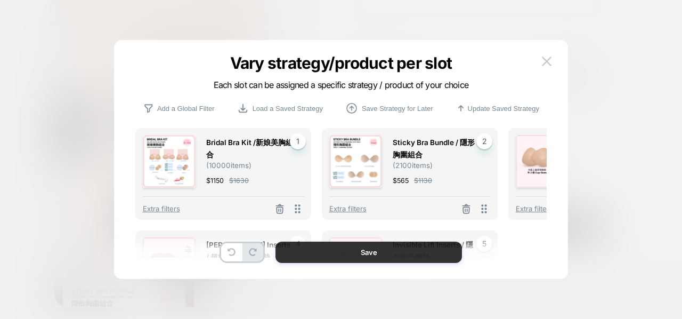
scroll to position [278, 0]
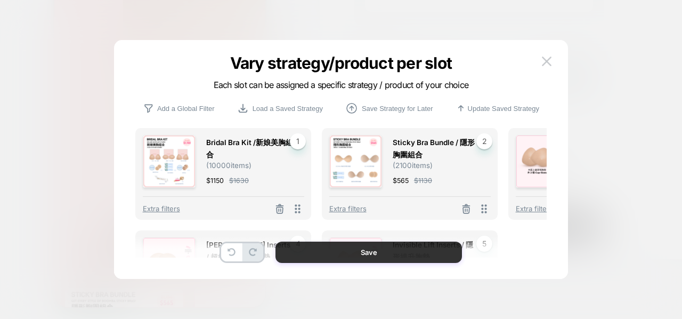
click at [345, 253] on button "Save" at bounding box center [369, 251] width 187 height 21
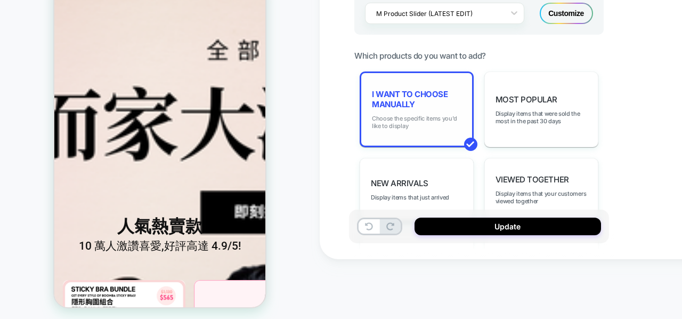
scroll to position [276, 0]
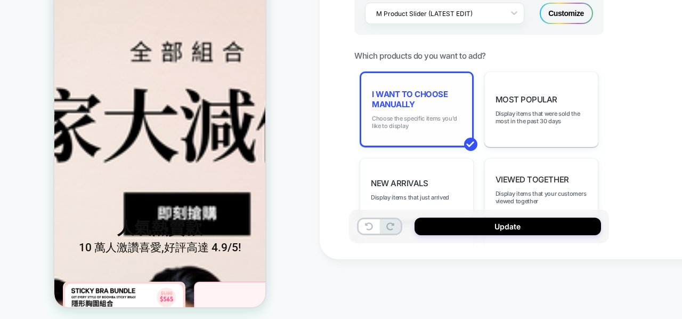
click at [416, 115] on span "Choose the specific items you'd like to display" at bounding box center [417, 122] width 90 height 15
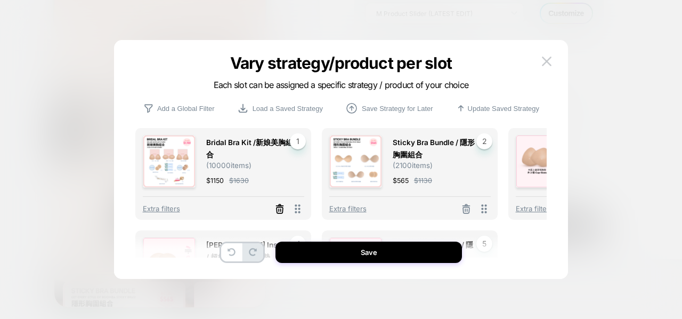
scroll to position [278, 0]
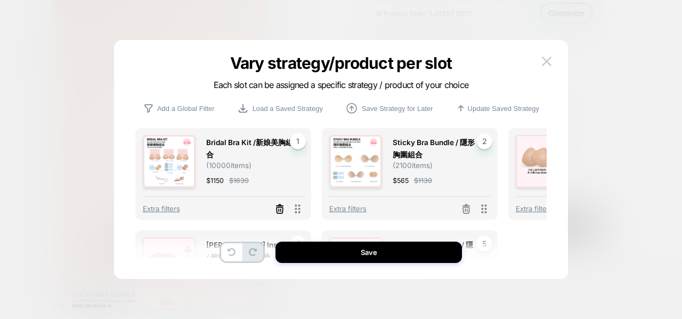
click at [283, 208] on icon at bounding box center [280, 210] width 6 height 6
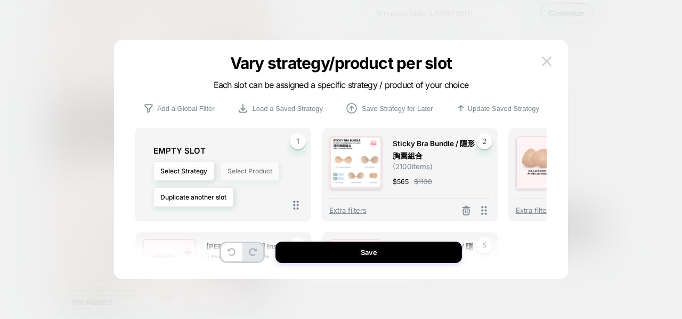
scroll to position [276, 0]
click at [232, 176] on button "Select Product" at bounding box center [250, 171] width 59 height 20
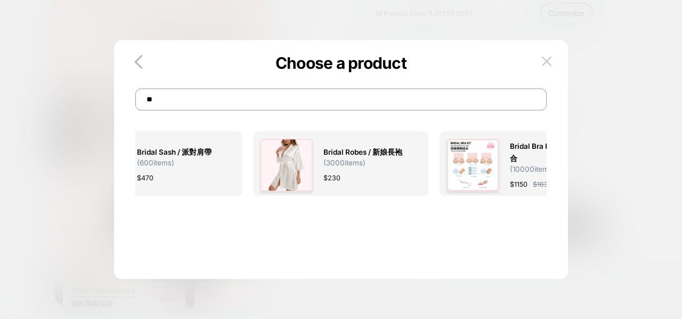
type input "*"
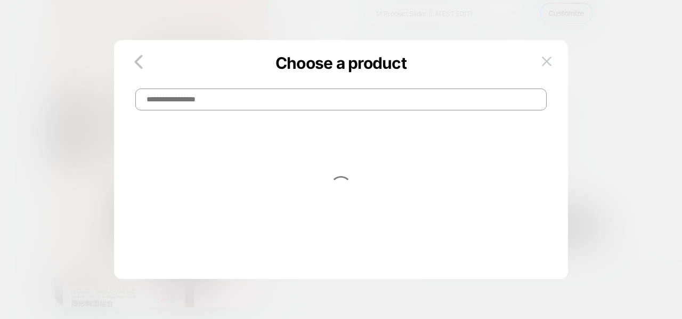
type input "*"
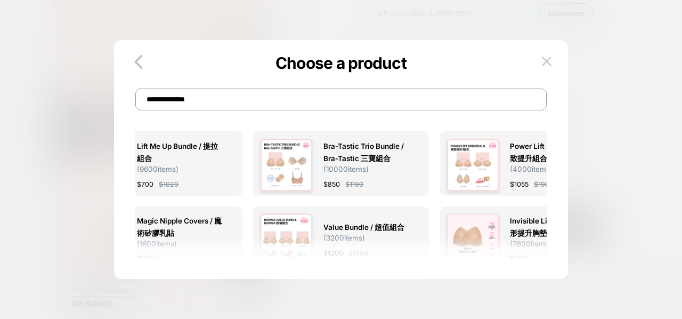
type input "**********"
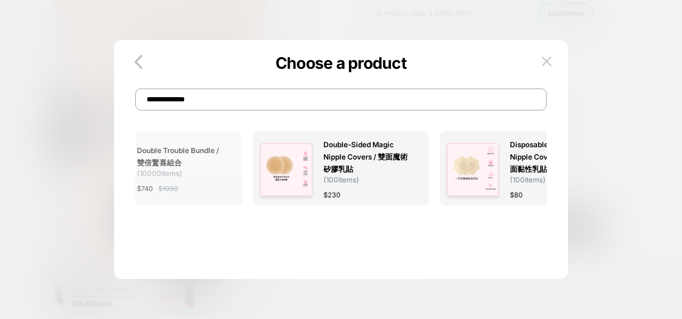
scroll to position [278, 0]
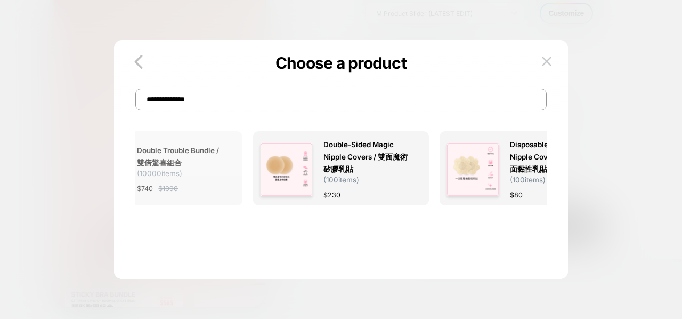
click at [188, 164] on span "Double Trouble Bundle / 雙倍驚喜組合" at bounding box center [180, 156] width 87 height 25
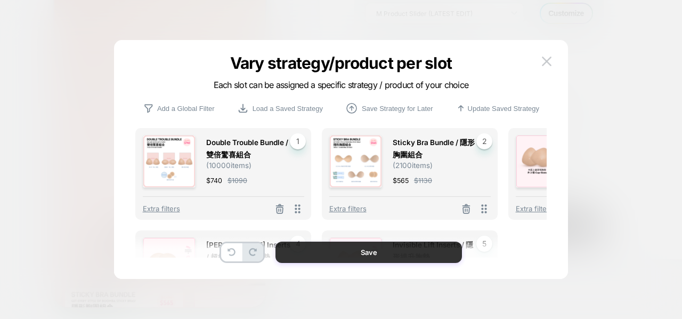
click at [326, 254] on button "Save" at bounding box center [369, 251] width 187 height 21
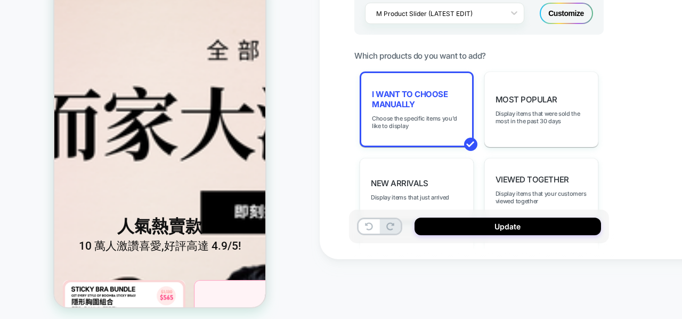
scroll to position [276, 0]
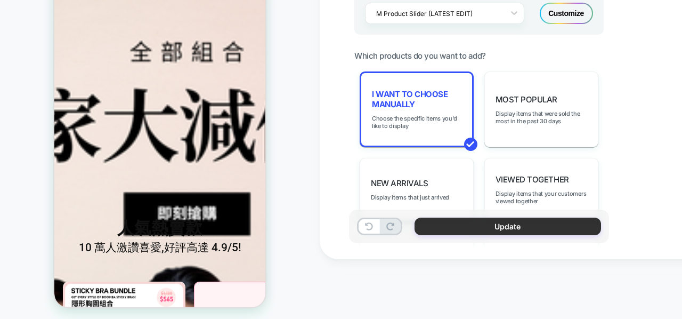
click at [467, 220] on button "Update" at bounding box center [508, 226] width 187 height 18
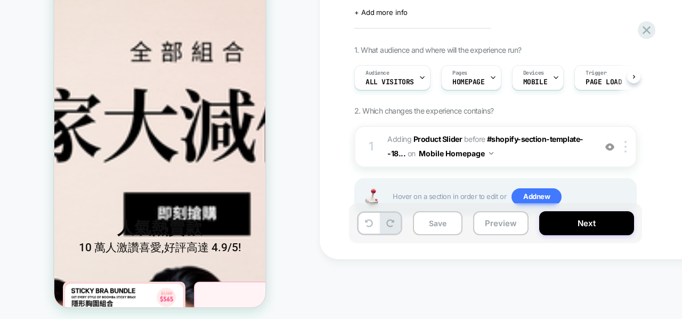
scroll to position [0, 1]
click at [0, 183] on div "HOMEPAGE" at bounding box center [160, 132] width 320 height 362
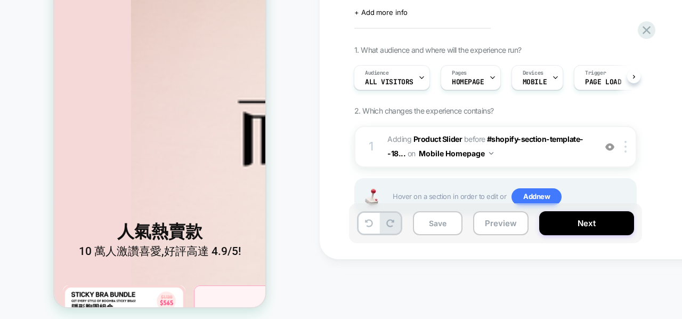
click at [20, 156] on div "HOMEPAGE" at bounding box center [160, 132] width 320 height 362
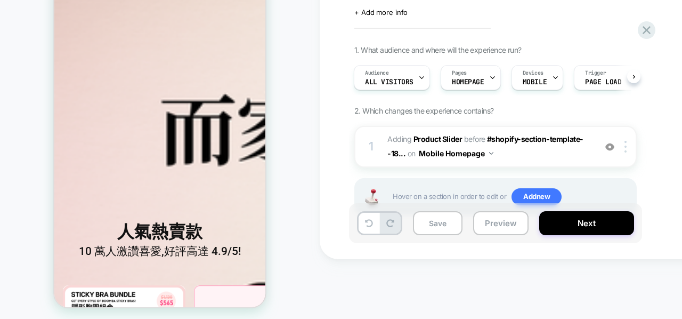
click at [599, 236] on div "Save Preview Next" at bounding box center [495, 223] width 293 height 40
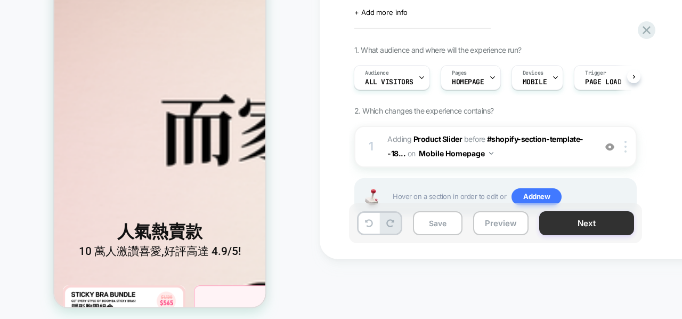
click at [601, 225] on button "Next" at bounding box center [586, 223] width 95 height 24
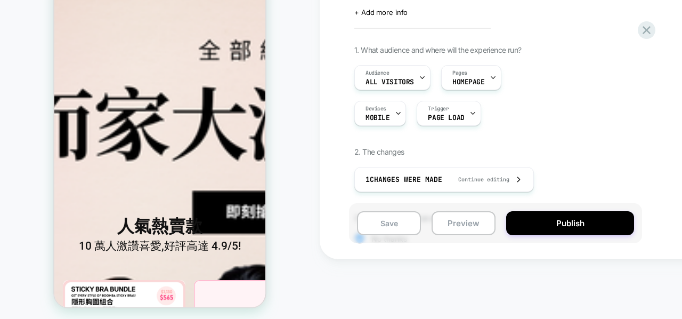
scroll to position [276, 0]
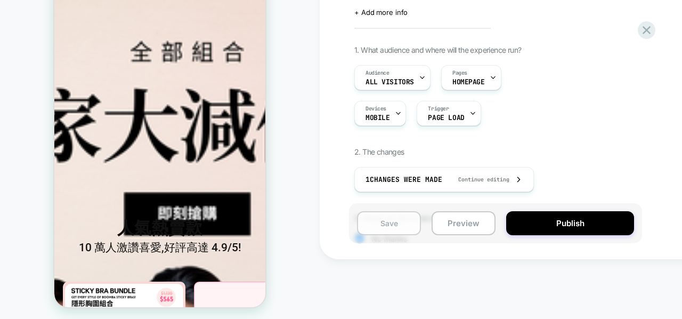
click at [409, 224] on button "Save" at bounding box center [389, 223] width 64 height 24
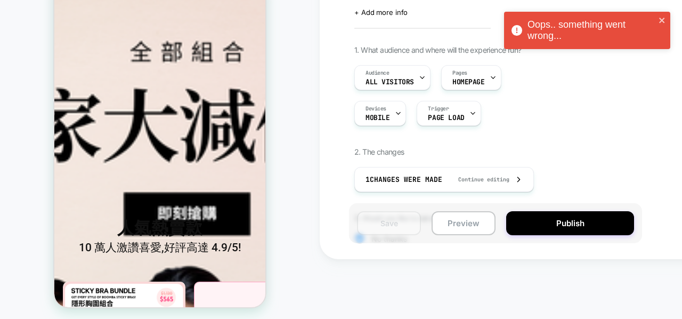
scroll to position [278, 0]
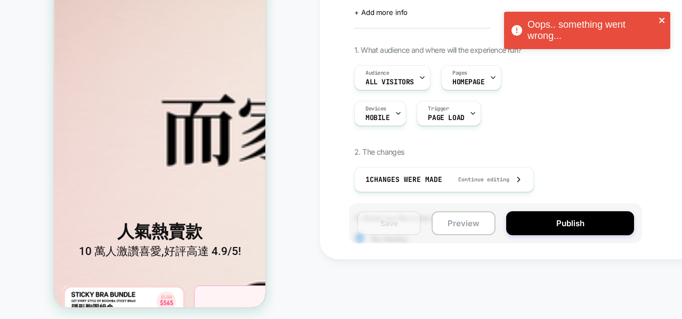
click at [659, 17] on icon "close" at bounding box center [662, 20] width 7 height 9
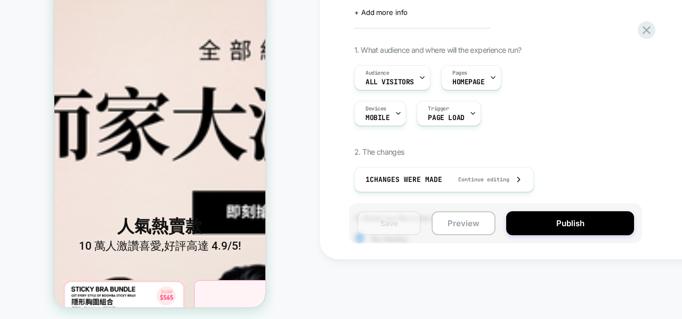
scroll to position [276, 0]
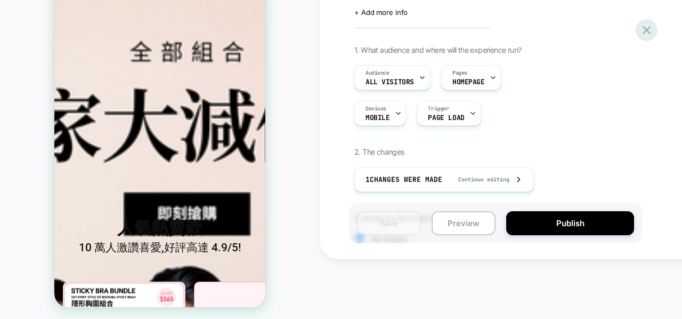
click at [648, 29] on icon at bounding box center [647, 30] width 14 height 14
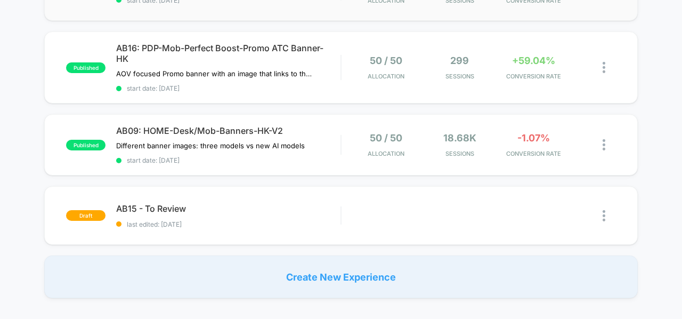
scroll to position [141, 0]
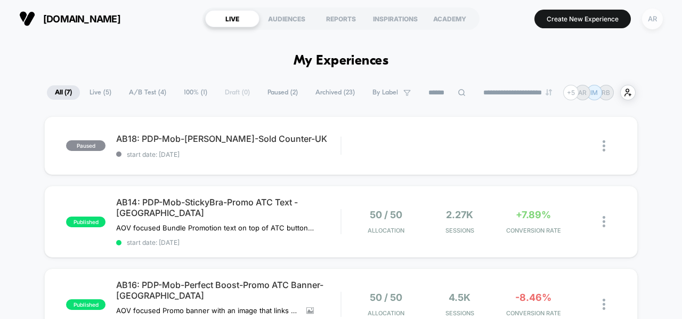
click at [659, 14] on div "AR" at bounding box center [652, 19] width 21 height 21
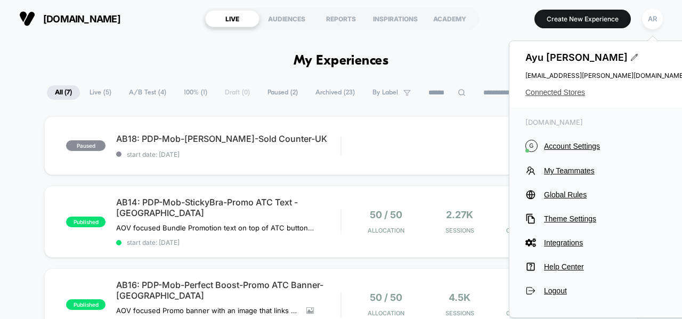
click at [567, 92] on span "Connected Stores" at bounding box center [606, 92] width 160 height 9
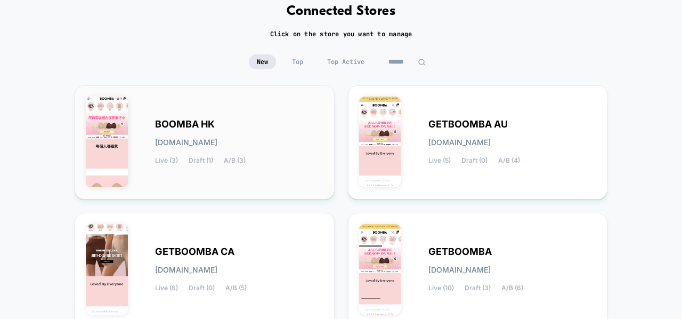
scroll to position [61, 0]
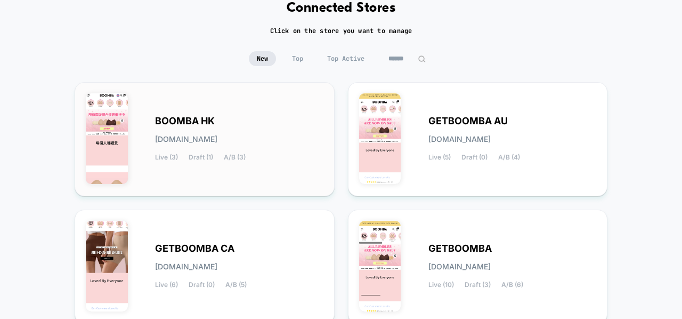
click at [212, 148] on div "BOOMBA HK [DOMAIN_NAME] Live (3) Draft (1) A/B (3)" at bounding box center [239, 139] width 168 height 44
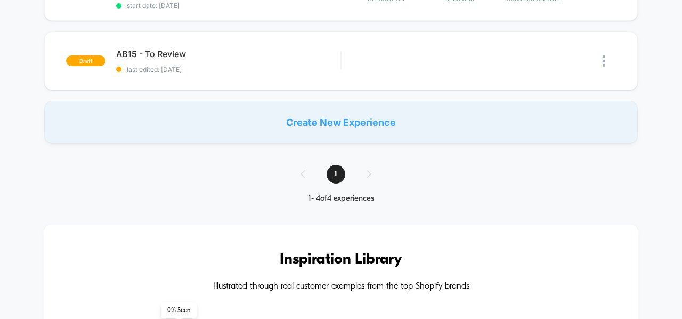
scroll to position [296, 0]
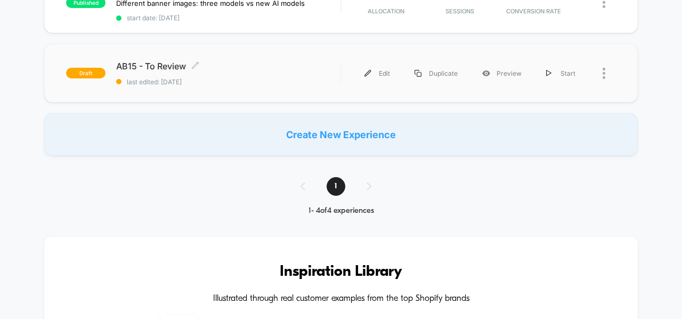
click at [176, 67] on span "AB15 - To Review Click to edit experience details" at bounding box center [228, 66] width 224 height 11
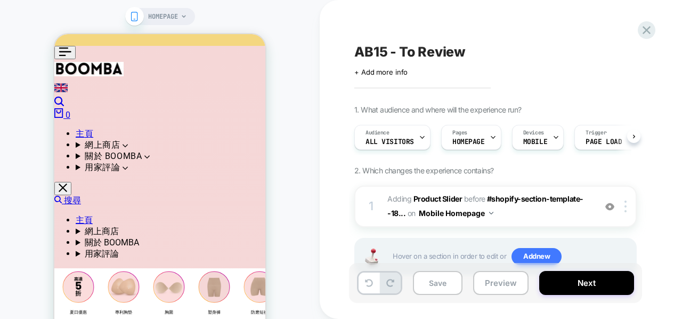
scroll to position [0, 1]
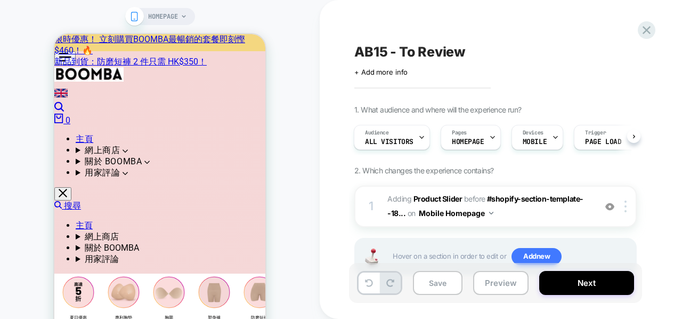
click at [295, 98] on div "HOMEPAGE" at bounding box center [160, 192] width 320 height 362
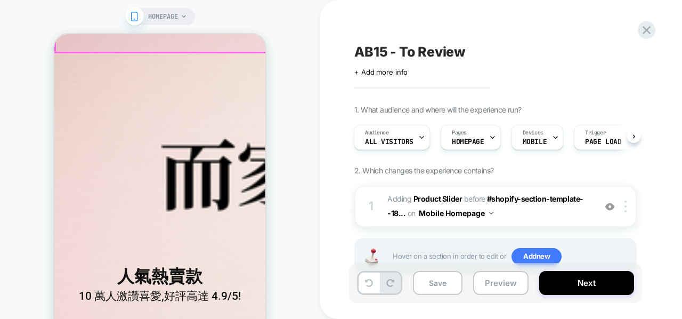
scroll to position [293, 0]
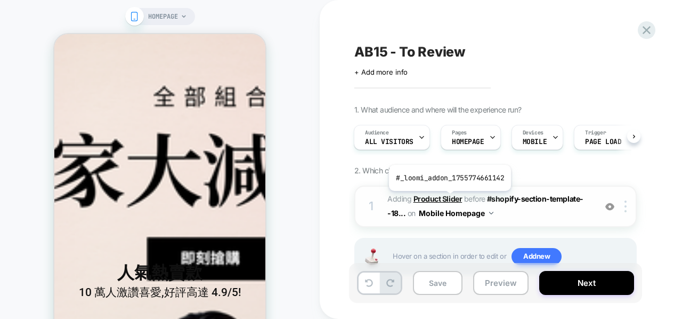
click at [449, 198] on b "Product Slider" at bounding box center [438, 198] width 49 height 9
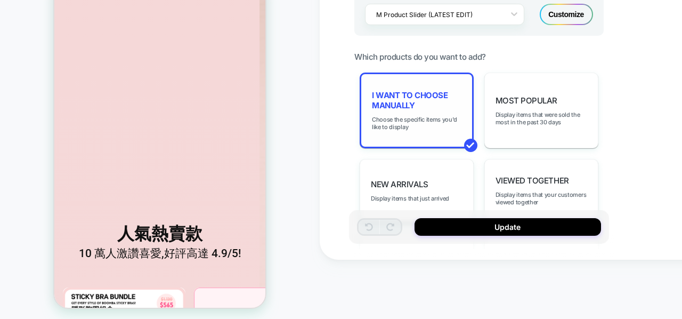
scroll to position [278, 0]
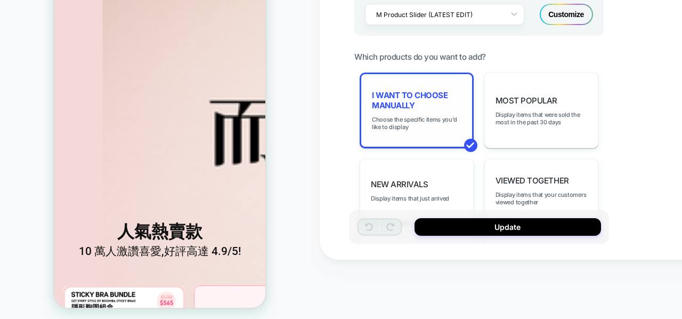
click at [440, 109] on div "I want to choose manually Choose the specific items you'd like to display" at bounding box center [417, 110] width 114 height 76
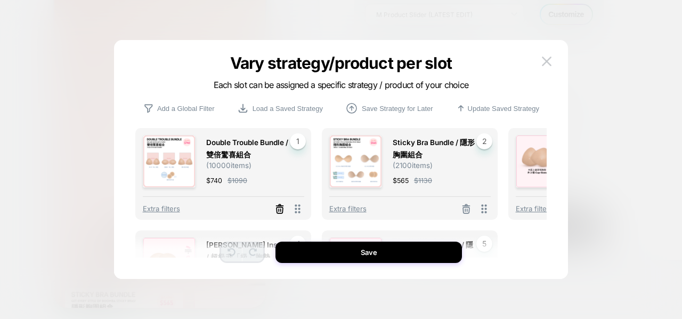
click at [279, 211] on icon at bounding box center [280, 209] width 11 height 11
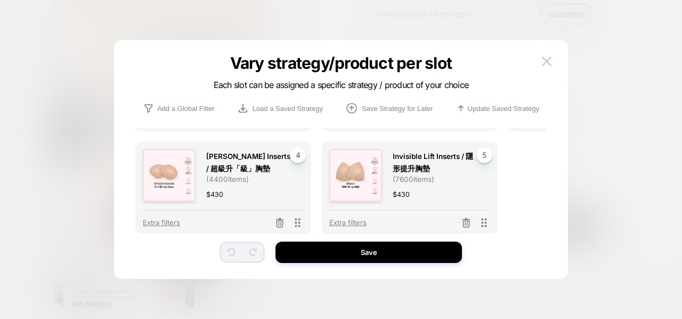
scroll to position [93, 0]
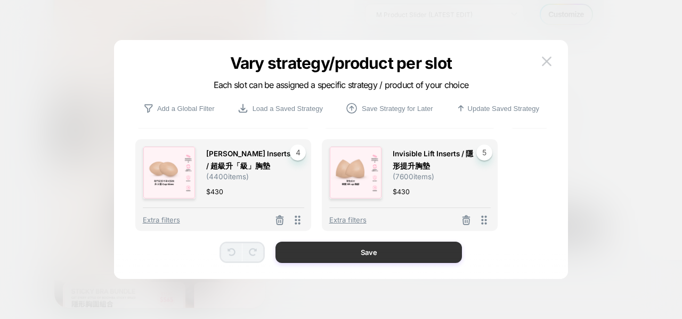
click at [316, 248] on button "Save" at bounding box center [369, 251] width 187 height 21
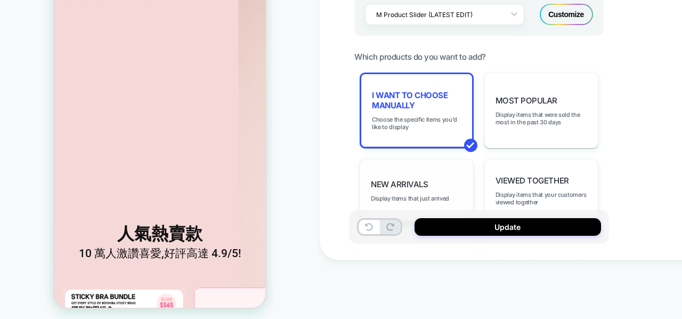
scroll to position [278, 0]
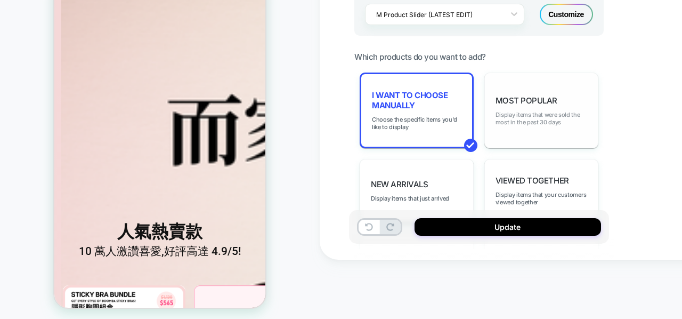
click at [525, 119] on span "Display items that were sold the most in the past 30 days" at bounding box center [542, 118] width 92 height 15
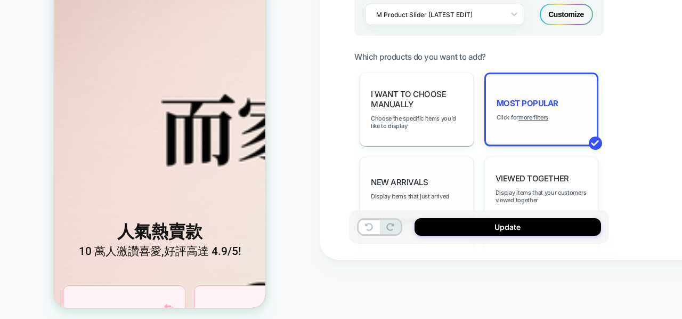
click at [418, 170] on div "New Arrivals Display items that just arrived" at bounding box center [417, 188] width 114 height 63
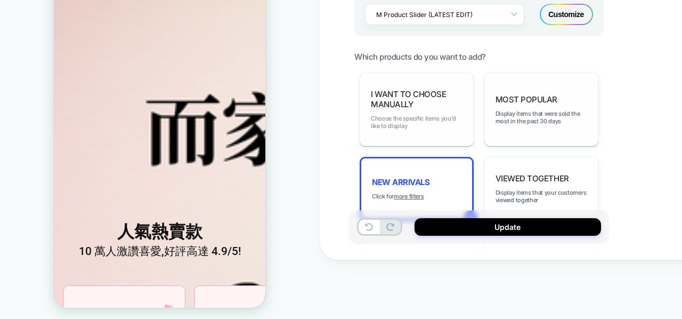
click at [430, 118] on span "Choose the specific items you'd like to display" at bounding box center [417, 122] width 92 height 15
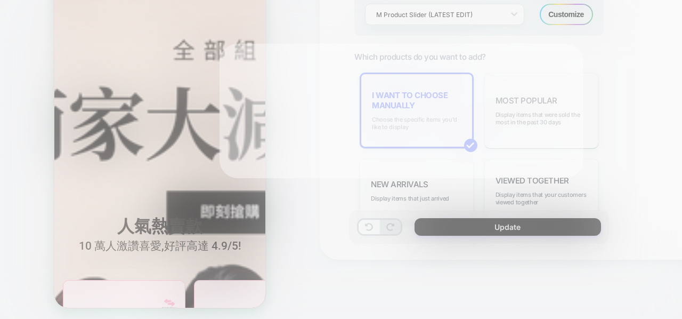
scroll to position [276, 0]
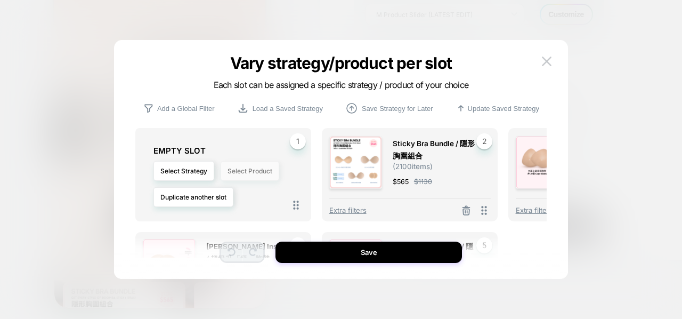
click at [236, 174] on button "Select Product" at bounding box center [250, 171] width 59 height 20
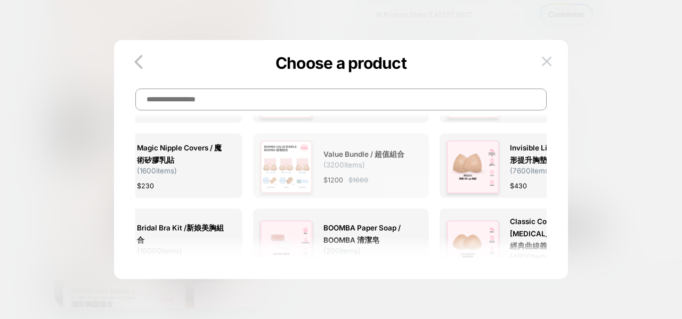
click at [310, 167] on img at bounding box center [286, 166] width 53 height 53
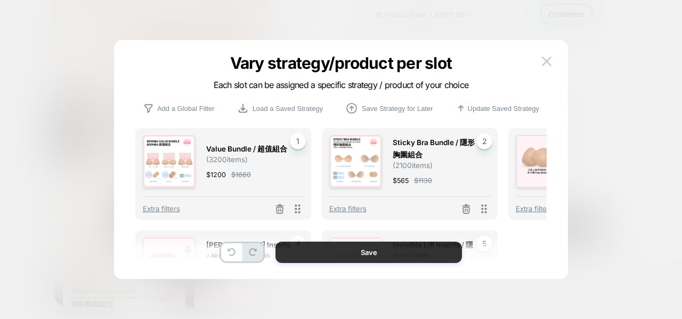
click at [345, 255] on button "Save" at bounding box center [369, 251] width 187 height 21
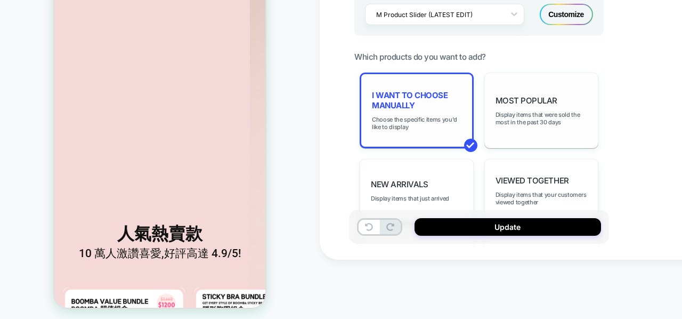
scroll to position [278, 0]
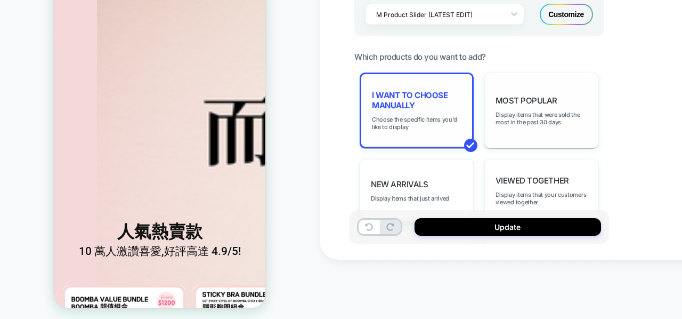
click at [417, 110] on div "I want to choose manually Choose the specific items you'd like to display" at bounding box center [417, 110] width 114 height 76
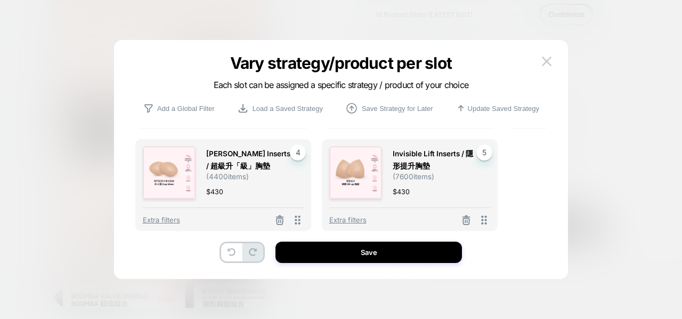
scroll to position [0, 0]
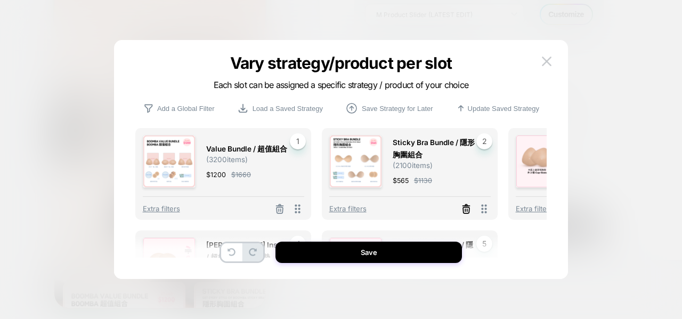
click at [283, 207] on icon at bounding box center [280, 210] width 6 height 6
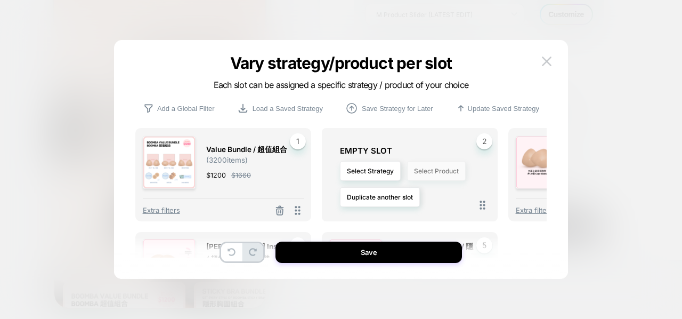
click at [420, 171] on button "Select Product" at bounding box center [436, 171] width 59 height 20
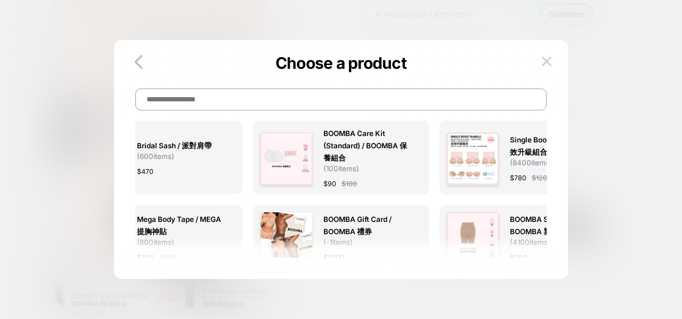
scroll to position [658, 0]
type input "******"
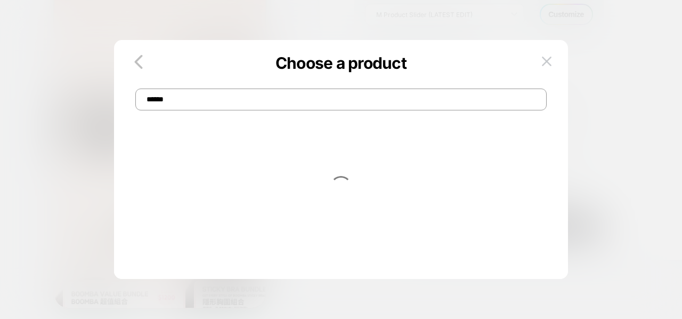
scroll to position [276, 0]
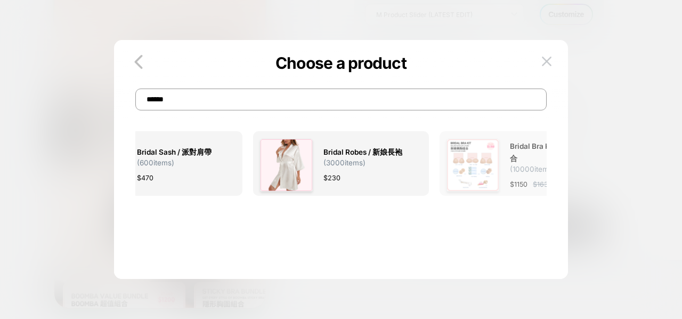
click at [453, 171] on img at bounding box center [473, 165] width 53 height 53
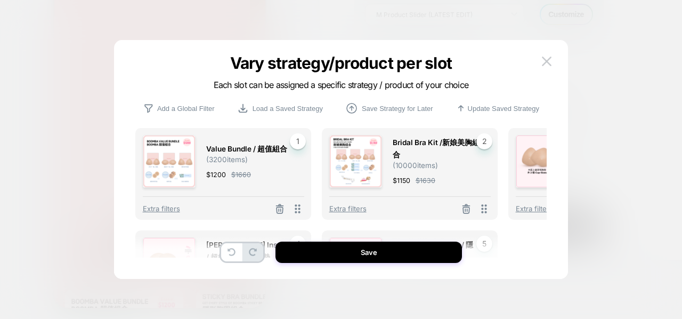
scroll to position [278, 0]
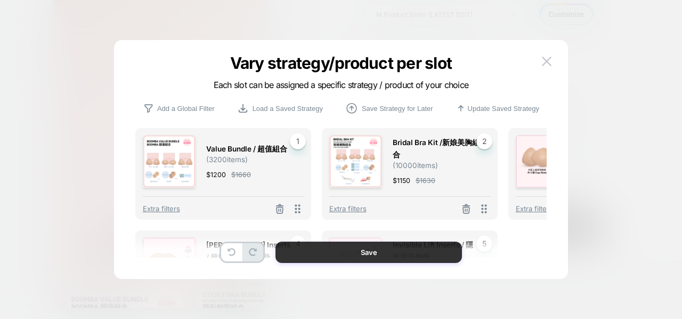
click at [393, 259] on button "Save" at bounding box center [369, 251] width 187 height 21
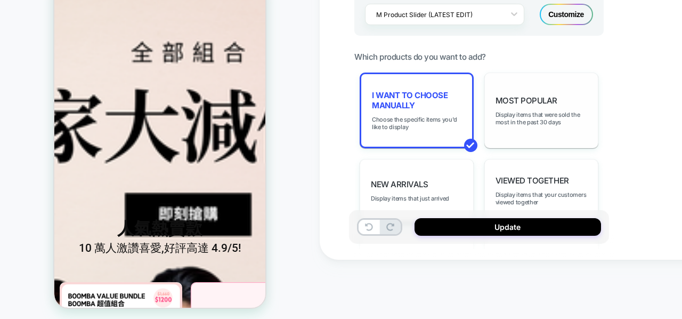
scroll to position [0, 0]
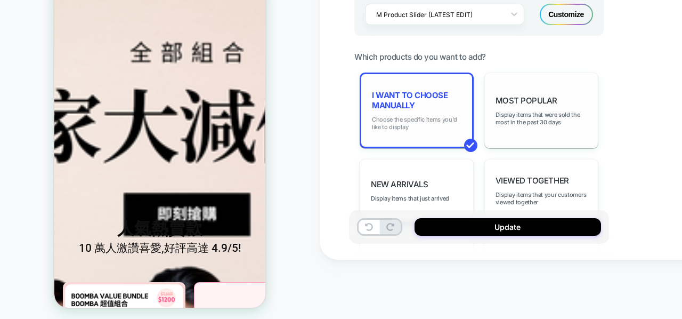
click at [432, 116] on span "Choose the specific items you'd like to display" at bounding box center [417, 123] width 90 height 15
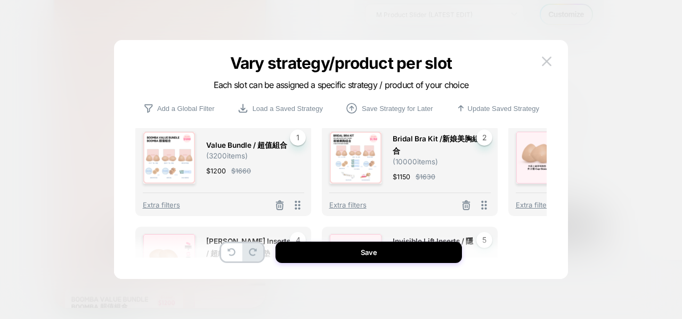
scroll to position [5, 0]
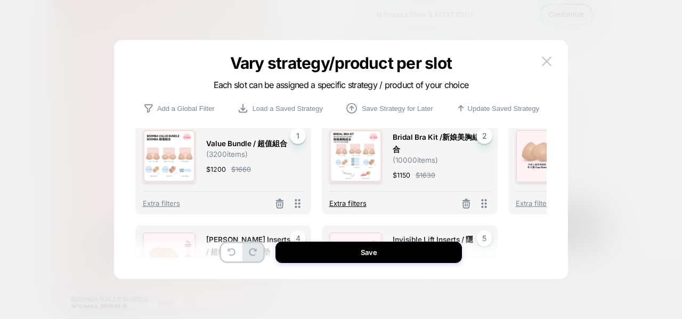
click at [349, 201] on span "Extra filters" at bounding box center [347, 203] width 37 height 9
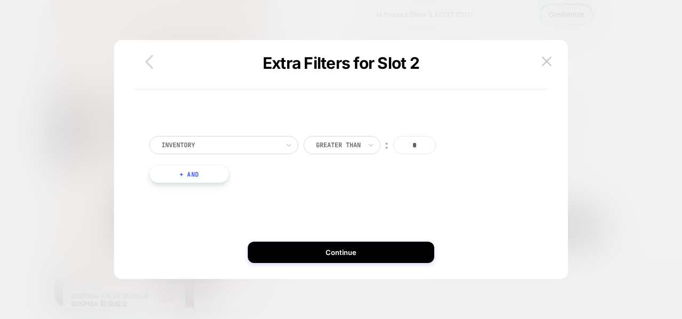
click at [148, 67] on icon "button" at bounding box center [149, 61] width 21 height 21
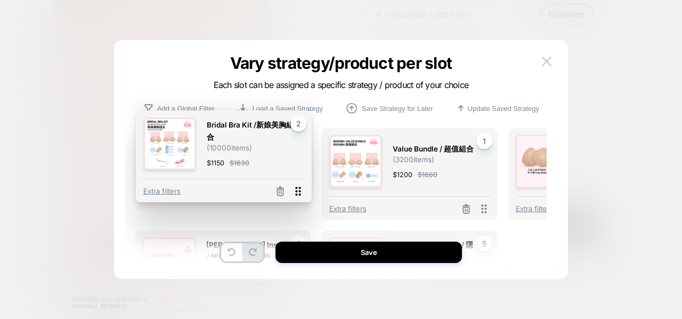
drag, startPoint x: 485, startPoint y: 201, endPoint x: 300, endPoint y: 185, distance: 185.6
click at [300, 185] on div "Extra filters" at bounding box center [224, 188] width 162 height 19
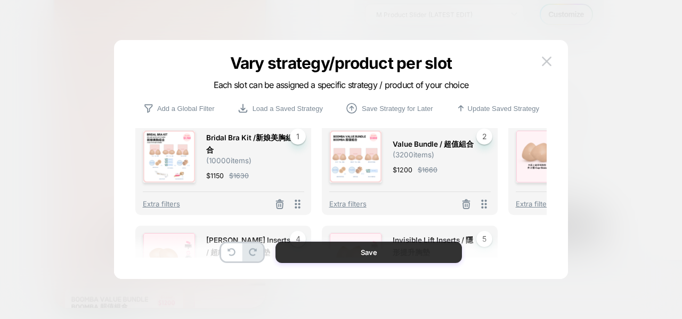
click at [342, 247] on button "Save" at bounding box center [369, 251] width 187 height 21
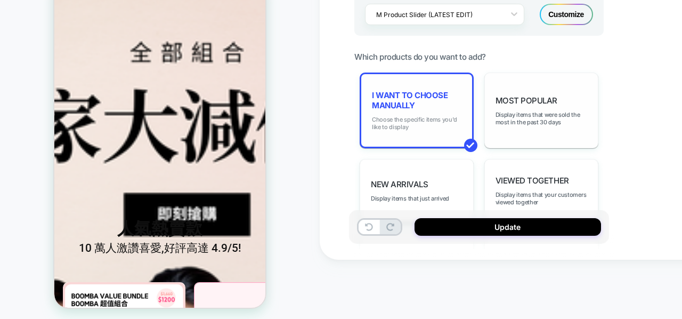
click at [393, 116] on span "Choose the specific items you'd like to display" at bounding box center [417, 123] width 90 height 15
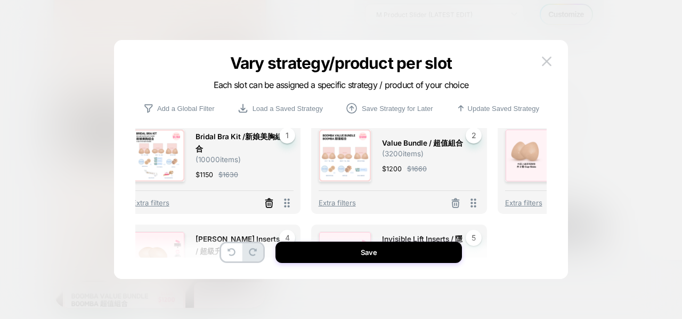
click at [268, 199] on icon at bounding box center [269, 199] width 2 height 2
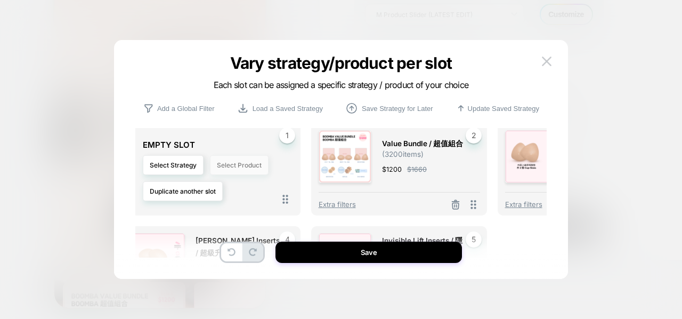
click at [226, 168] on button "Select Product" at bounding box center [239, 165] width 59 height 20
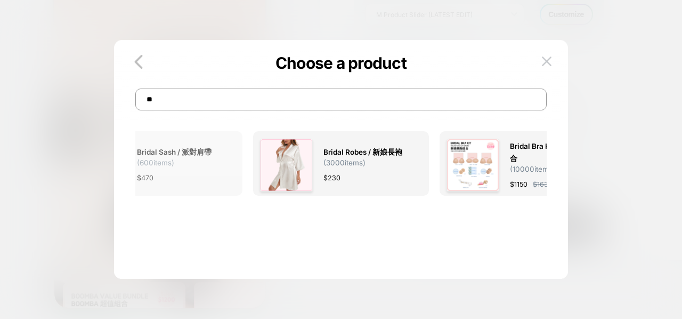
type input "*"
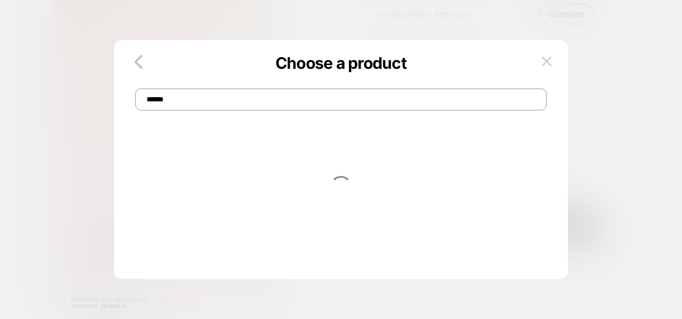
type input "******"
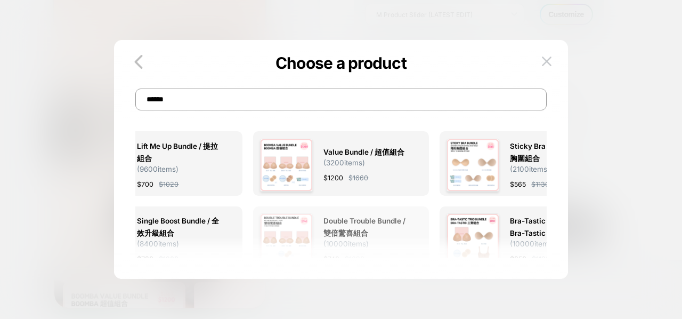
click at [349, 240] on span "( 10000 items)" at bounding box center [346, 243] width 45 height 9
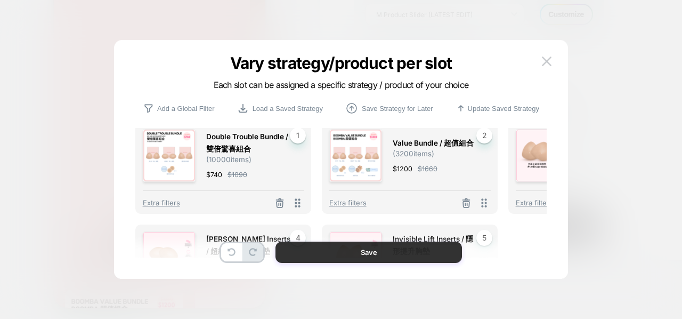
scroll to position [278, 0]
click at [348, 253] on button "Save" at bounding box center [369, 251] width 187 height 21
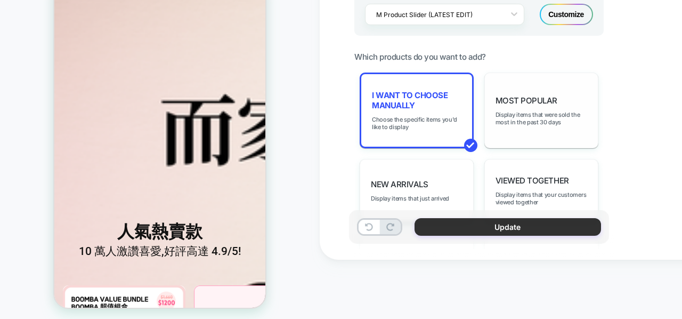
click at [484, 226] on button "Update" at bounding box center [508, 227] width 187 height 18
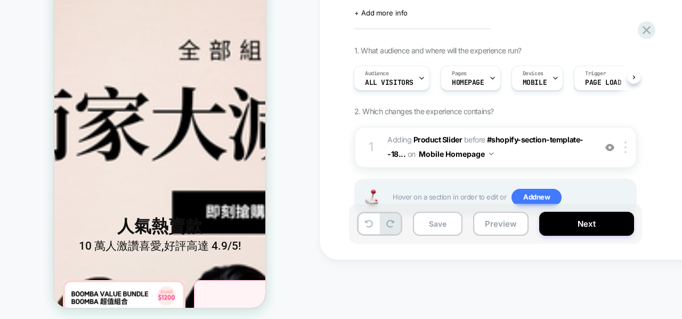
scroll to position [276, 0]
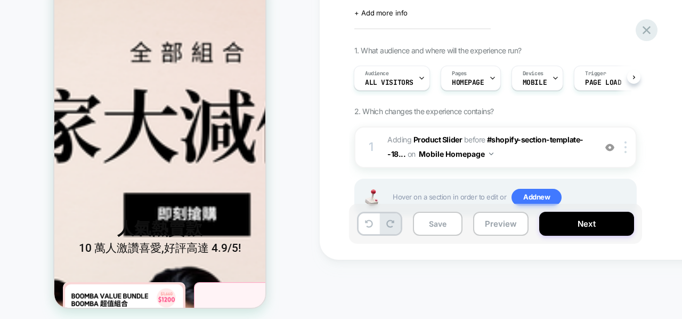
click at [650, 30] on icon at bounding box center [647, 30] width 14 height 14
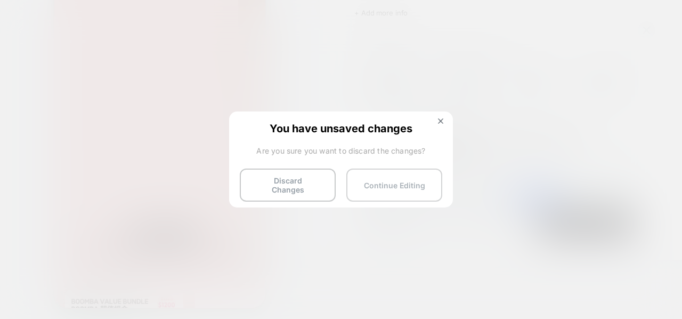
scroll to position [278, 0]
click at [390, 176] on button "Continue Editing" at bounding box center [394, 184] width 96 height 33
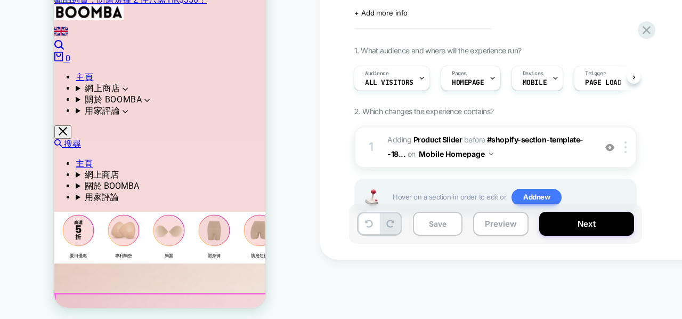
scroll to position [0, 0]
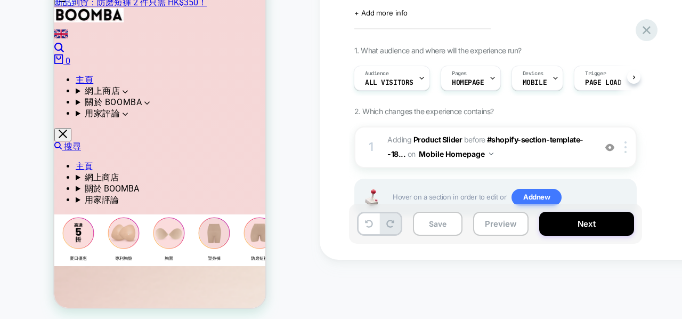
click at [646, 29] on icon at bounding box center [647, 30] width 8 height 8
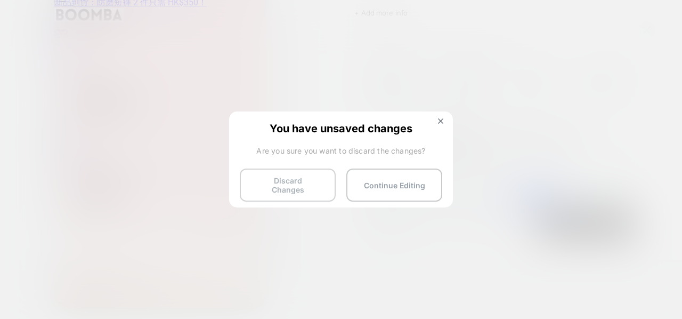
click at [310, 185] on button "Discard Changes" at bounding box center [288, 184] width 96 height 33
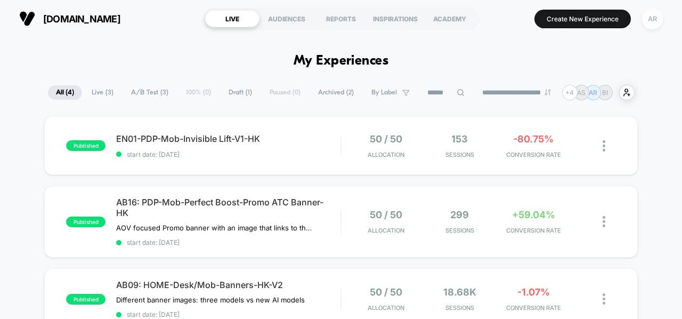
drag, startPoint x: 660, startPoint y: 28, endPoint x: 647, endPoint y: 19, distance: 15.7
click at [647, 19] on button "AR" at bounding box center [652, 19] width 27 height 22
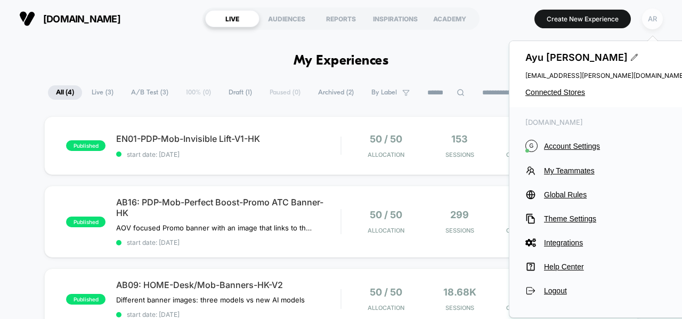
click at [647, 19] on div "AR" at bounding box center [652, 19] width 21 height 21
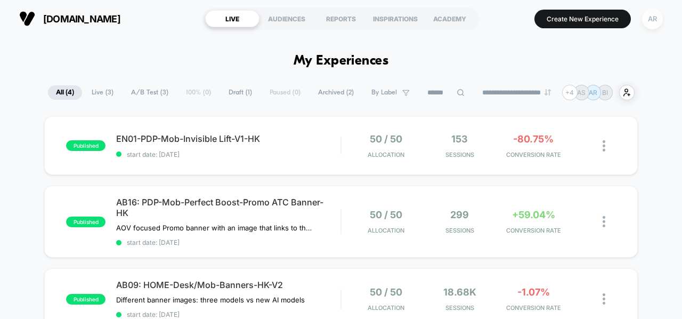
click at [647, 19] on div "AR" at bounding box center [652, 19] width 21 height 21
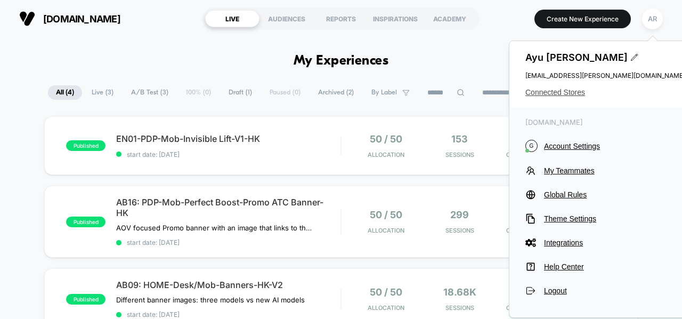
click at [575, 94] on span "Connected Stores" at bounding box center [606, 92] width 160 height 9
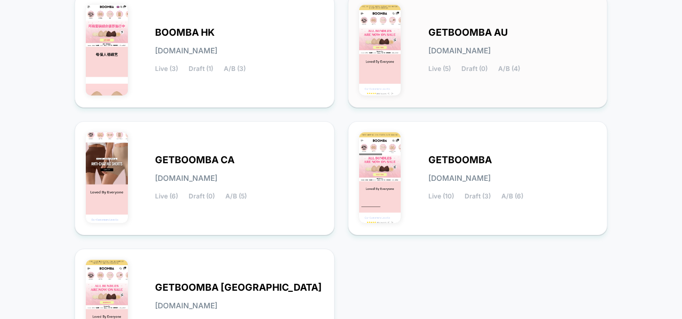
scroll to position [151, 0]
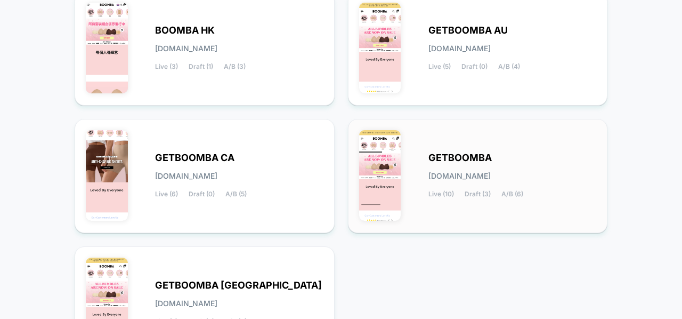
click at [486, 178] on span "getboomba.myshopify.com" at bounding box center [460, 175] width 62 height 7
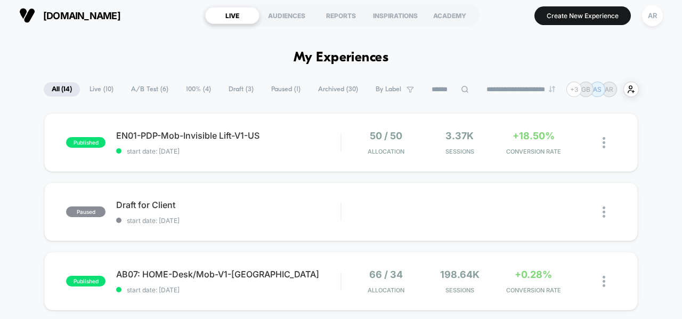
scroll to position [4, 0]
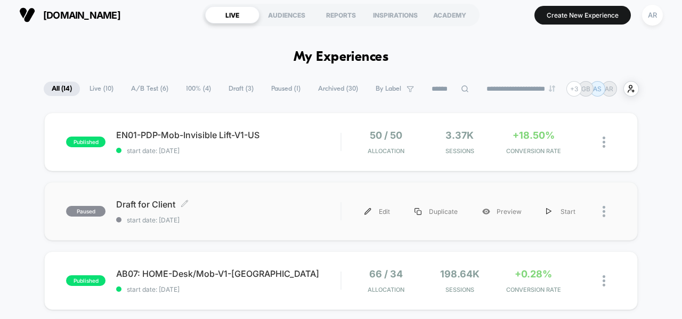
click at [170, 205] on span "Draft for Client Click to edit experience details" at bounding box center [228, 204] width 224 height 11
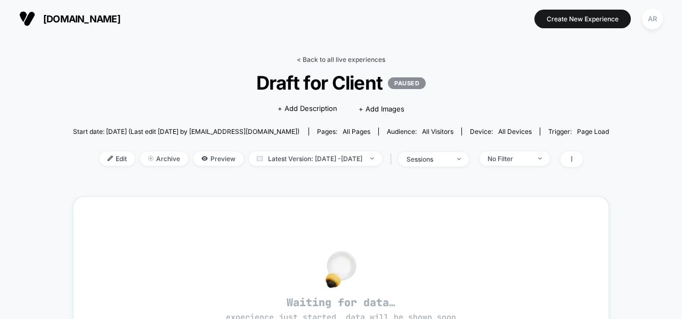
click at [310, 59] on link "< Back to all live experiences" at bounding box center [341, 59] width 88 height 8
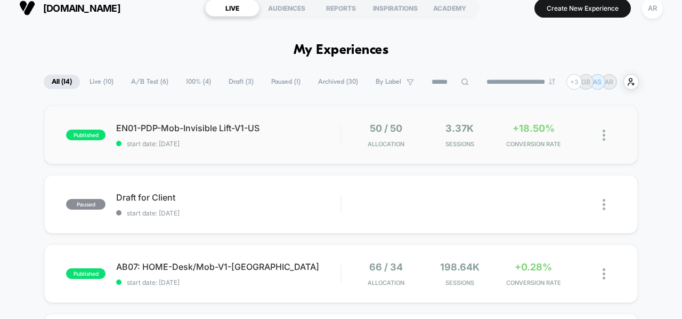
scroll to position [11, 0]
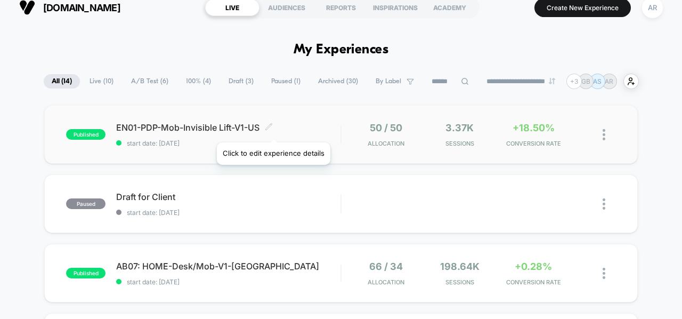
click at [273, 129] on icon at bounding box center [269, 127] width 8 height 8
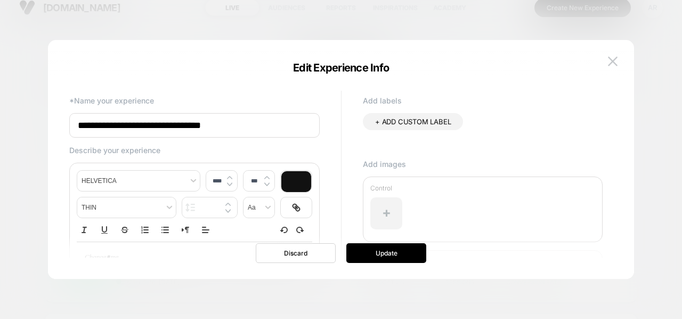
click at [219, 125] on input "**********" at bounding box center [194, 125] width 251 height 25
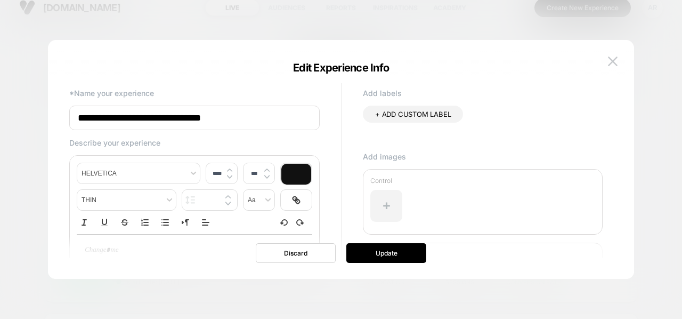
scroll to position [7, 0]
type input "**********"
type input "****"
click at [201, 241] on div at bounding box center [195, 250] width 236 height 31
click at [198, 244] on div "Discard Update" at bounding box center [341, 253] width 586 height 20
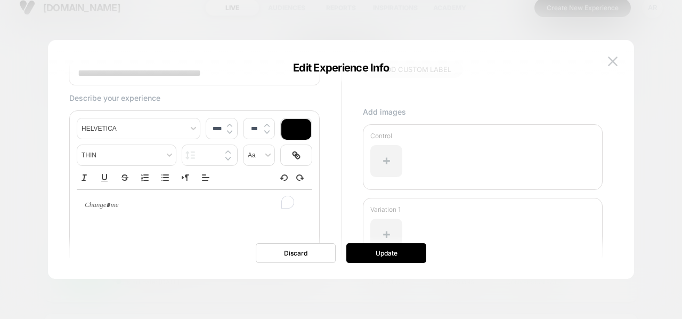
scroll to position [54, 0]
click at [135, 206] on p "To enrich screen reader interactions, please activate Accessibility in Grammarl…" at bounding box center [190, 203] width 206 height 10
click at [171, 194] on div "To enrich screen reader interactions, please activate Accessibility in Grammarl…" at bounding box center [195, 203] width 236 height 31
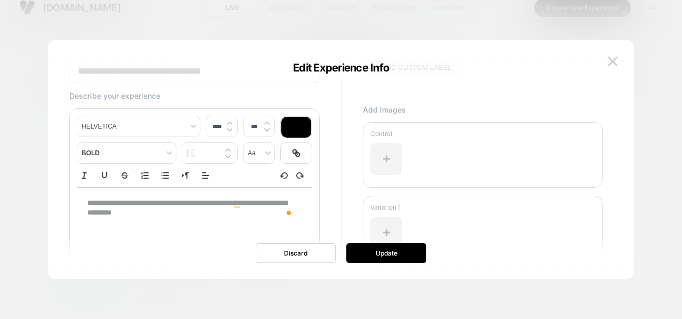
click at [191, 206] on strong "**********" at bounding box center [187, 207] width 200 height 17
click at [190, 215] on p "**********" at bounding box center [190, 208] width 206 height 20
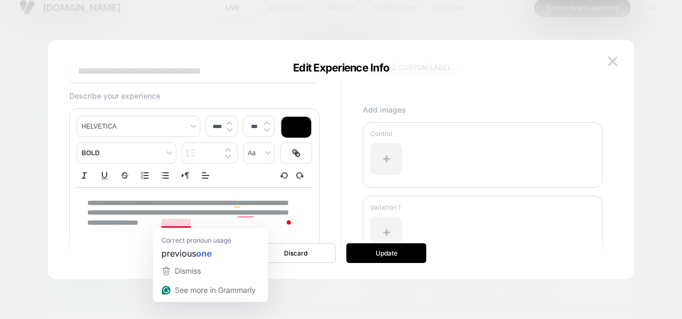
click at [181, 221] on strong "**********" at bounding box center [187, 212] width 200 height 27
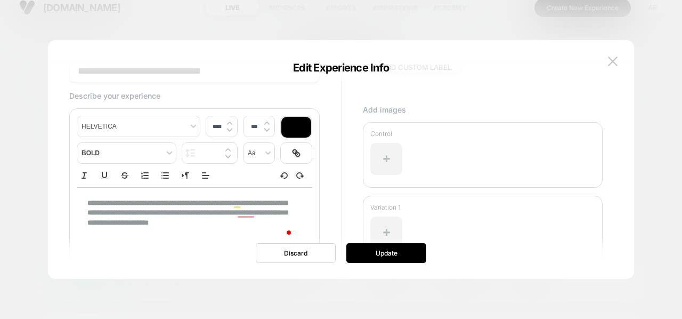
click at [184, 228] on p "**********" at bounding box center [190, 212] width 206 height 29
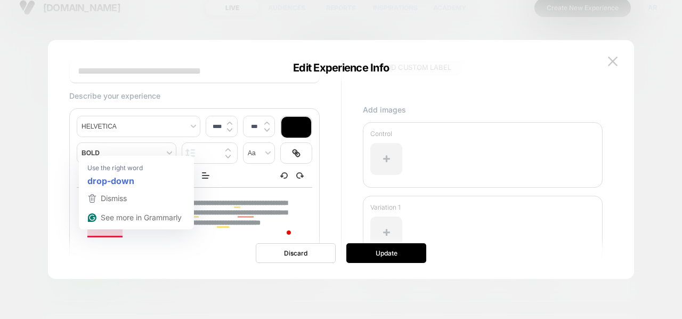
click at [110, 226] on strong "**********" at bounding box center [187, 212] width 200 height 27
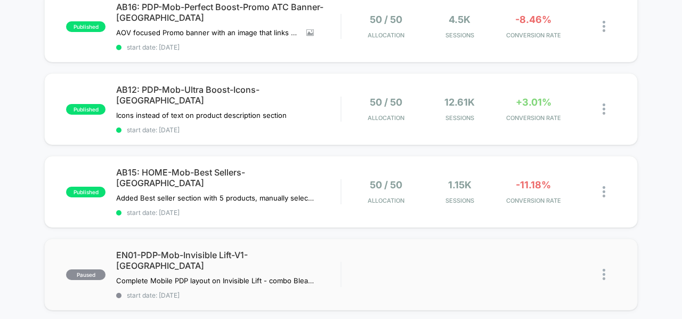
scroll to position [279, 0]
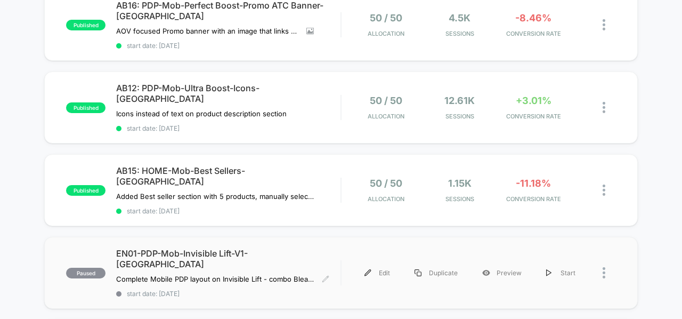
click at [327, 248] on div "EN01-PDP-Mob-Invisible Lift-V1-UK Complete Mobile PDP layout on Invisible Lift …" at bounding box center [228, 273] width 224 height 50
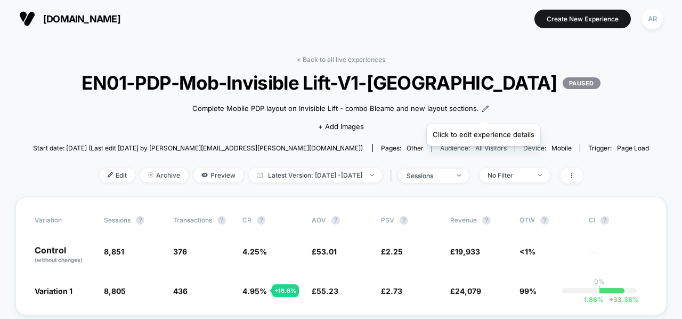
click at [483, 110] on icon at bounding box center [486, 109] width 6 height 6
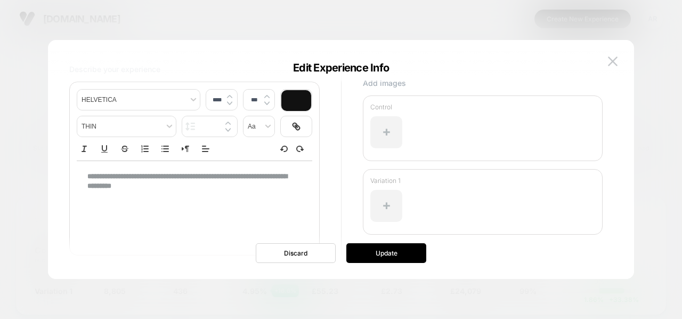
scroll to position [83, 0]
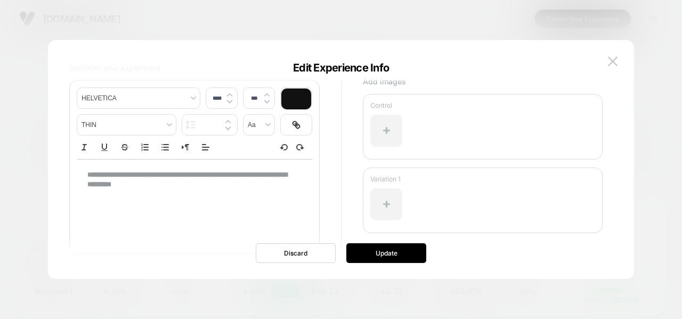
type input "****"
click at [232, 172] on strong "**********" at bounding box center [187, 179] width 200 height 17
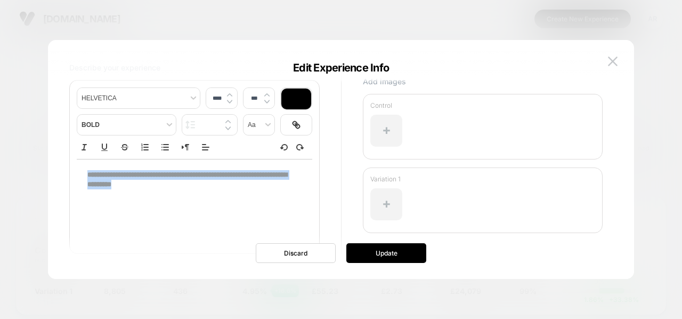
click at [232, 172] on strong "**********" at bounding box center [187, 179] width 200 height 17
copy strong "**********"
click at [348, 11] on div at bounding box center [341, 159] width 682 height 319
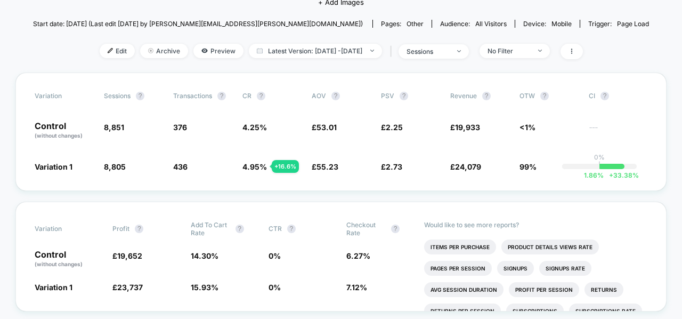
scroll to position [126, 0]
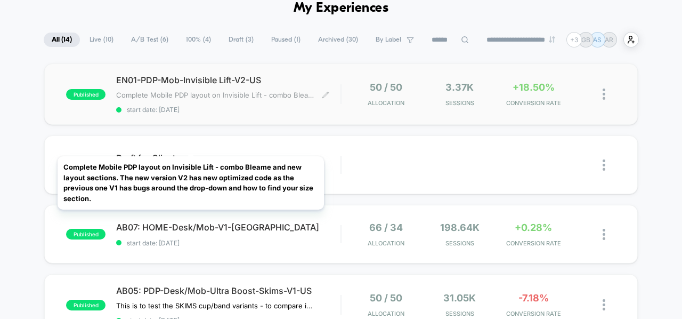
scroll to position [55, 0]
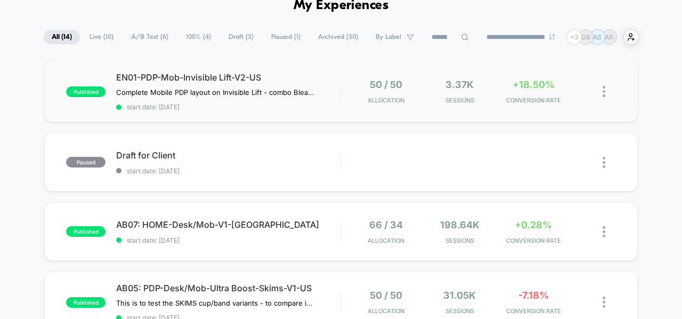
click at [417, 105] on div "published EN01-PDP-Mob-Invisible Lift-V2-US Complete Mobile PDP layout on Invis…" at bounding box center [341, 91] width 594 height 61
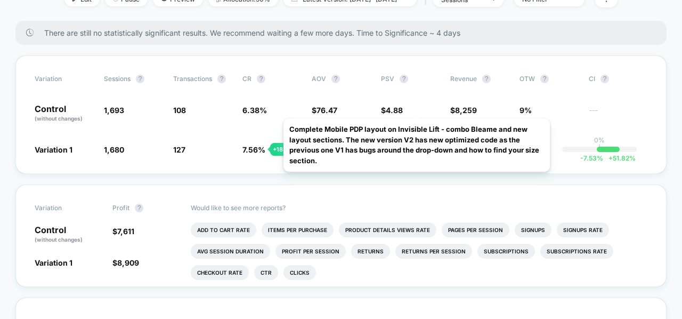
scroll to position [198, 0]
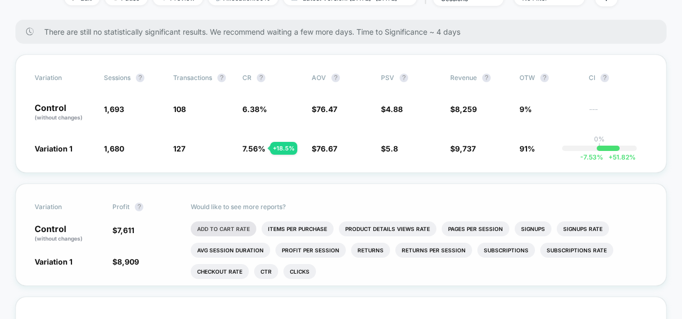
click at [237, 224] on li "Add To Cart Rate" at bounding box center [224, 228] width 66 height 15
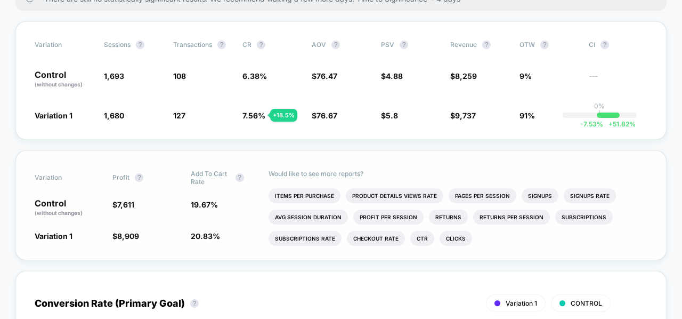
scroll to position [231, 0]
click at [361, 235] on li "Checkout Rate" at bounding box center [376, 237] width 58 height 15
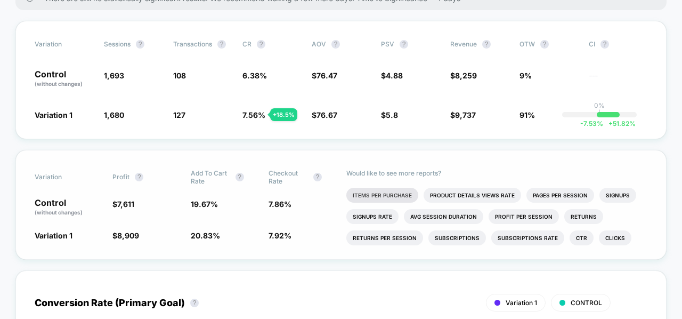
click at [383, 191] on li "Items Per Purchase" at bounding box center [382, 195] width 72 height 15
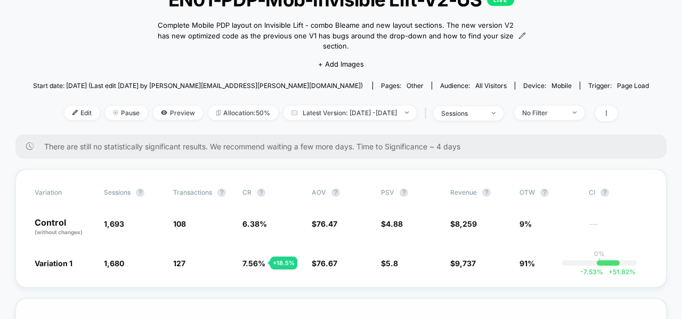
scroll to position [0, 0]
